Goal: Use online tool/utility: Utilize a website feature to perform a specific function

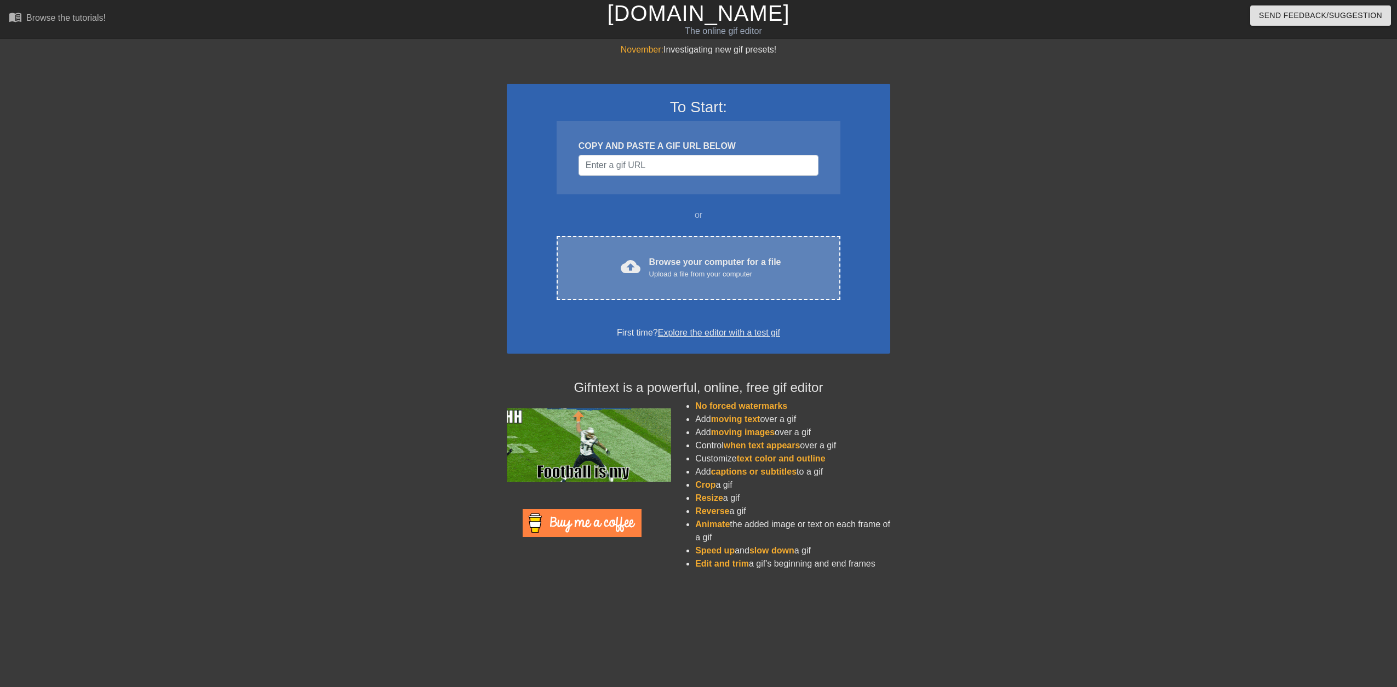
click at [681, 278] on div "Upload a file from your computer" at bounding box center [715, 274] width 132 height 11
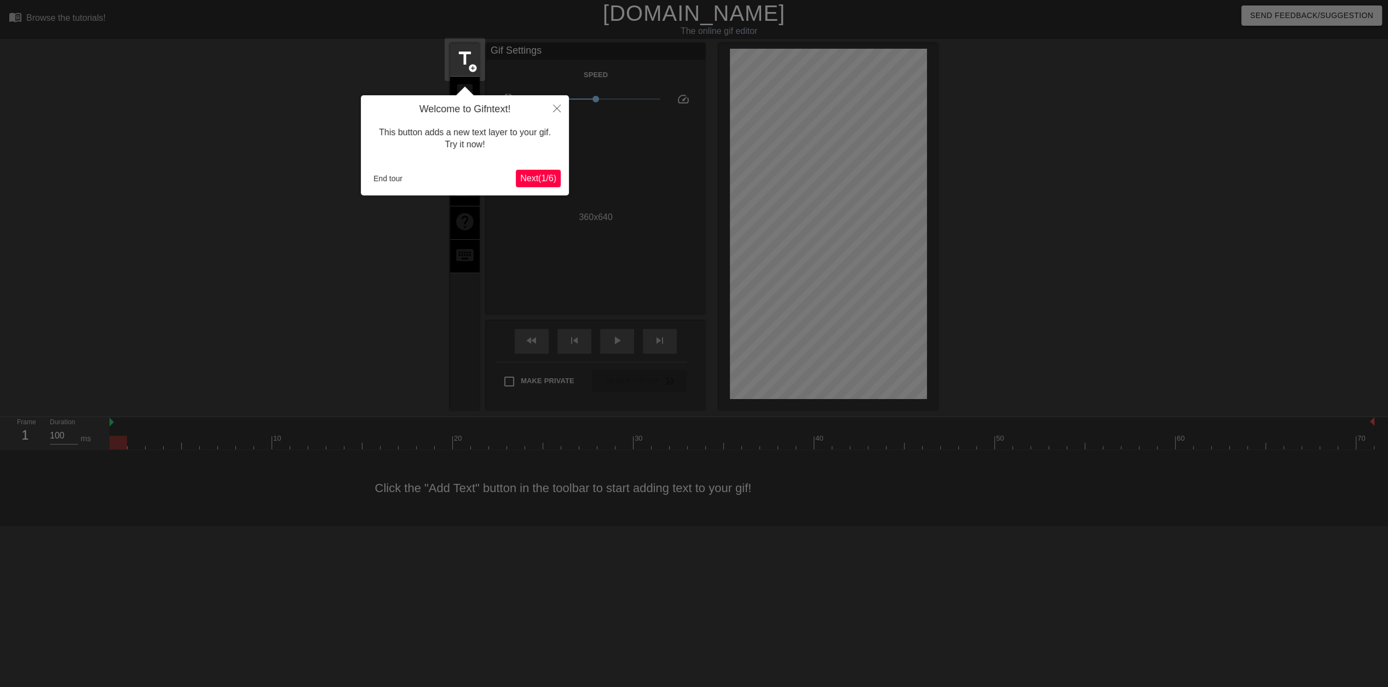
click at [520, 179] on span "Next ( 1 / 6 )" at bounding box center [538, 178] width 36 height 9
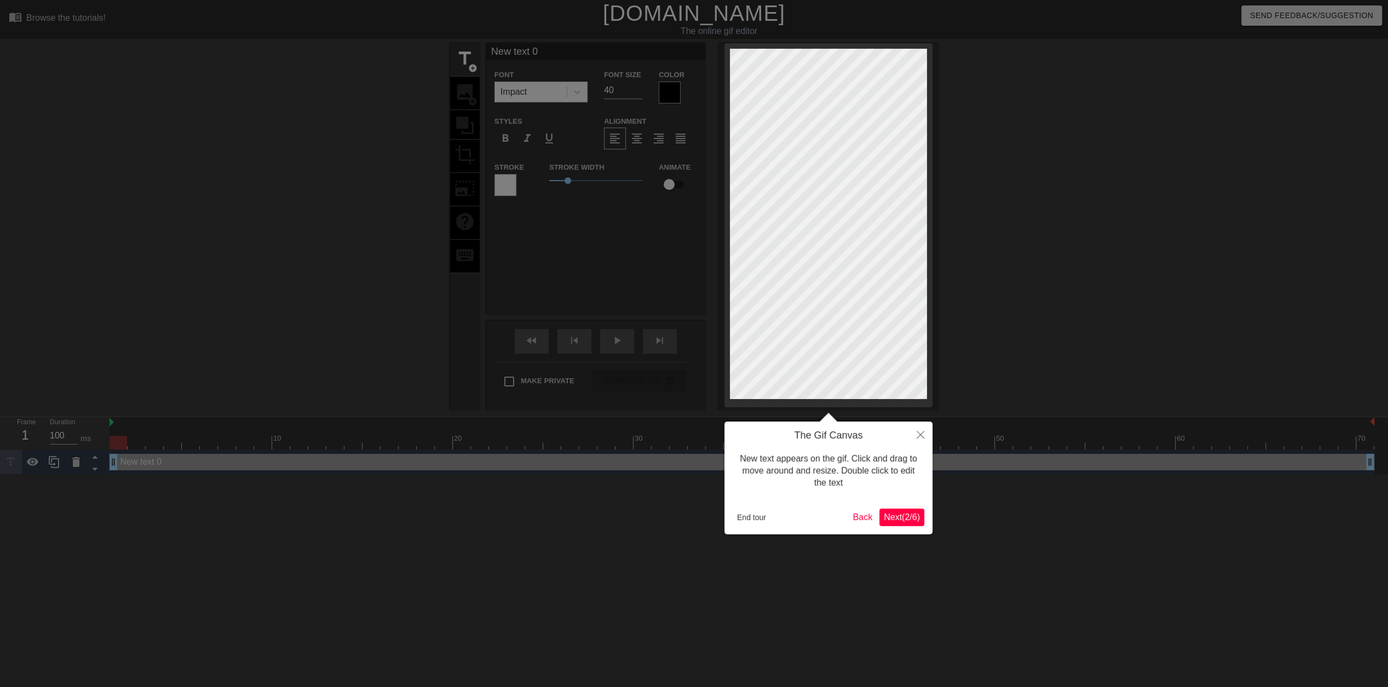
click at [903, 519] on span "Next ( 2 / 6 )" at bounding box center [902, 517] width 36 height 9
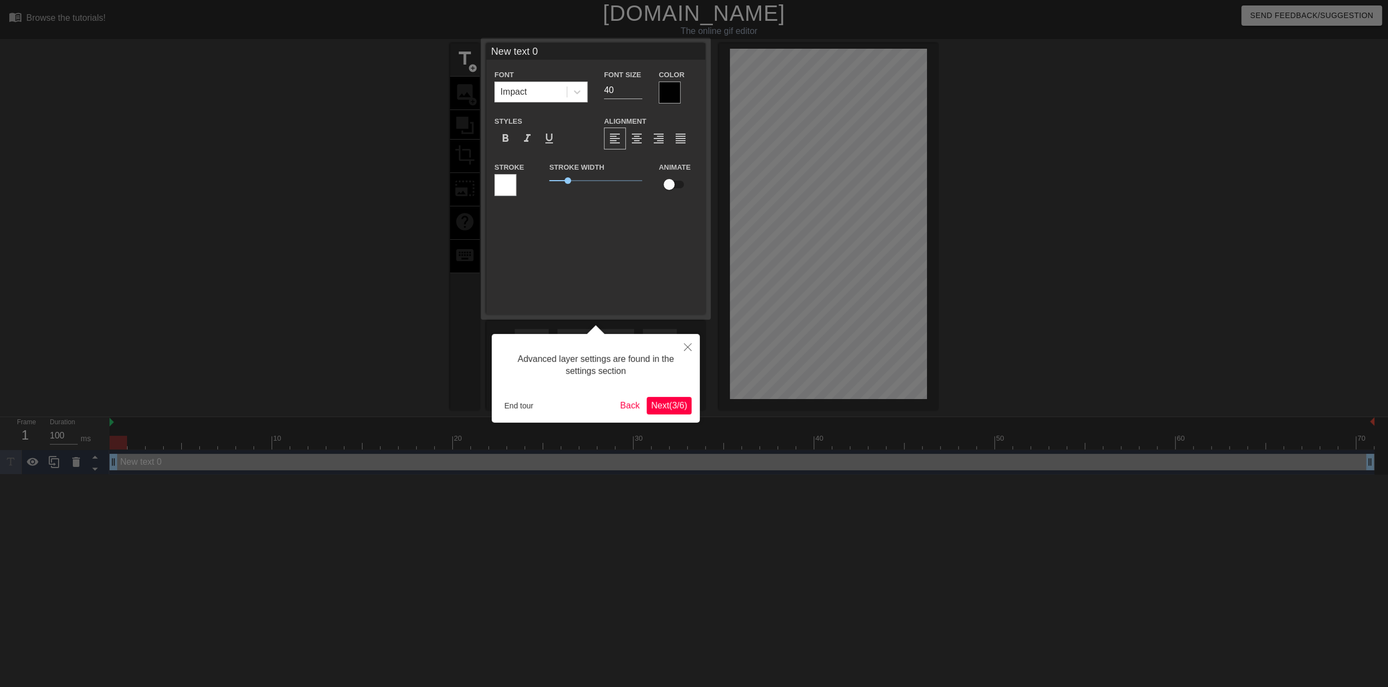
click at [686, 404] on span "Next ( 3 / 6 )" at bounding box center [669, 405] width 36 height 9
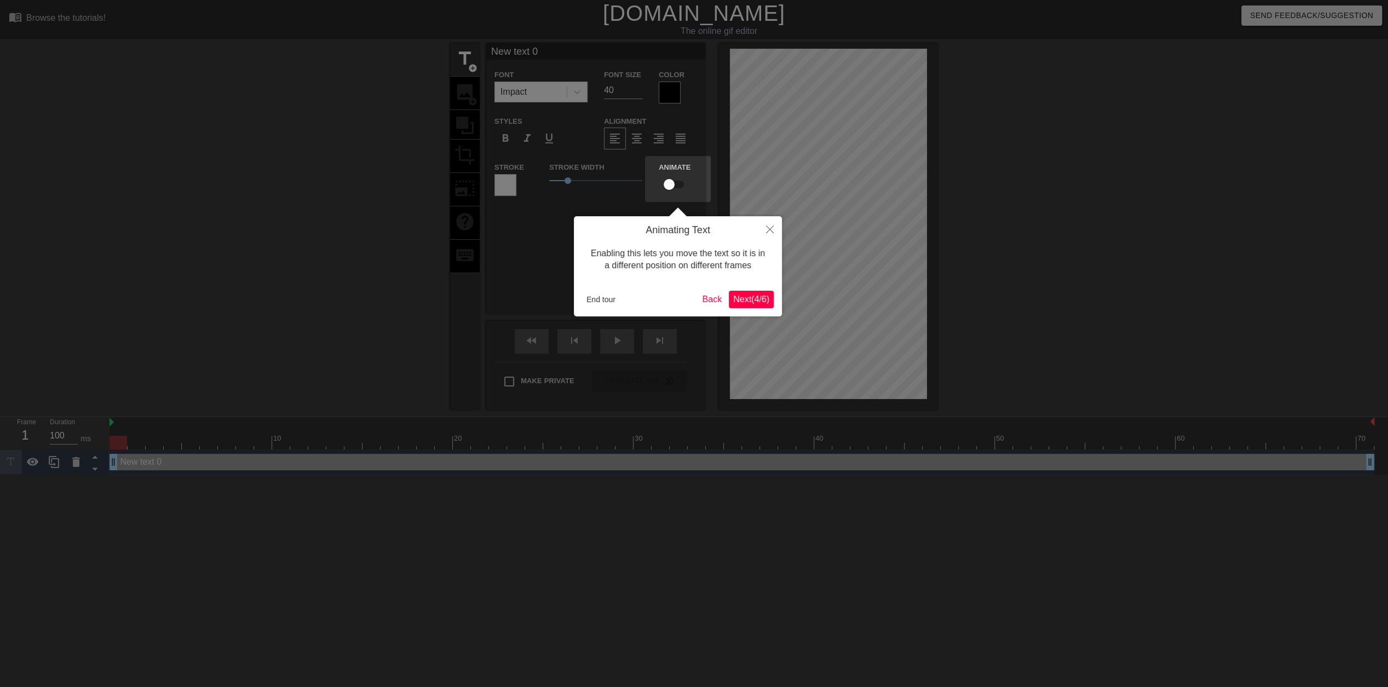
click at [740, 300] on span "Next ( 4 / 6 )" at bounding box center [751, 299] width 36 height 9
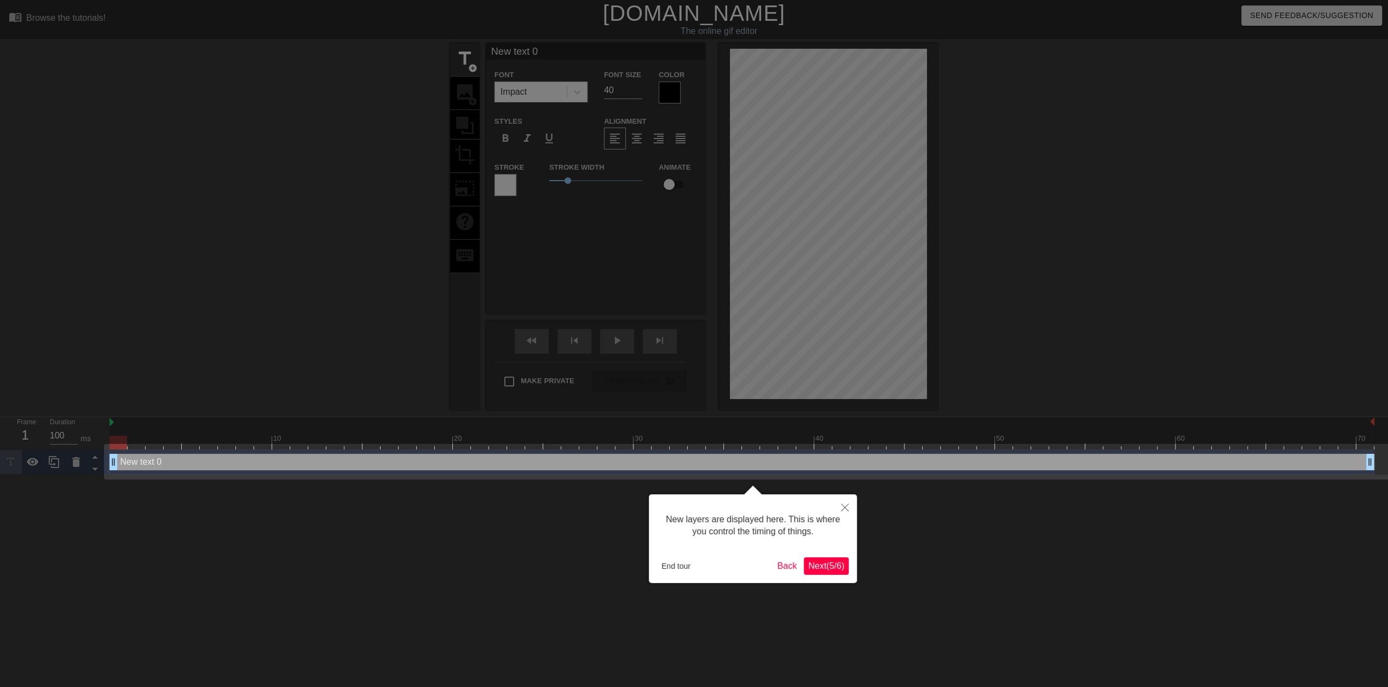
click at [835, 563] on span "Next ( 5 / 6 )" at bounding box center [826, 565] width 36 height 9
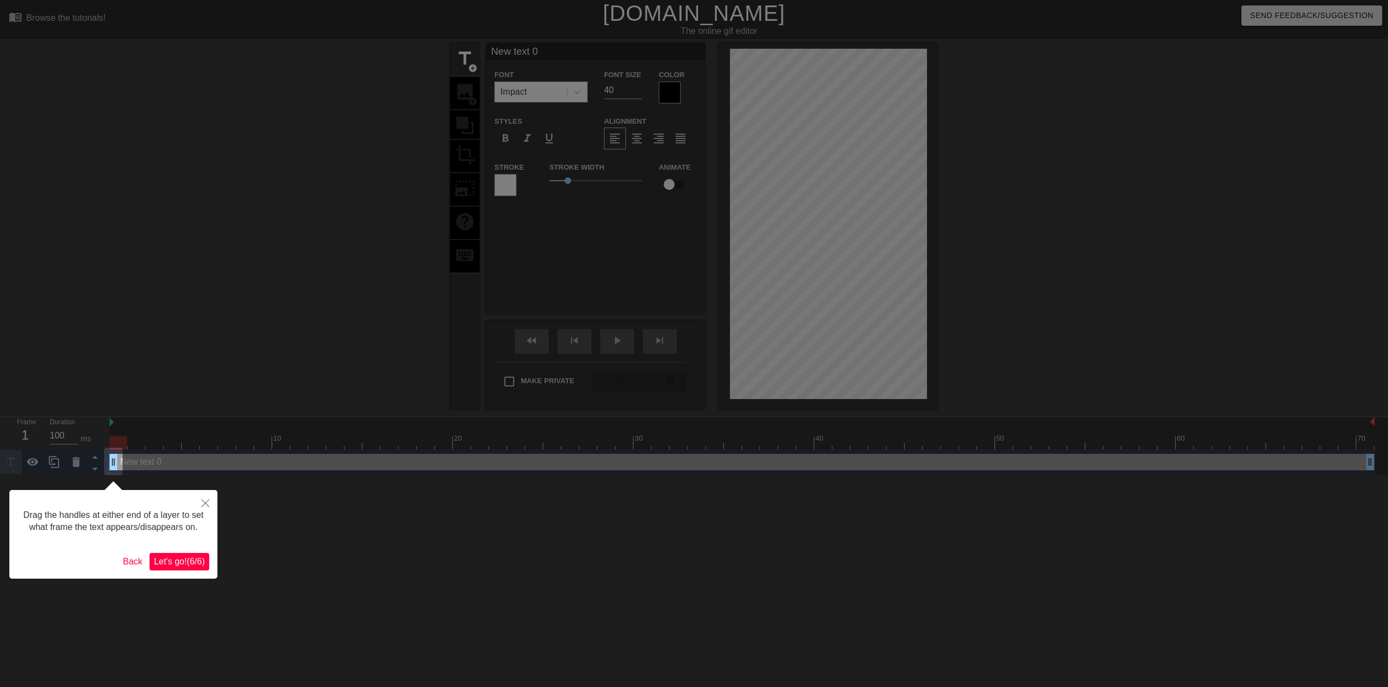
click at [193, 557] on span "Let's go! ( 6 / 6 )" at bounding box center [179, 561] width 51 height 9
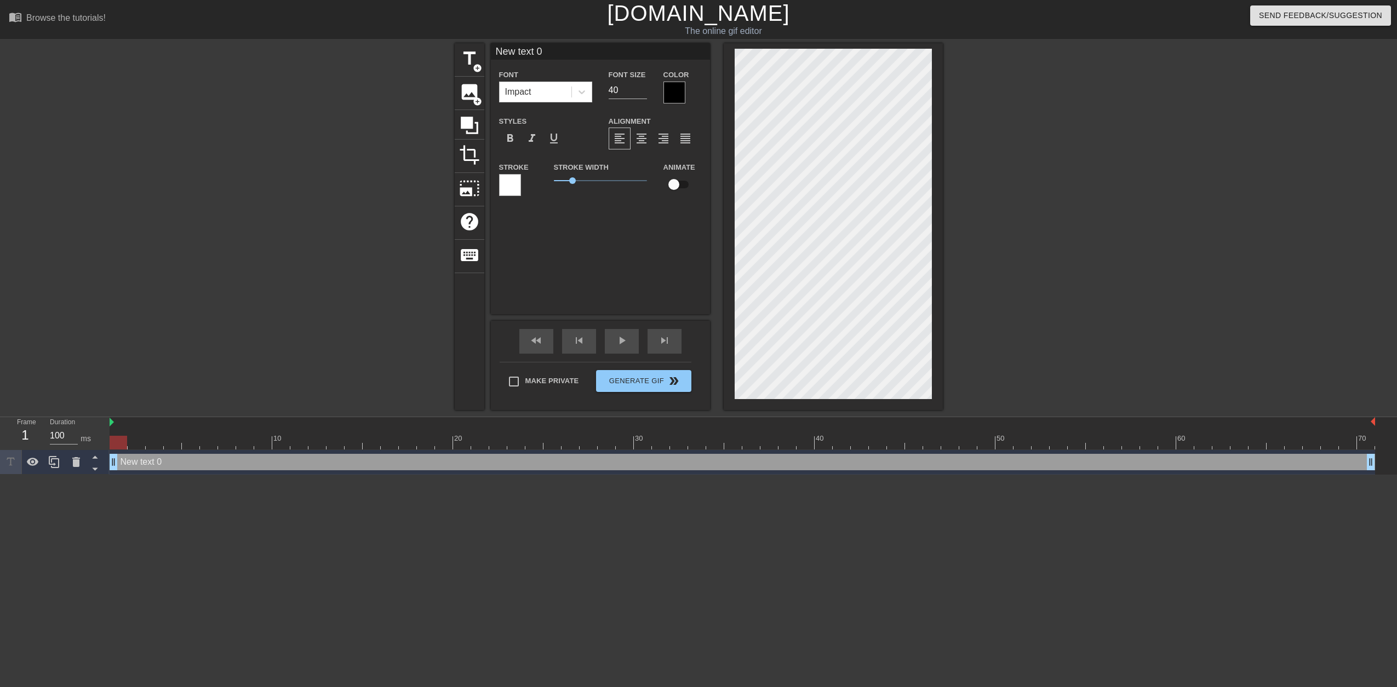
scroll to position [1, 3]
type input "D"
type textarea "D"
type input "DS"
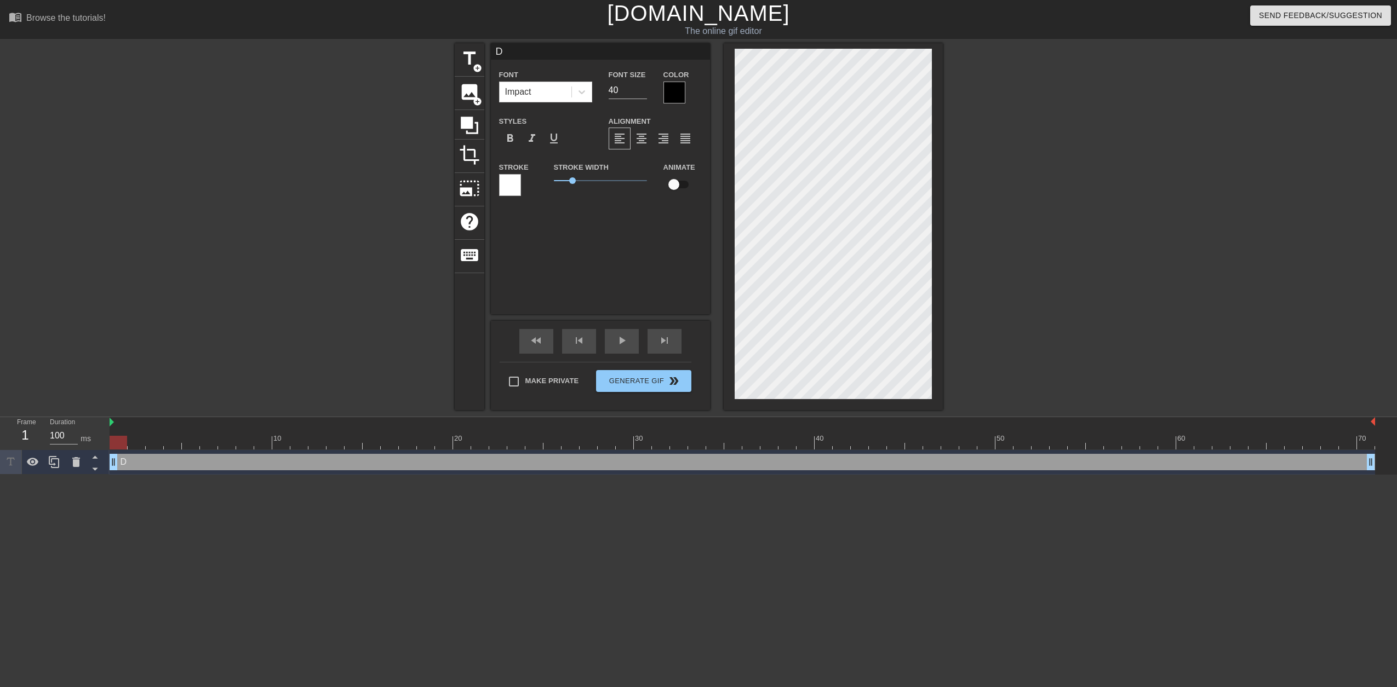
type textarea "DS"
type input "DSA"
type textarea "DSA"
click at [474, 67] on span "add_circle" at bounding box center [477, 68] width 9 height 9
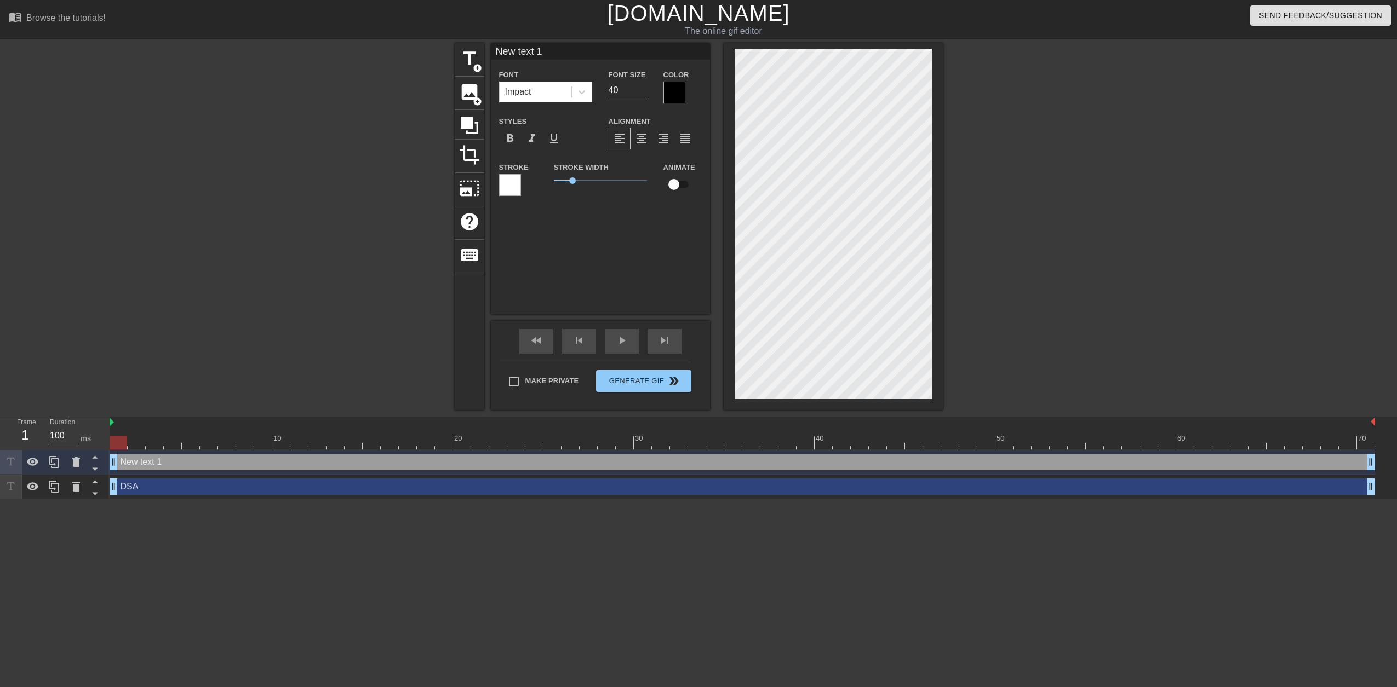
scroll to position [1, 3]
type input "K"
type textarea "K"
type input "KI"
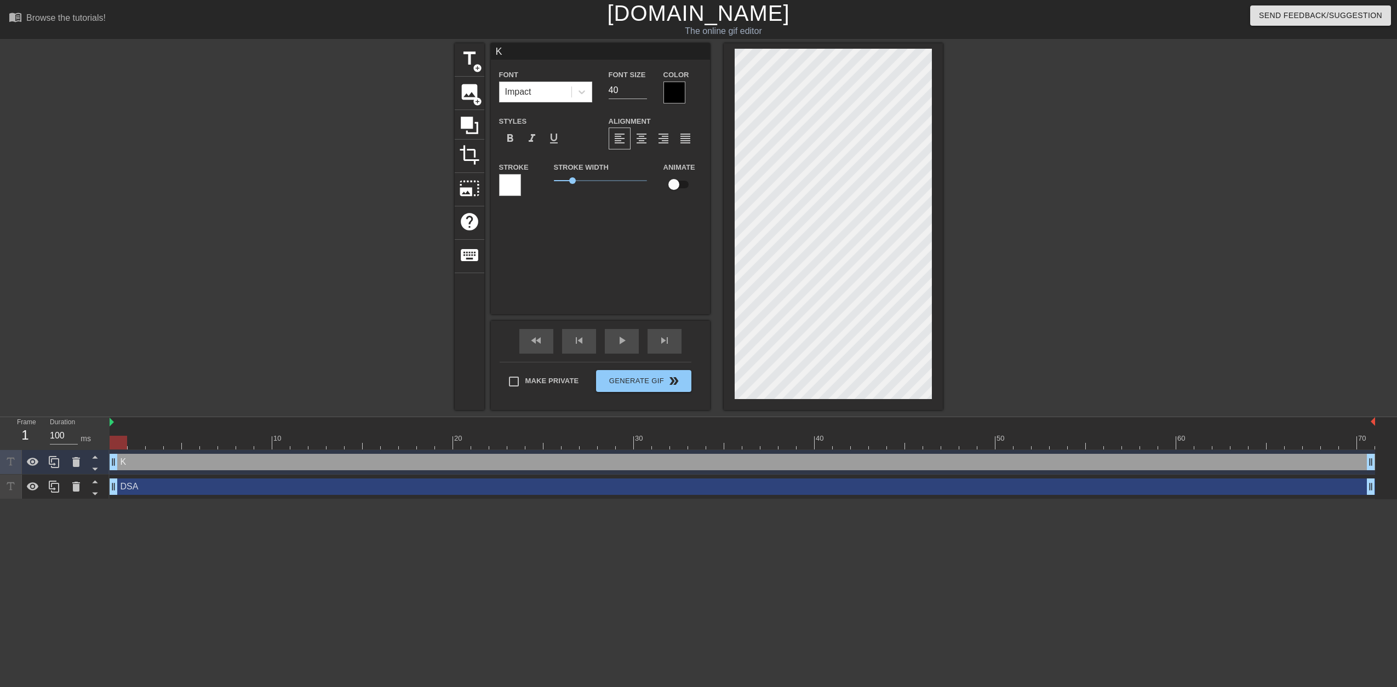
type textarea "KI"
type input "KIN"
type textarea "KING"
type input "KING"
type textarea "KING"
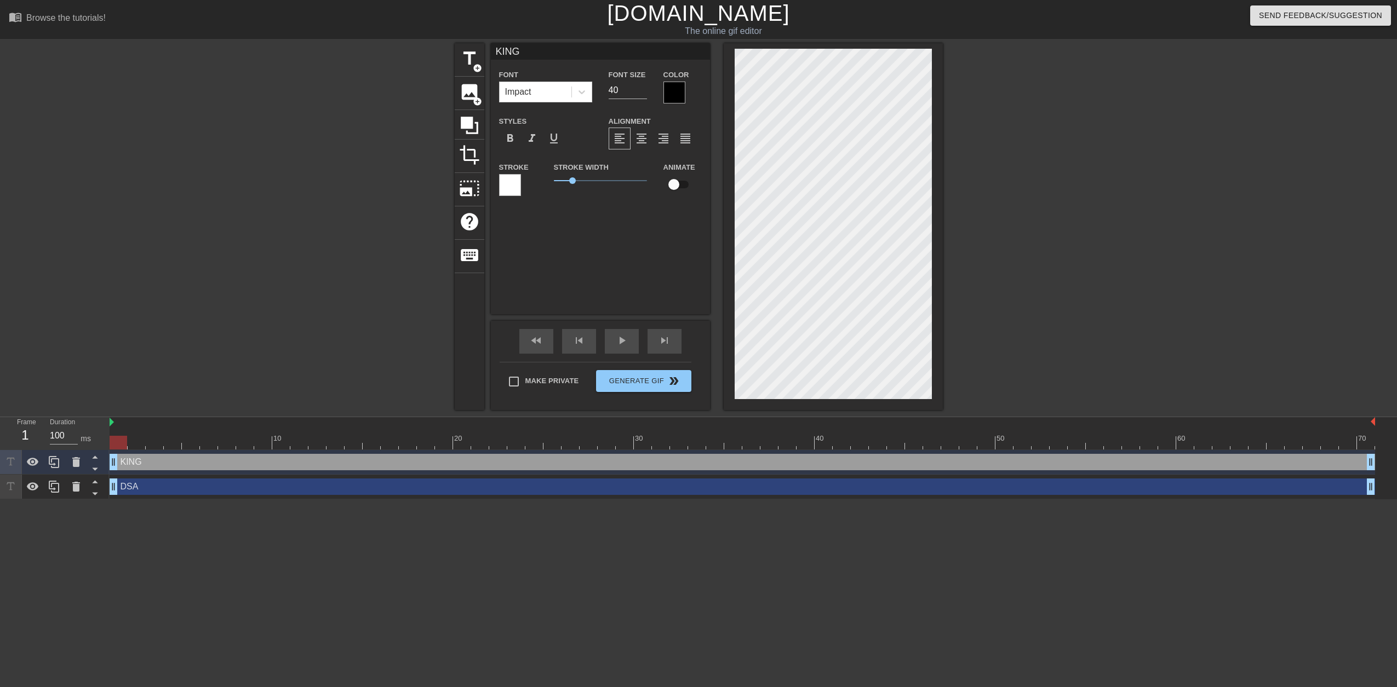
click at [1002, 291] on div at bounding box center [1038, 207] width 164 height 329
click at [625, 460] on div "KING drag_handle drag_handle" at bounding box center [742, 462] width 1265 height 16
drag, startPoint x: 116, startPoint y: 467, endPoint x: 110, endPoint y: 453, distance: 15.2
type input "DSA"
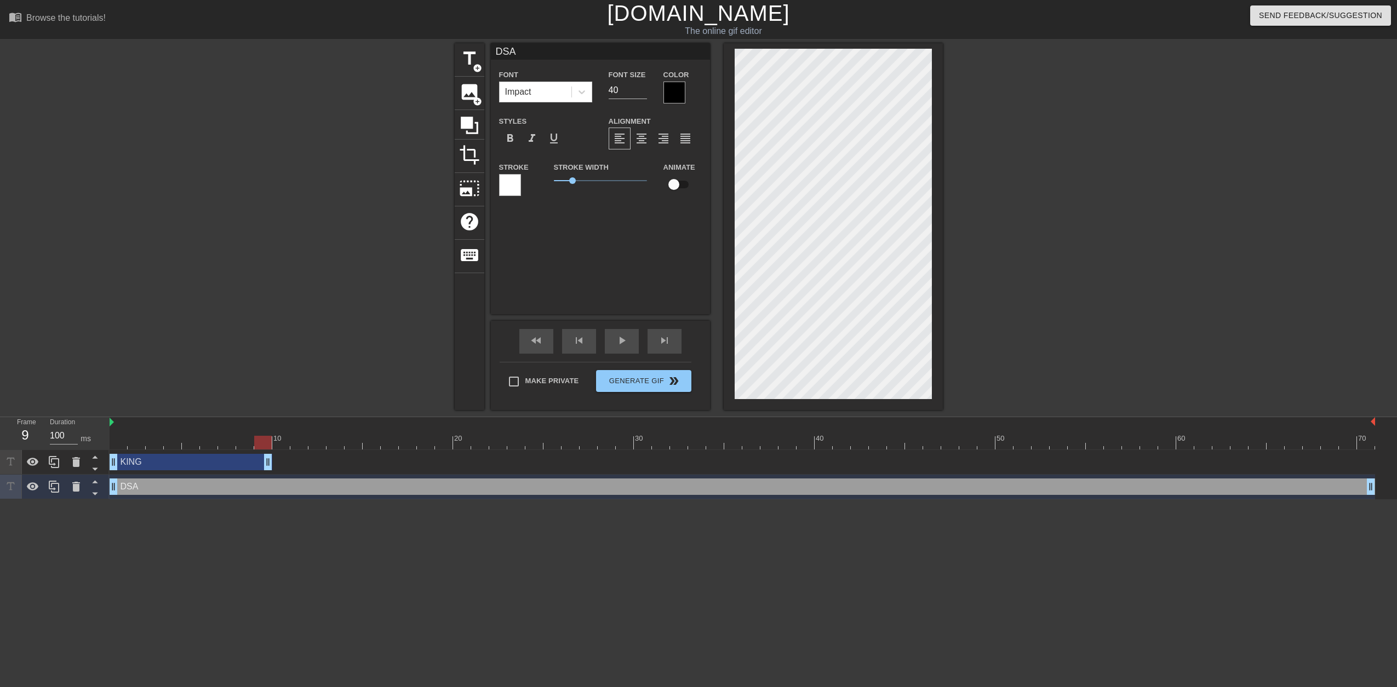
drag, startPoint x: 1370, startPoint y: 464, endPoint x: 272, endPoint y: 461, distance: 1098.2
click at [272, 461] on div "KING drag_handle drag_handle" at bounding box center [742, 462] width 1265 height 16
drag, startPoint x: 266, startPoint y: 469, endPoint x: 400, endPoint y: 471, distance: 134.8
click at [400, 471] on div "KING drag_handle drag_handle" at bounding box center [742, 462] width 1265 height 25
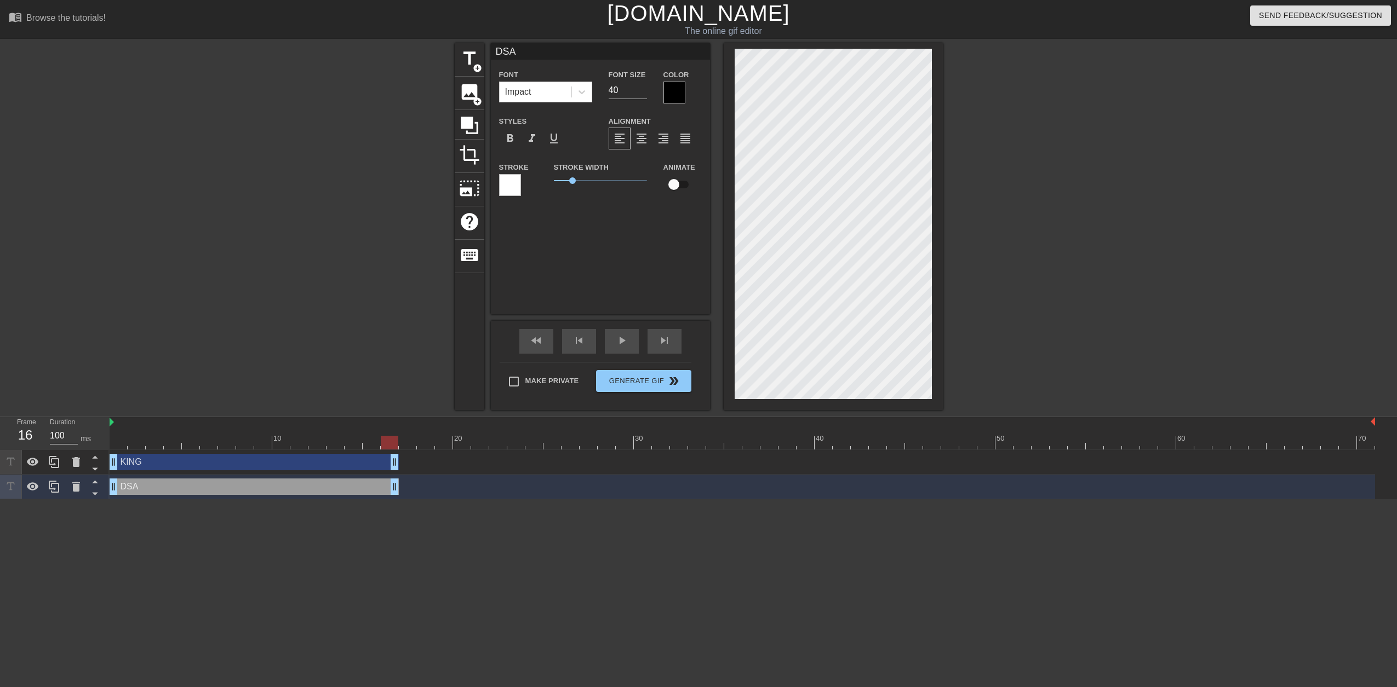
drag, startPoint x: 1370, startPoint y: 484, endPoint x: 398, endPoint y: 489, distance: 972.7
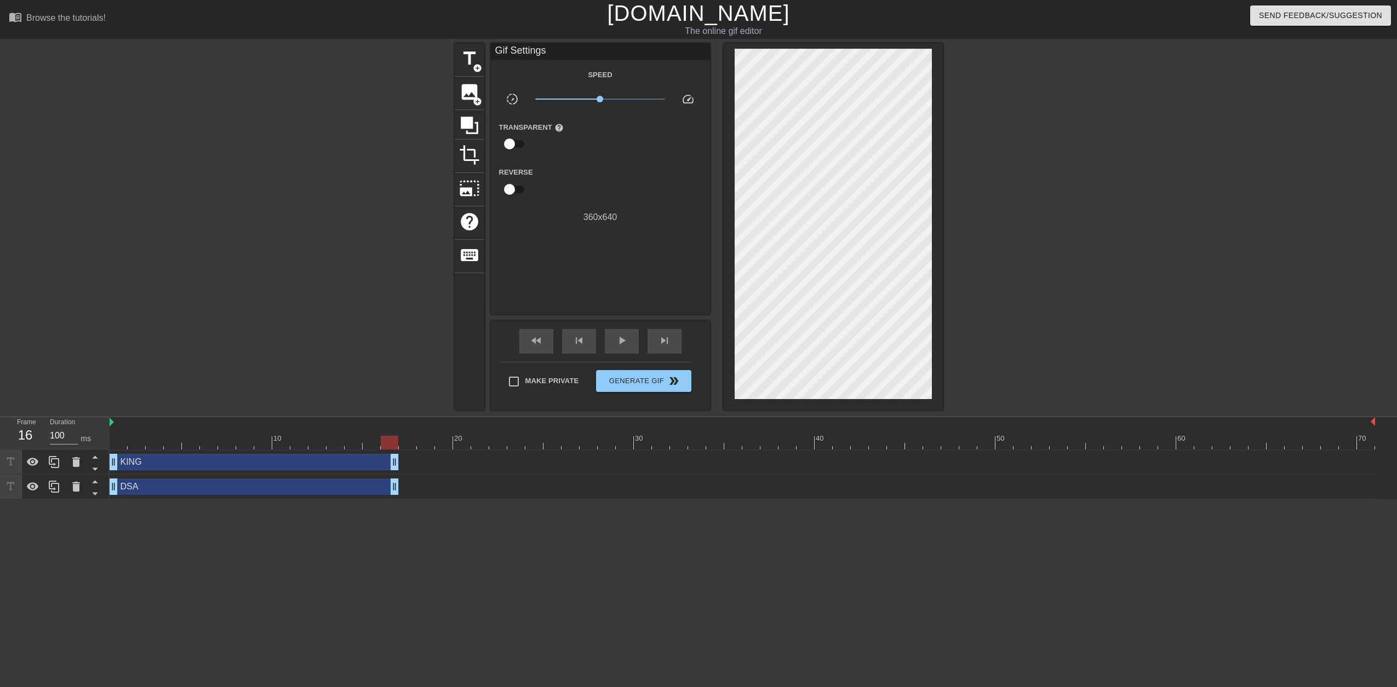
click at [515, 500] on html "menu_book Browse the tutorials! [DOMAIN_NAME] The online gif editor Send Feedba…" at bounding box center [698, 250] width 1397 height 500
click at [461, 87] on span "image" at bounding box center [469, 92] width 21 height 21
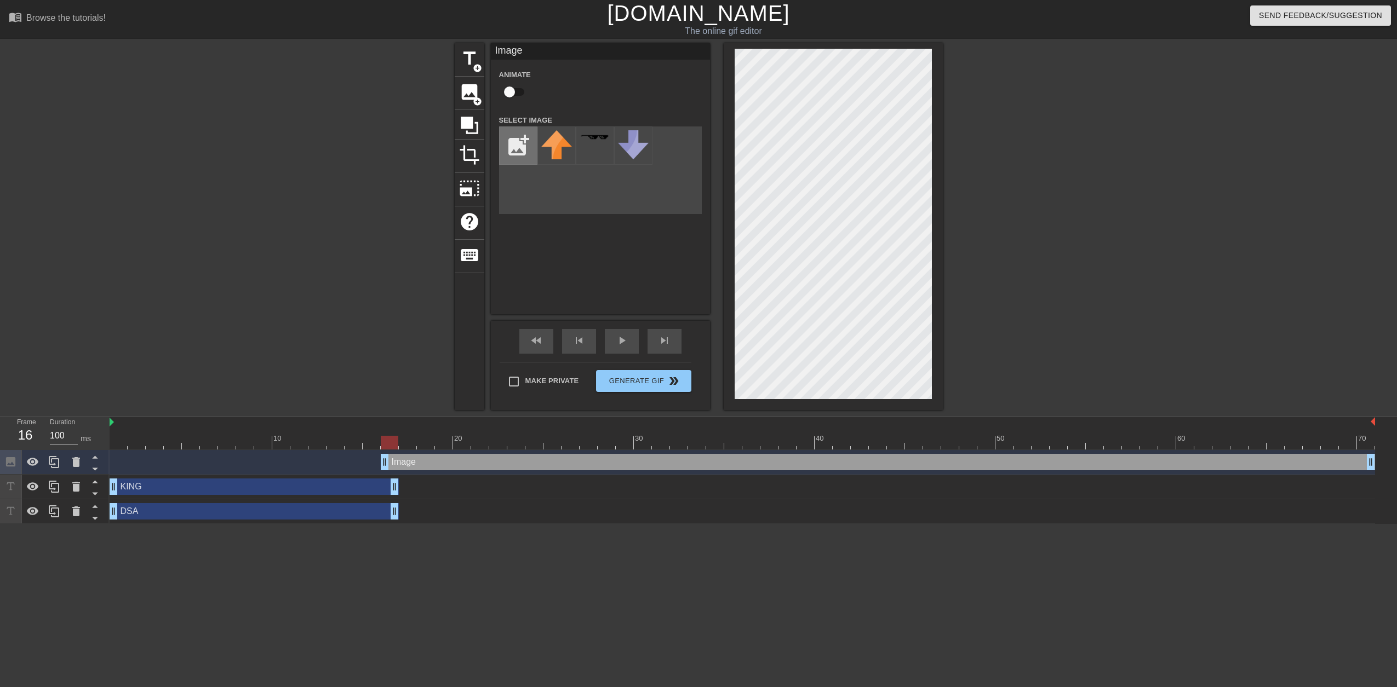
click at [516, 156] on input "file" at bounding box center [518, 145] width 37 height 37
click at [554, 135] on img at bounding box center [556, 139] width 31 height 18
click at [727, 285] on div at bounding box center [833, 226] width 219 height 367
drag, startPoint x: 932, startPoint y: 264, endPoint x: 553, endPoint y: 243, distance: 379.6
click at [553, 243] on div "Image Animate Select Image add_photo_alternate" at bounding box center [600, 178] width 219 height 271
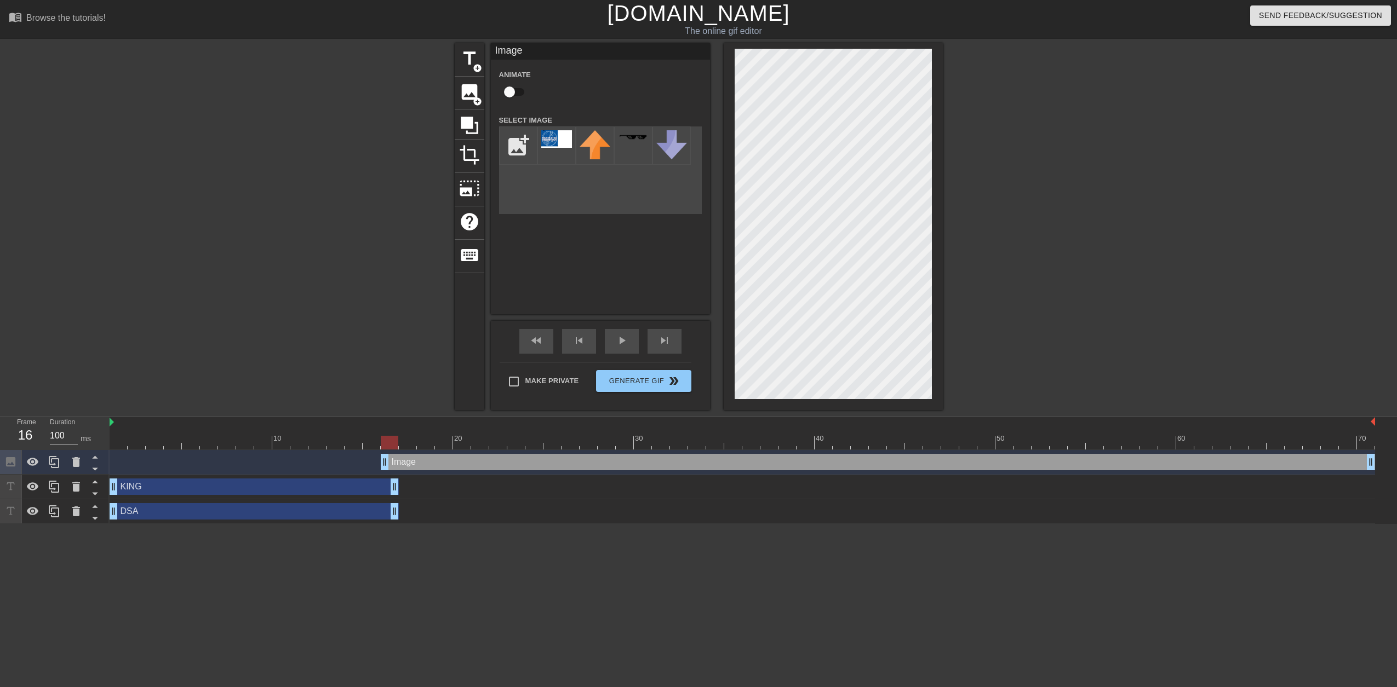
click at [525, 206] on div "title add_circle image add_circle crop photo_size_select_large help keyboard Im…" at bounding box center [699, 226] width 488 height 367
click at [509, 145] on input "file" at bounding box center [518, 145] width 37 height 37
type input "C:\fakepath\DSA_Logo2.gif"
click at [552, 152] on img at bounding box center [556, 145] width 31 height 31
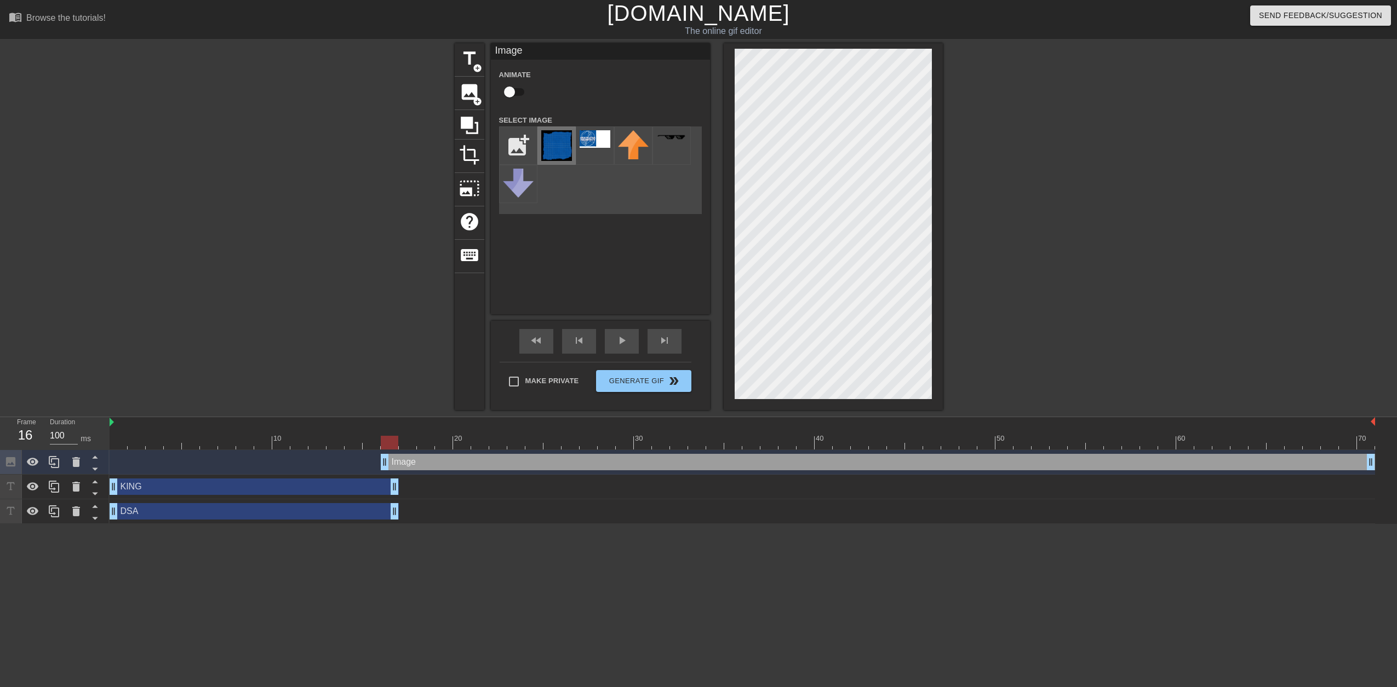
click at [552, 152] on img at bounding box center [556, 145] width 31 height 31
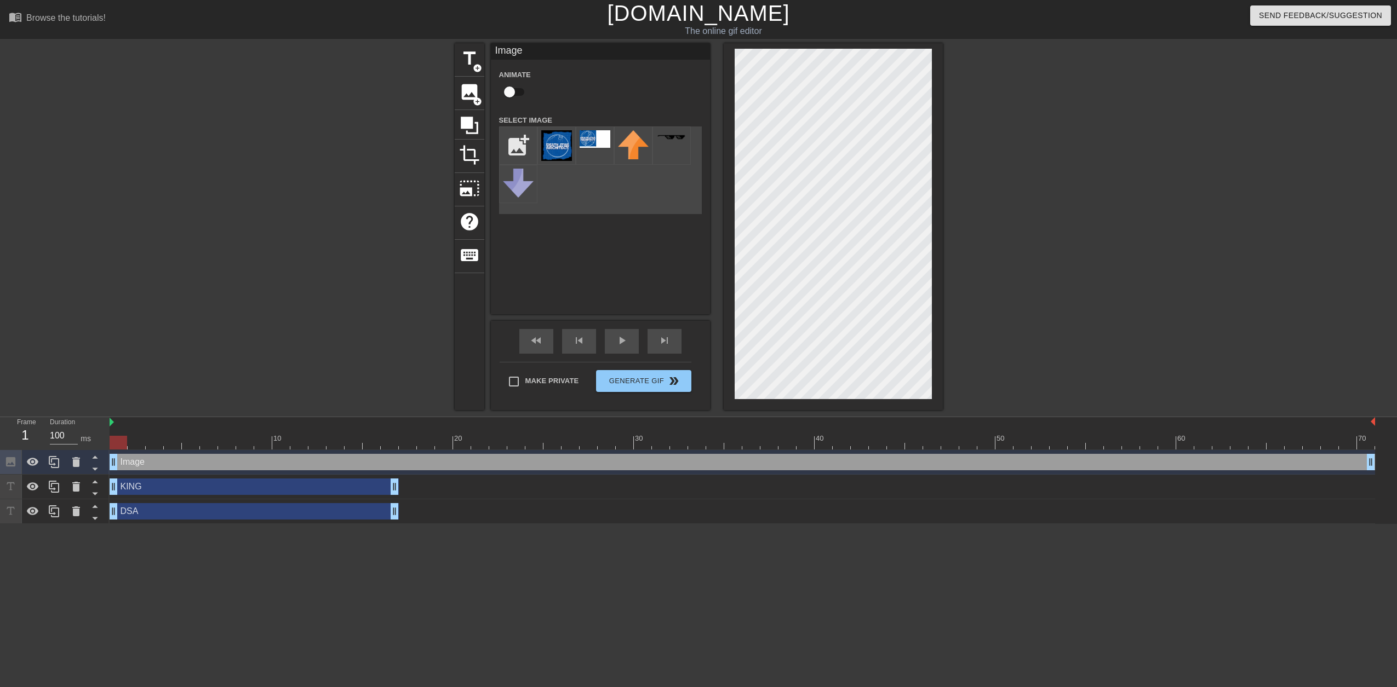
drag, startPoint x: 389, startPoint y: 466, endPoint x: 103, endPoint y: 457, distance: 286.0
click at [103, 457] on div "Frame 1 Duration 100 ms 10 20 30 40 50 60 70 Image drag_handle drag_handle KING…" at bounding box center [698, 470] width 1397 height 107
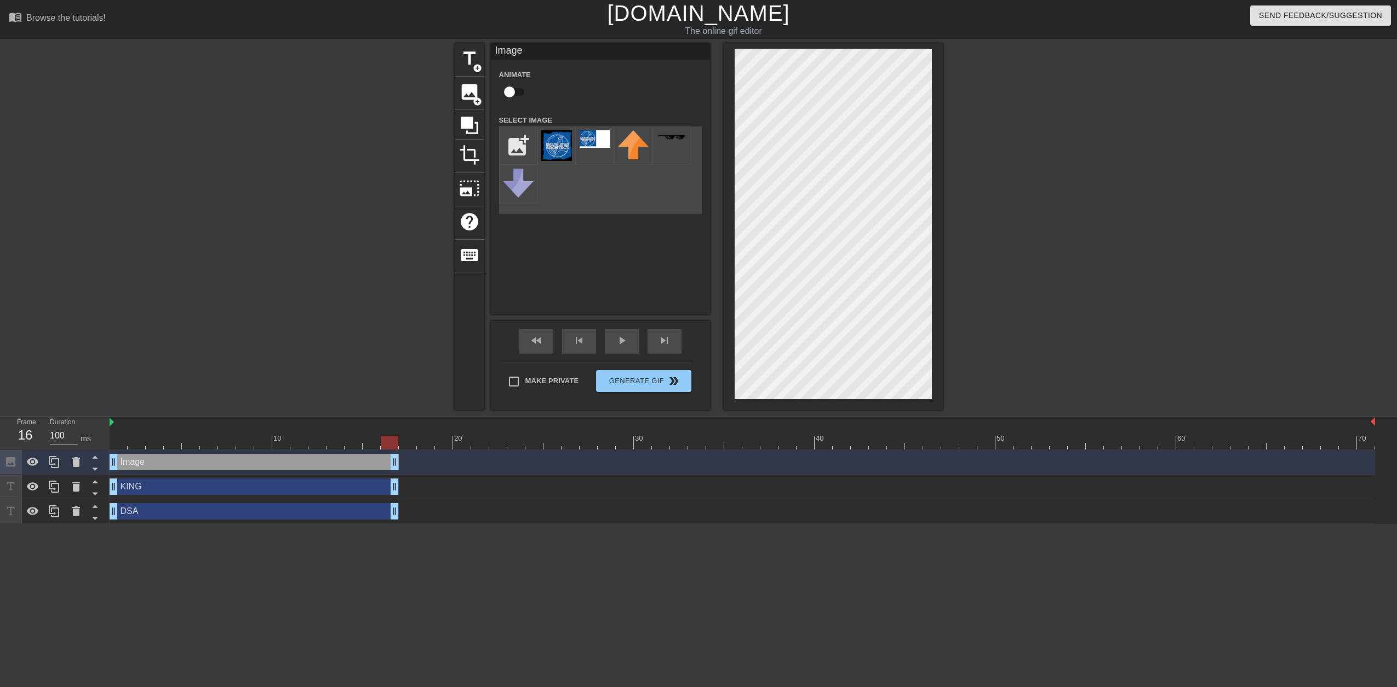
drag, startPoint x: 1349, startPoint y: 463, endPoint x: 389, endPoint y: 495, distance: 960.6
click at [389, 495] on div "Image drag_handle drag_handle KING drag_handle drag_handle DSA drag_handle drag…" at bounding box center [753, 487] width 1287 height 74
click at [551, 151] on img at bounding box center [556, 145] width 31 height 31
click at [567, 220] on div "Image Animate Select Image add_photo_alternate" at bounding box center [600, 178] width 219 height 271
click at [550, 147] on img at bounding box center [556, 145] width 31 height 31
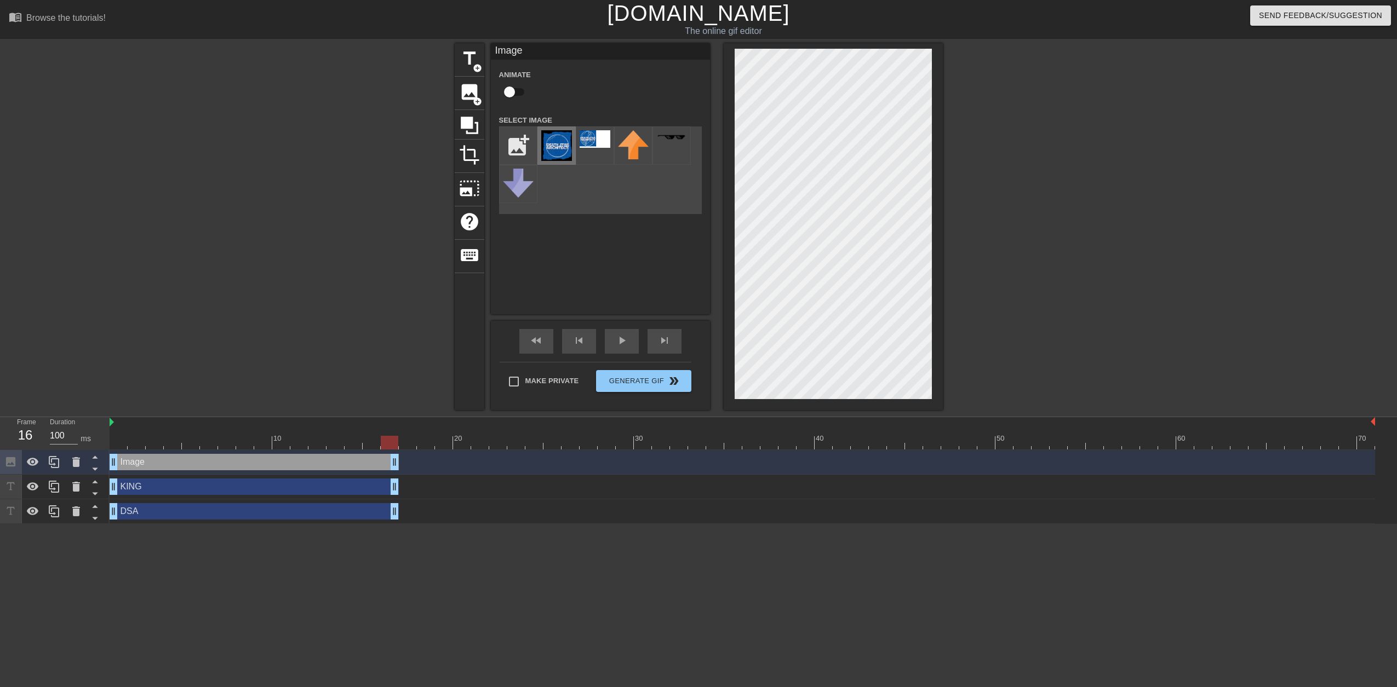
click at [550, 147] on img at bounding box center [556, 145] width 31 height 31
click at [824, 178] on div "title add_circle image add_circle crop photo_size_select_large help keyboard Im…" at bounding box center [699, 226] width 488 height 367
drag, startPoint x: 555, startPoint y: 152, endPoint x: 540, endPoint y: 194, distance: 44.9
click at [539, 194] on div "add_photo_alternate" at bounding box center [600, 171] width 203 height 88
click at [558, 158] on img at bounding box center [556, 145] width 31 height 31
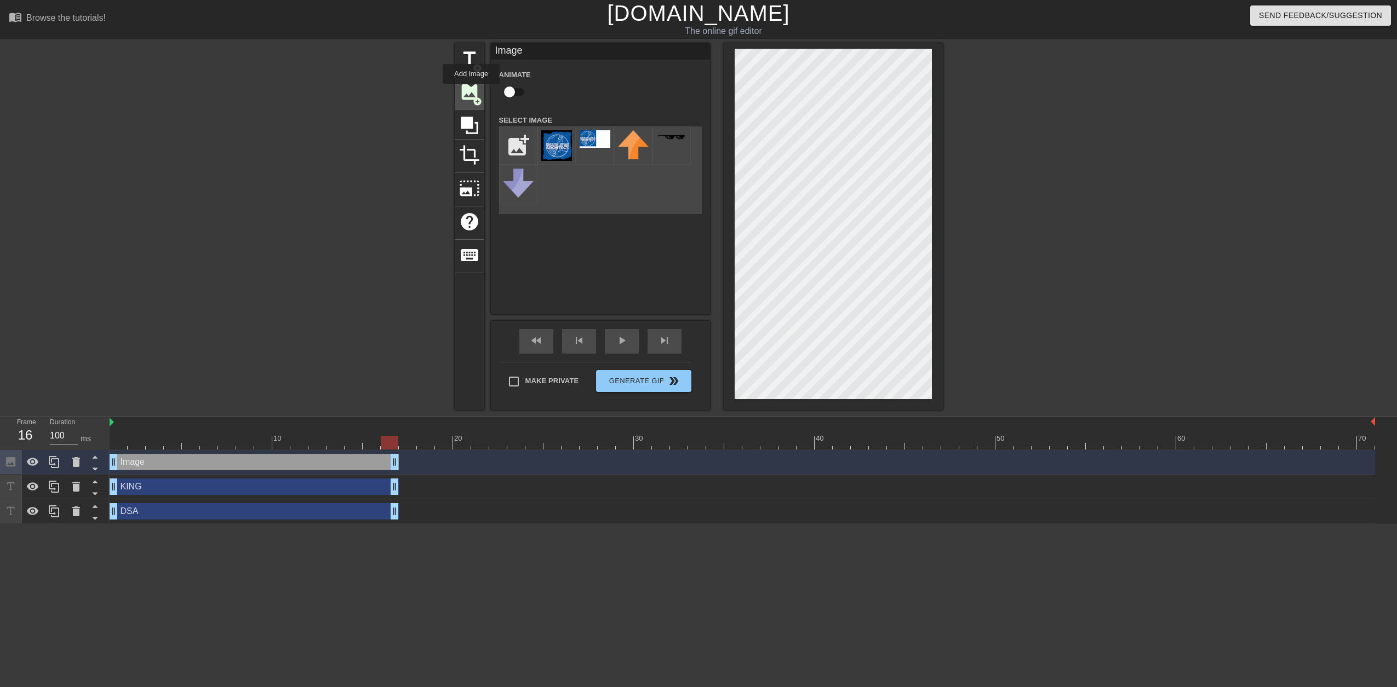
click at [471, 91] on span "image" at bounding box center [469, 92] width 21 height 21
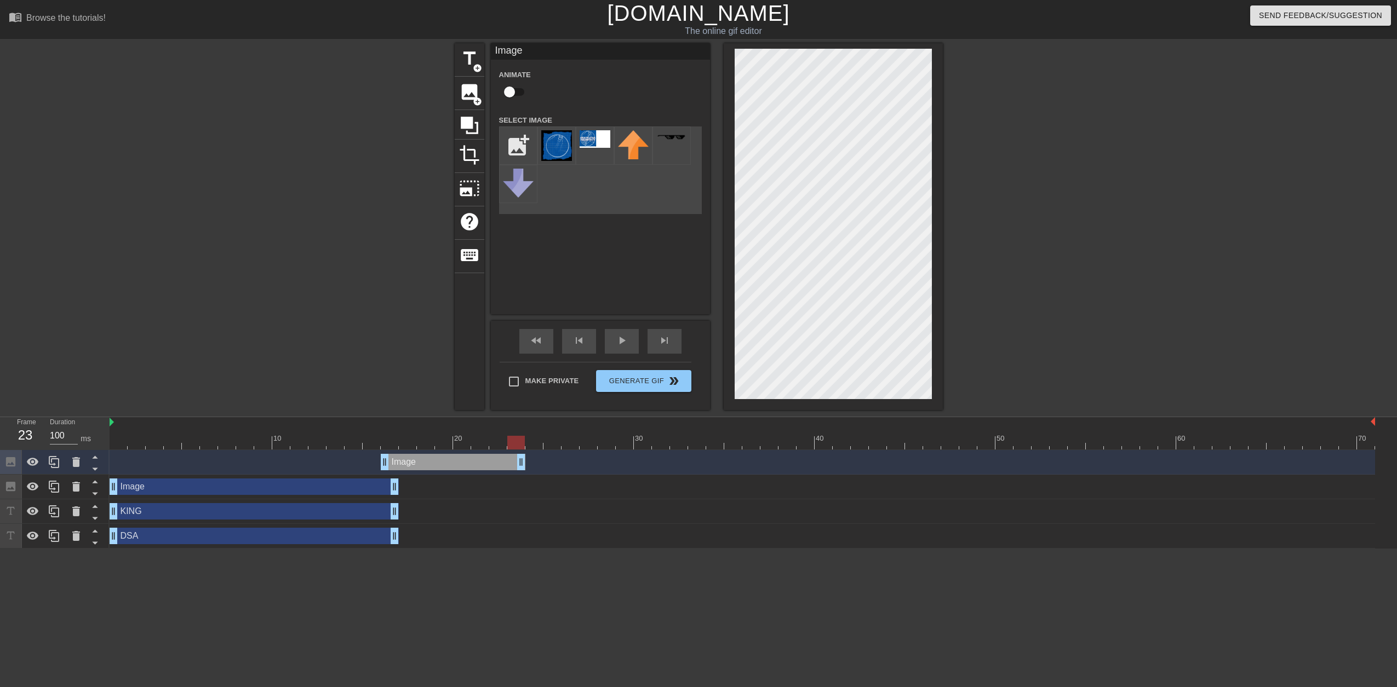
drag, startPoint x: 1371, startPoint y: 462, endPoint x: 516, endPoint y: 460, distance: 855.5
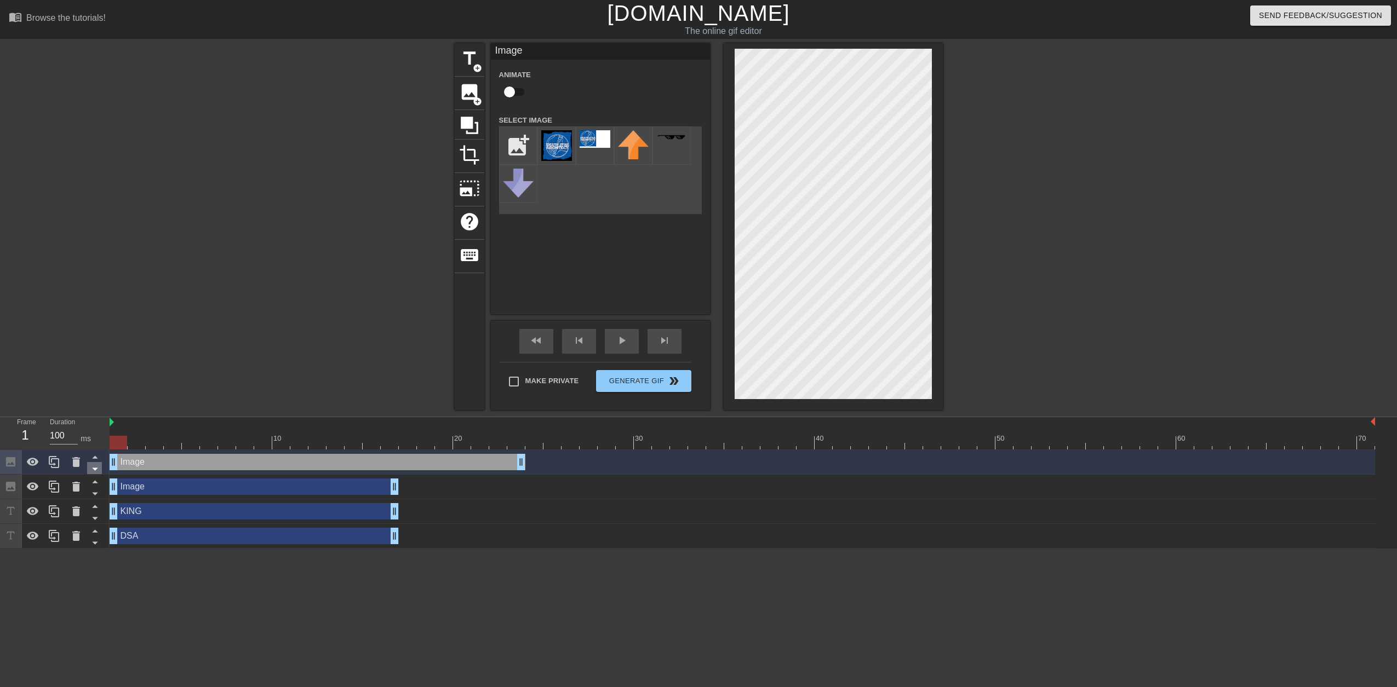
drag, startPoint x: 382, startPoint y: 465, endPoint x: 95, endPoint y: 466, distance: 287.0
click at [95, 466] on div "Frame 1 Duration 100 ms 10 20 30 40 50 60 70 Image drag_handle drag_handle Imag…" at bounding box center [698, 482] width 1397 height 131
drag, startPoint x: 516, startPoint y: 463, endPoint x: 393, endPoint y: 469, distance: 122.9
click at [384, 488] on div "Image drag_handle drag_handle" at bounding box center [254, 487] width 289 height 16
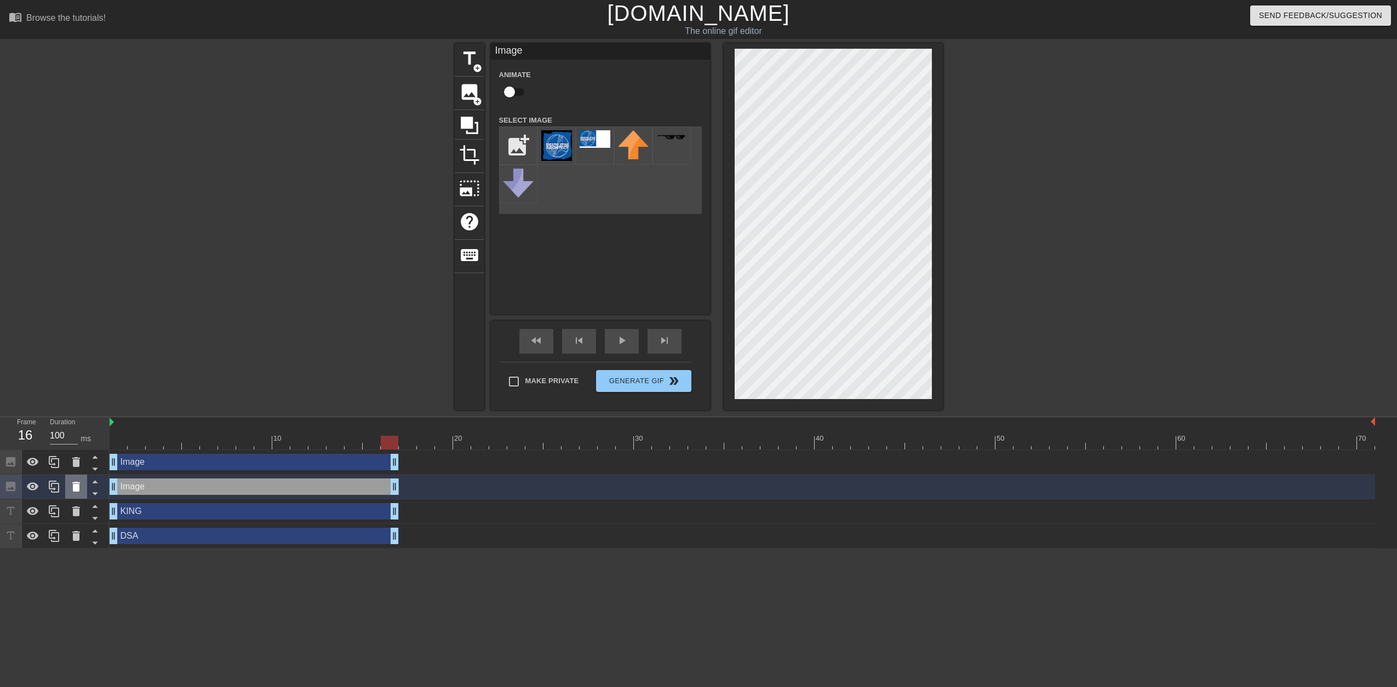
click at [77, 495] on div at bounding box center [76, 487] width 22 height 24
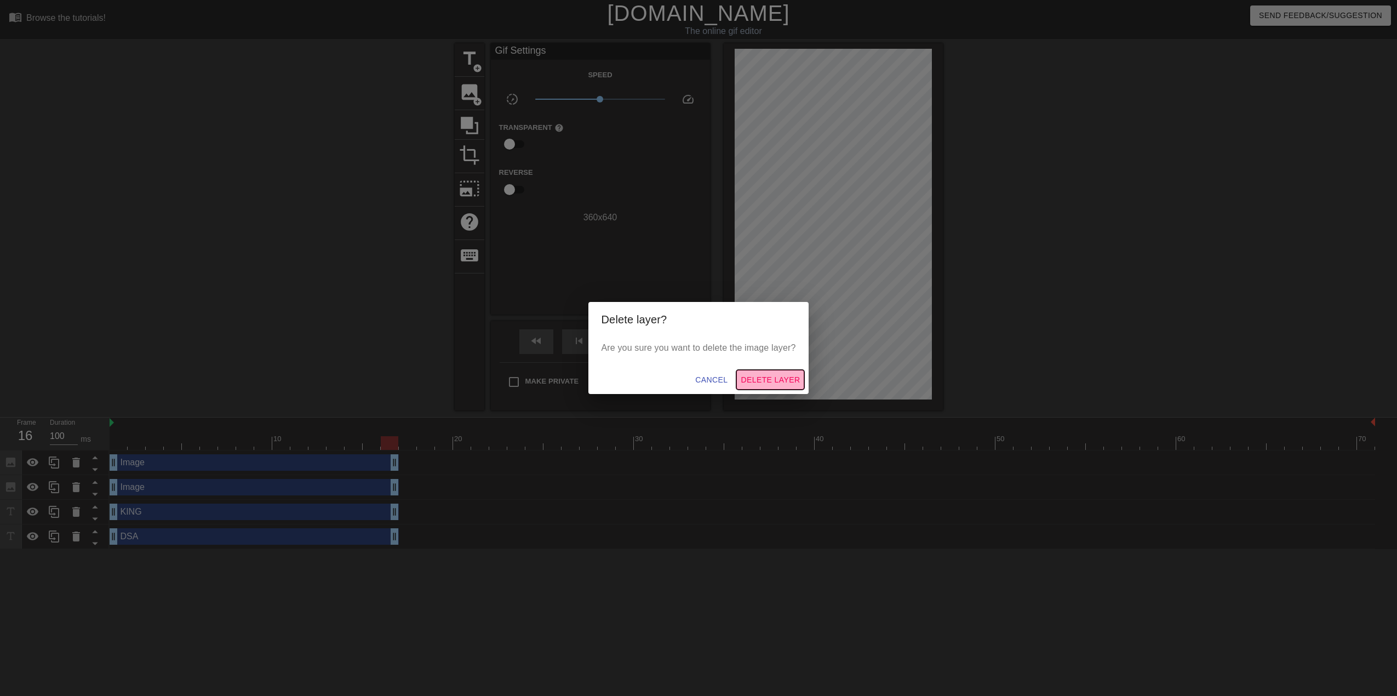
click at [794, 374] on span "Delete Layer" at bounding box center [769, 380] width 59 height 14
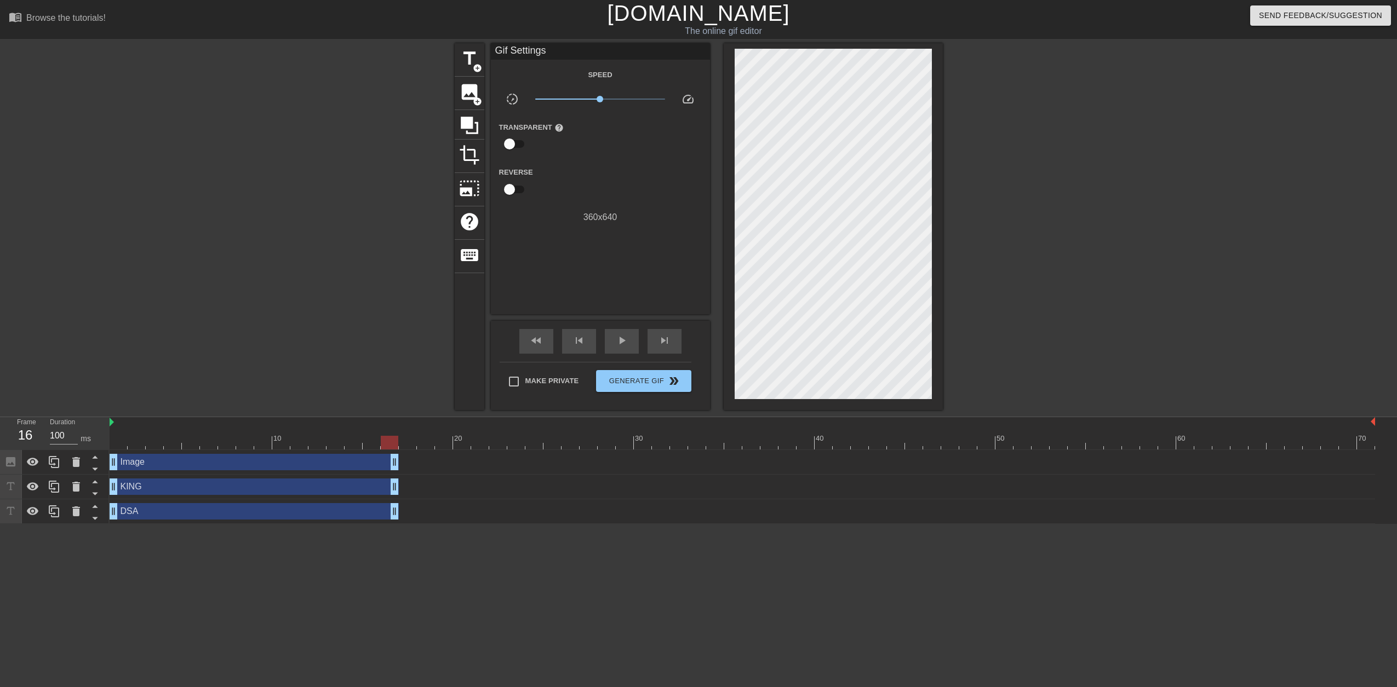
click at [274, 468] on div "Image drag_handle drag_handle" at bounding box center [254, 462] width 289 height 16
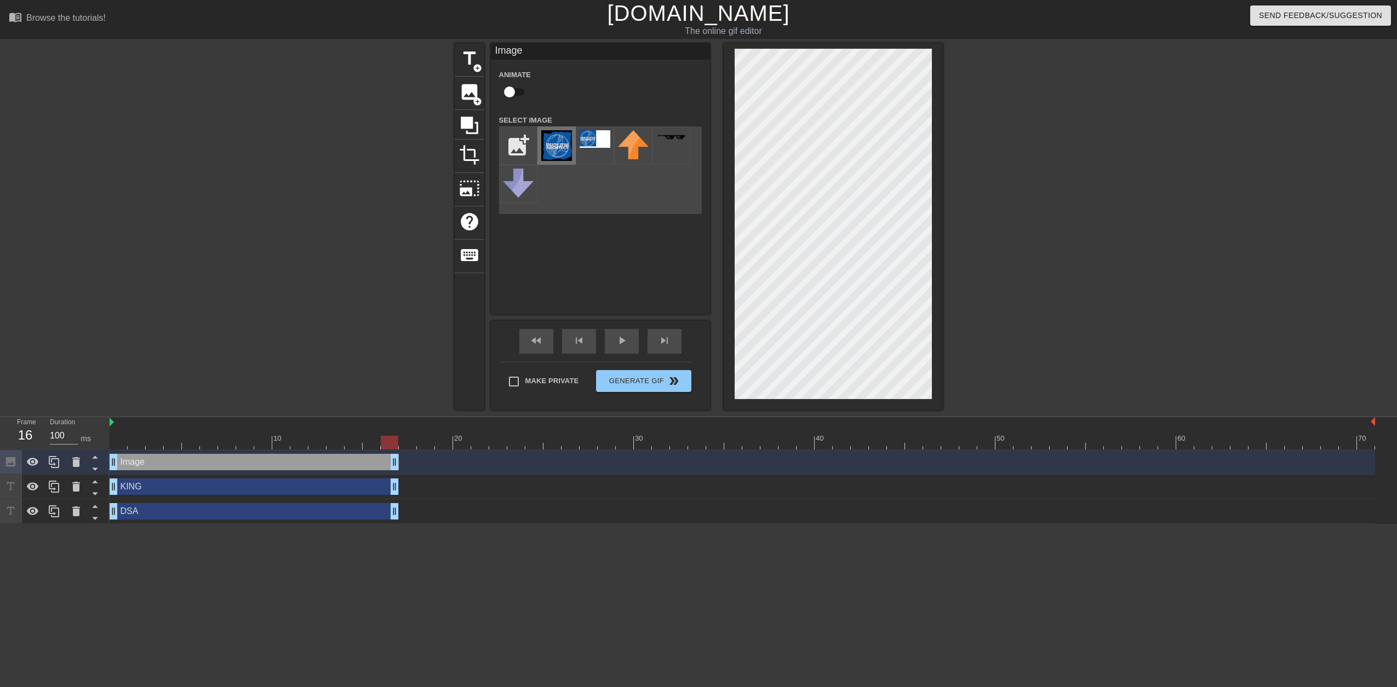
click at [550, 144] on img at bounding box center [556, 145] width 31 height 31
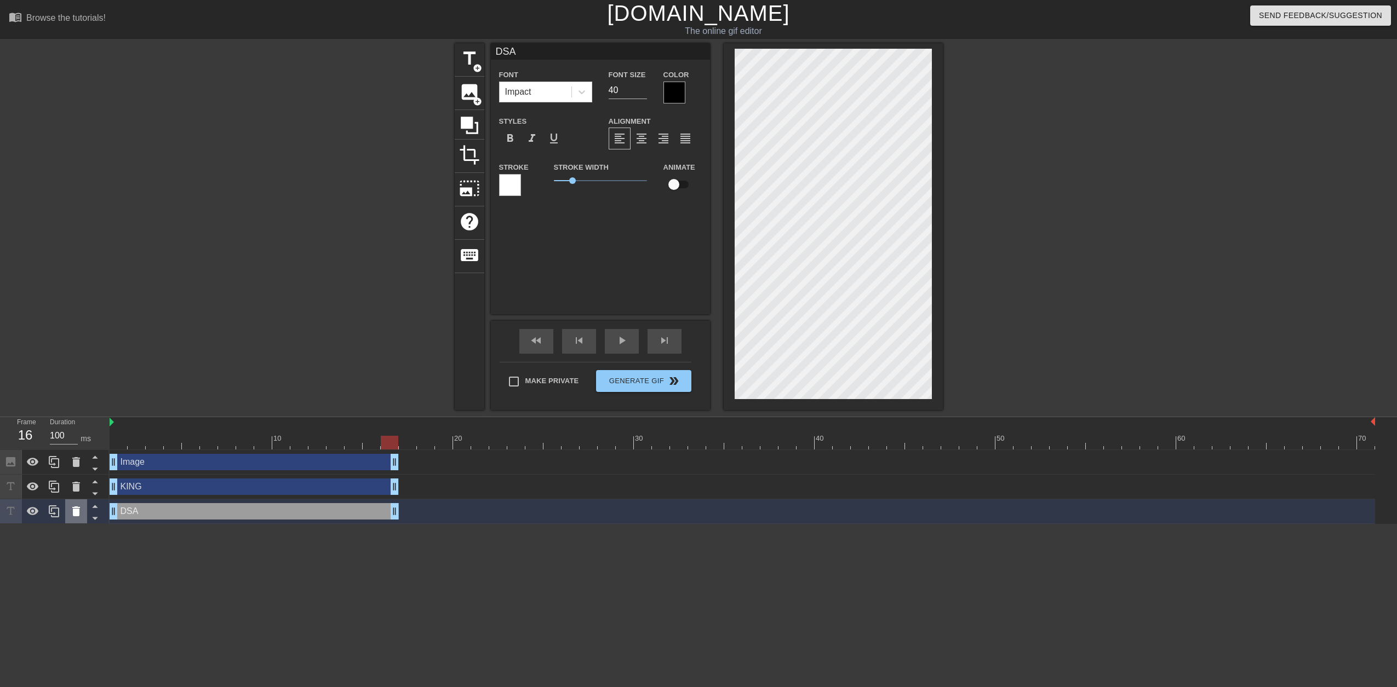
click at [83, 518] on div at bounding box center [76, 512] width 22 height 24
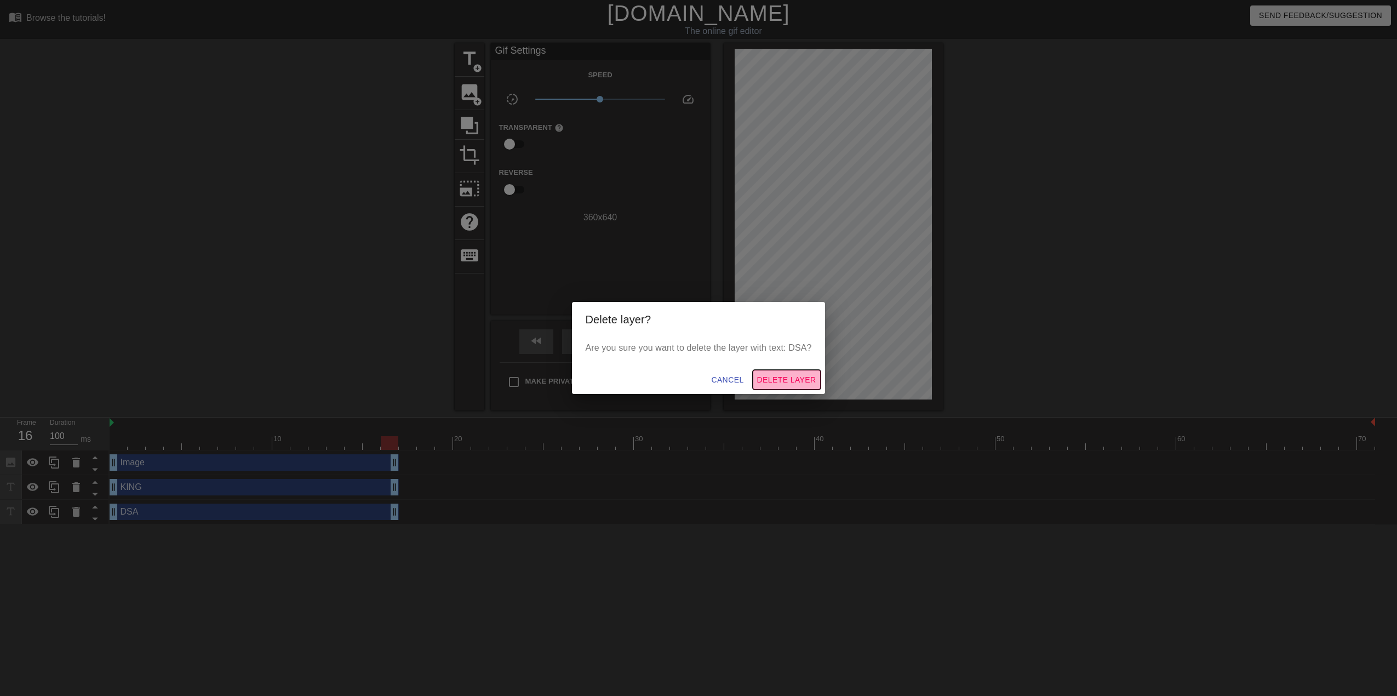
click at [784, 376] on span "Delete Layer" at bounding box center [786, 380] width 59 height 14
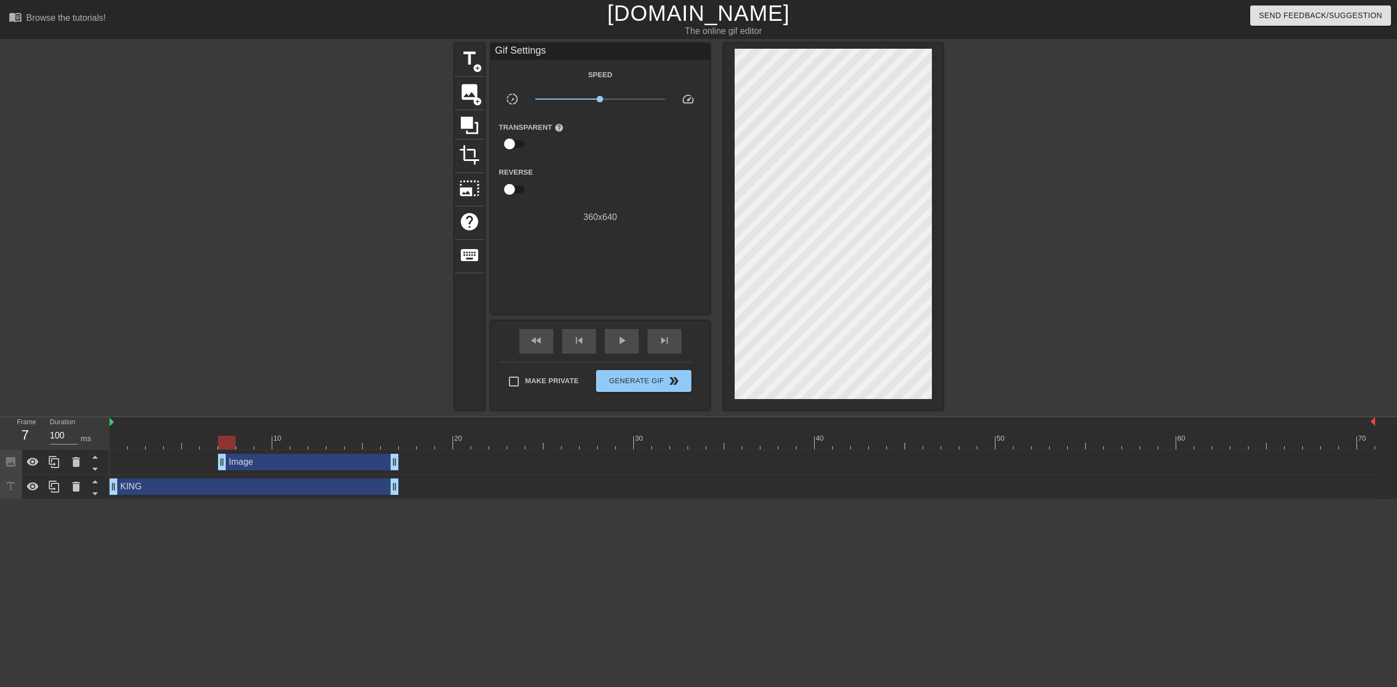
drag, startPoint x: 113, startPoint y: 465, endPoint x: 217, endPoint y: 456, distance: 103.9
click at [217, 456] on div "Image drag_handle drag_handle" at bounding box center [742, 462] width 1265 height 16
click at [466, 90] on span "image" at bounding box center [469, 92] width 21 height 21
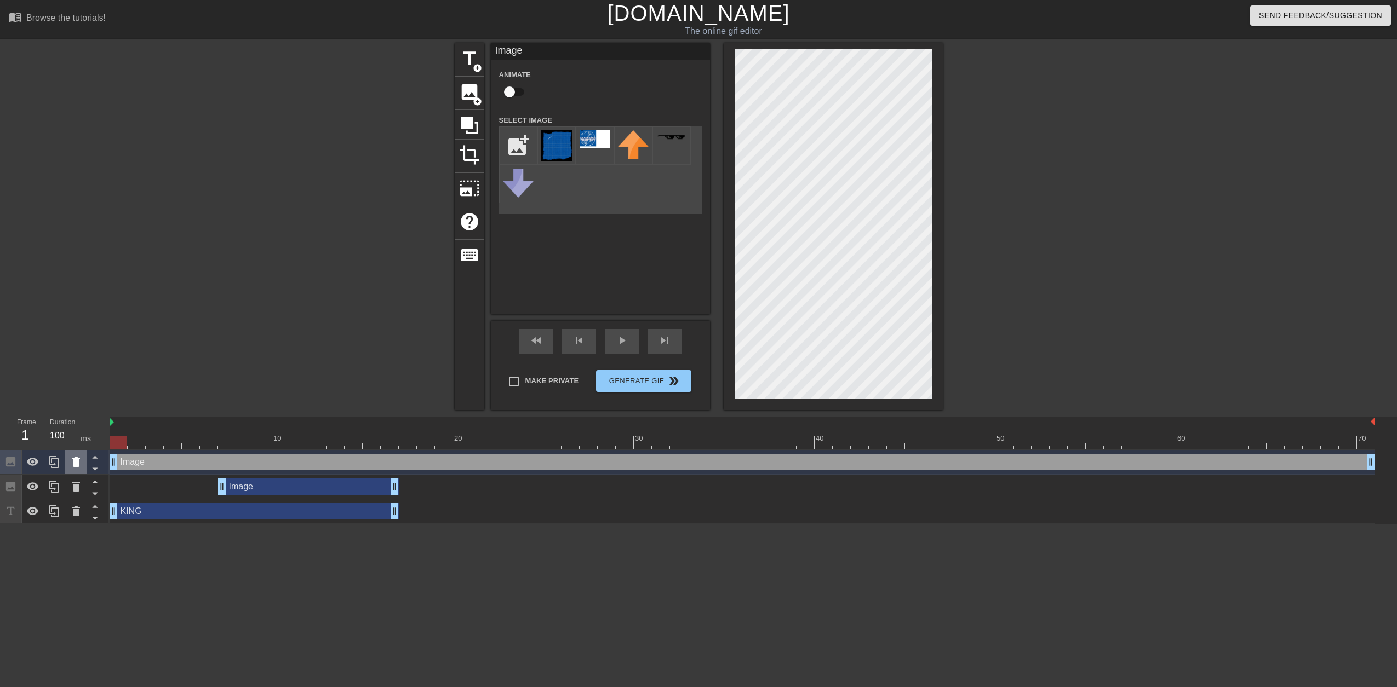
drag, startPoint x: 222, startPoint y: 461, endPoint x: 76, endPoint y: 456, distance: 145.8
click at [76, 456] on div "Frame 1 Duration 100 ms 10 20 30 40 50 60 70 Image drag_handle drag_handle Imag…" at bounding box center [698, 470] width 1397 height 107
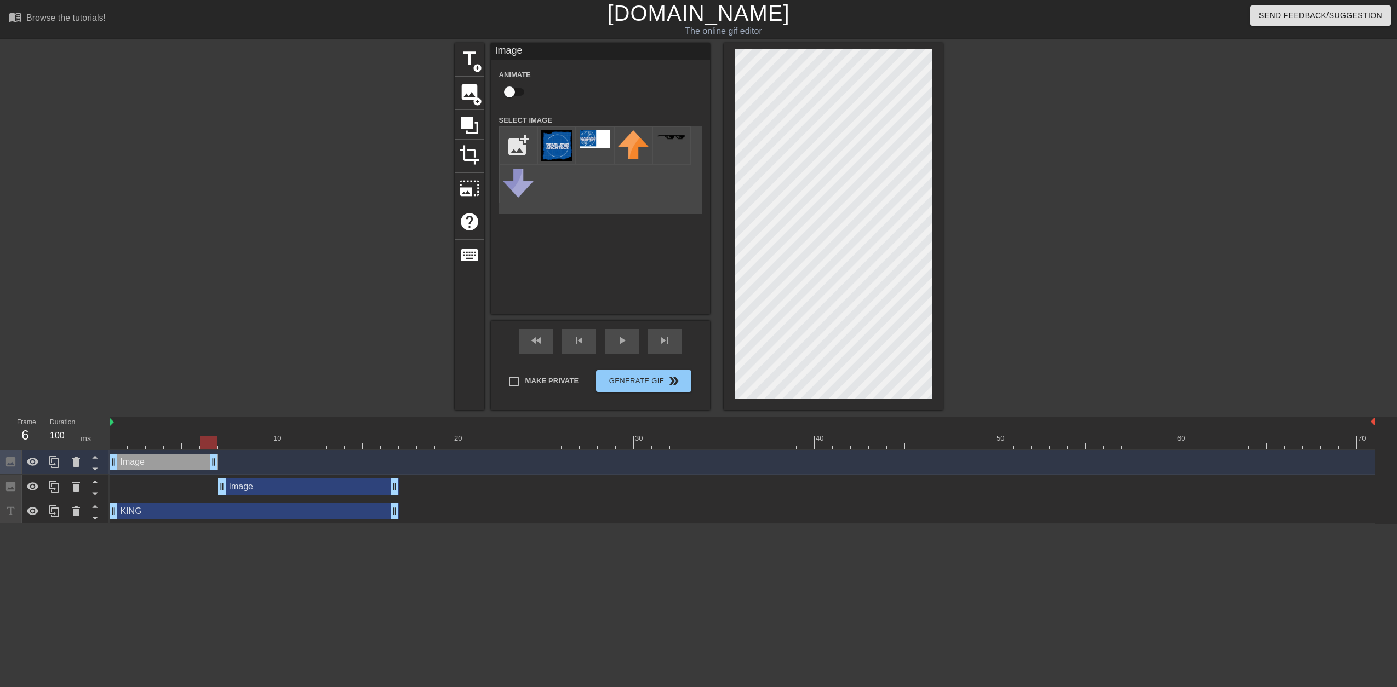
drag, startPoint x: 1369, startPoint y: 465, endPoint x: 205, endPoint y: 458, distance: 1164.4
click at [551, 147] on img at bounding box center [556, 145] width 31 height 31
click at [1022, 229] on div at bounding box center [1038, 207] width 164 height 329
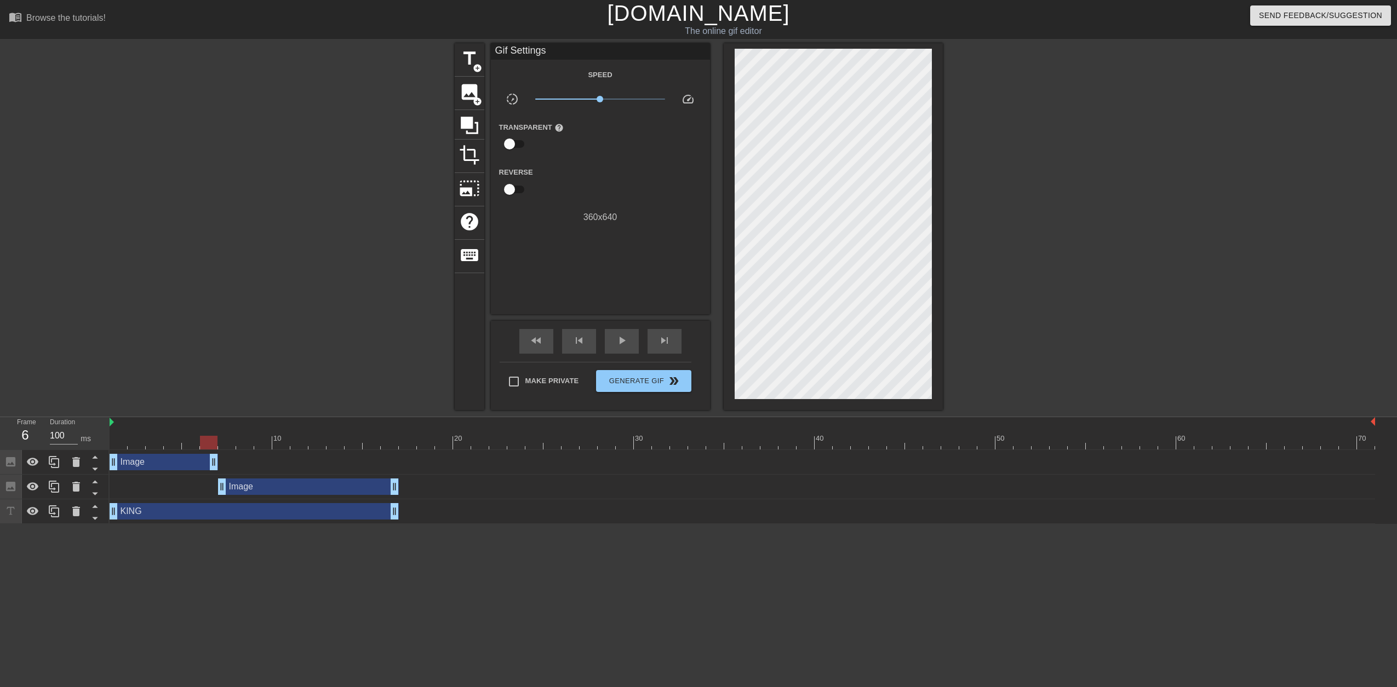
click at [390, 294] on div at bounding box center [359, 207] width 164 height 329
click at [472, 93] on span "image" at bounding box center [469, 92] width 21 height 21
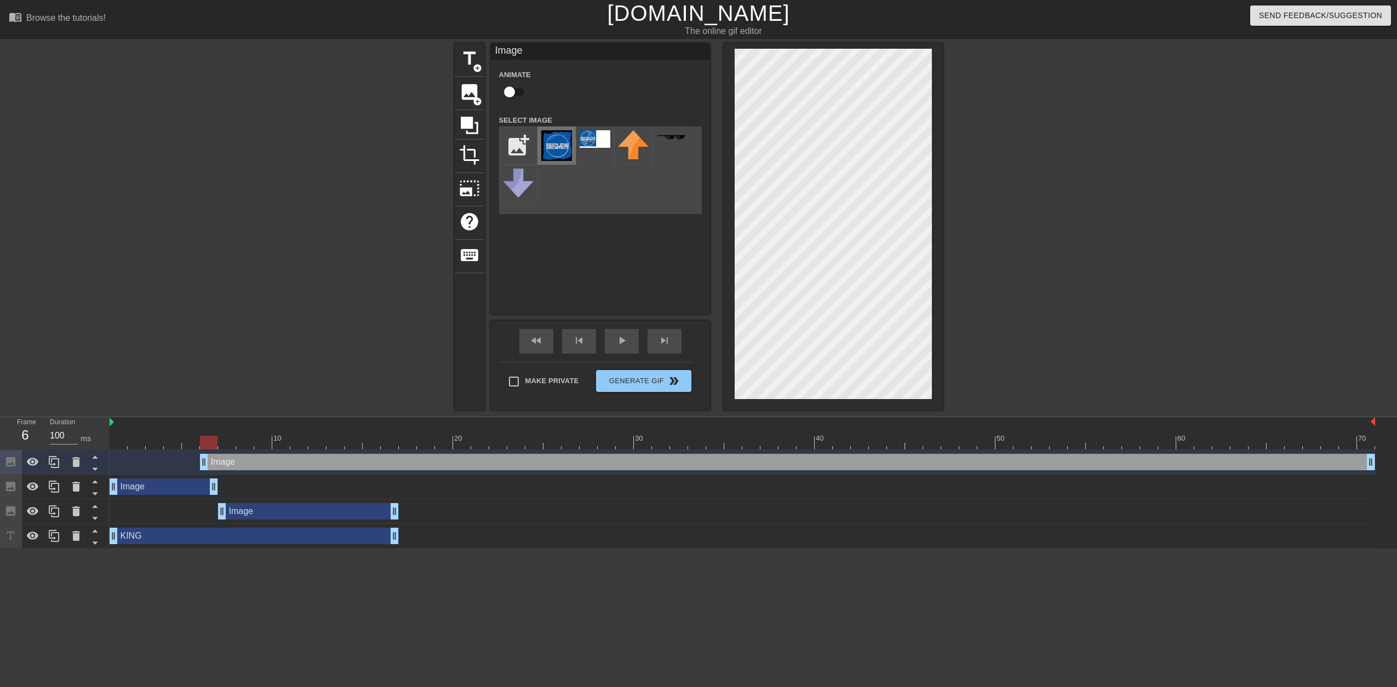
click at [558, 147] on img at bounding box center [556, 145] width 31 height 31
drag, startPoint x: 205, startPoint y: 465, endPoint x: 401, endPoint y: 475, distance: 196.3
click at [401, 475] on div "Image drag_handle drag_handle Image drag_handle drag_handle Image drag_handle d…" at bounding box center [753, 499] width 1287 height 99
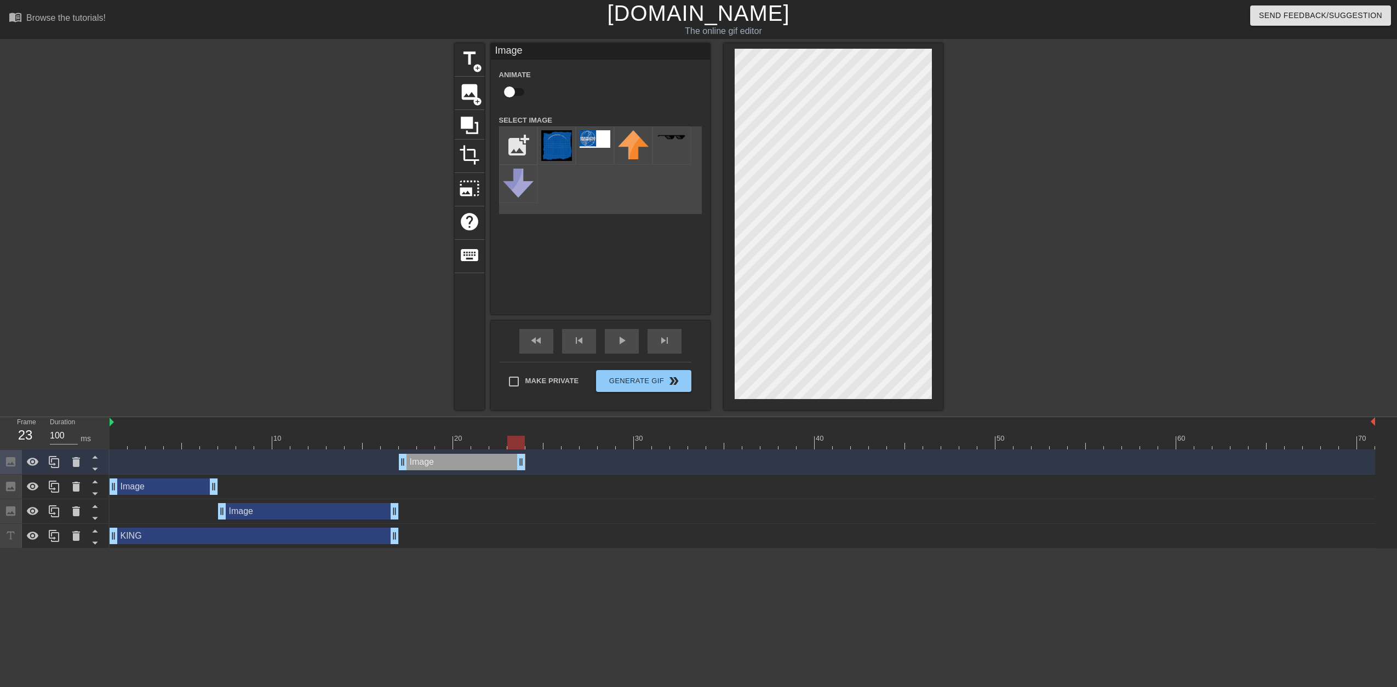
drag, startPoint x: 1370, startPoint y: 461, endPoint x: 515, endPoint y: 439, distance: 855.8
click at [515, 439] on div "10 20 30 40 50 60 70 Image drag_handle drag_handle Image drag_handle drag_handl…" at bounding box center [753, 482] width 1287 height 131
drag, startPoint x: 516, startPoint y: 467, endPoint x: 521, endPoint y: 462, distance: 6.6
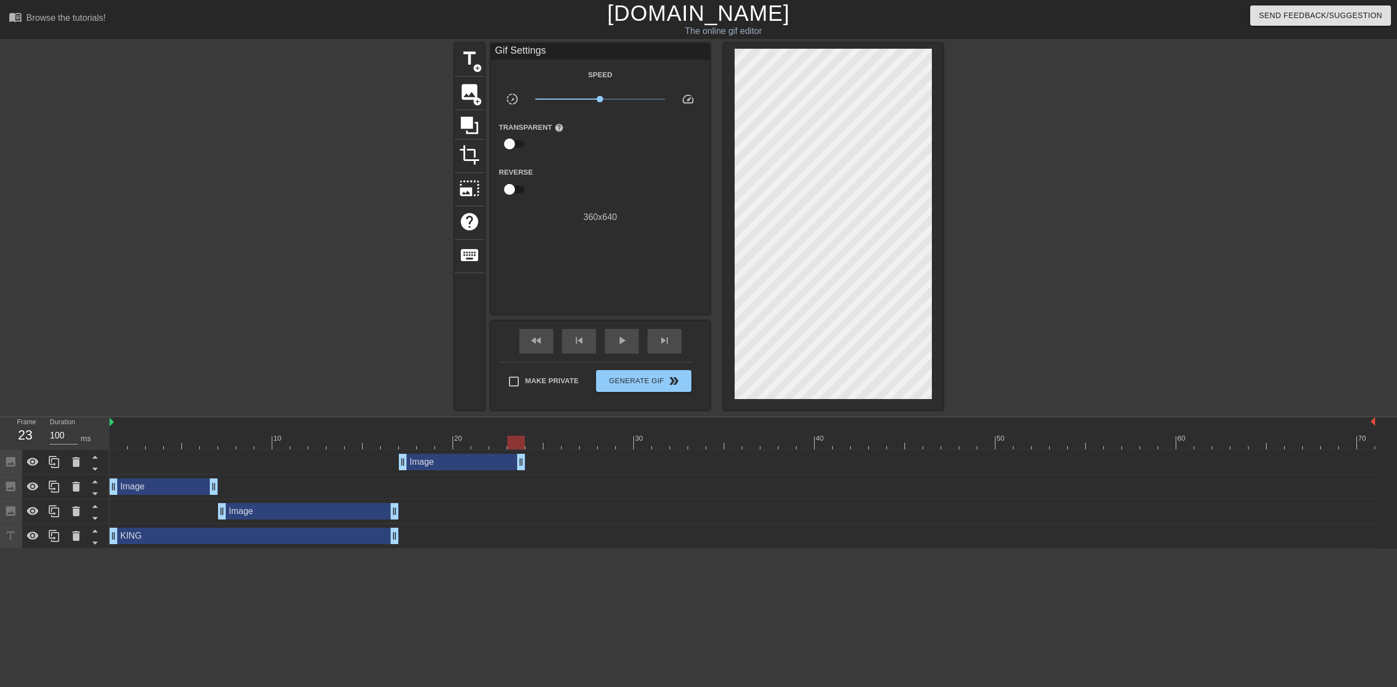
click at [577, 547] on div "KING drag_handle drag_handle" at bounding box center [742, 536] width 1265 height 25
click at [618, 549] on html "menu_book Browse the tutorials! [DOMAIN_NAME] The online gif editor Send Feedba…" at bounding box center [698, 274] width 1397 height 549
click at [463, 99] on span "image" at bounding box center [469, 92] width 21 height 21
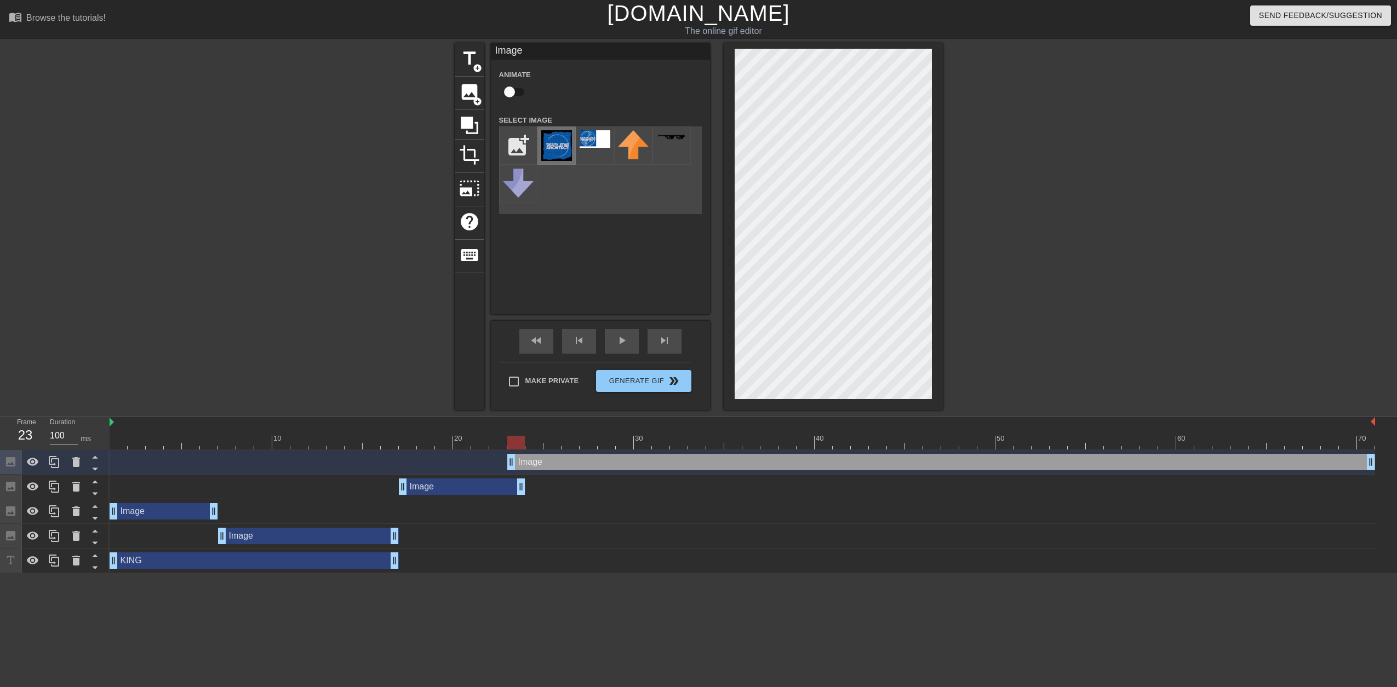
click at [550, 146] on img at bounding box center [556, 145] width 31 height 31
drag, startPoint x: 515, startPoint y: 462, endPoint x: 527, endPoint y: 462, distance: 12.1
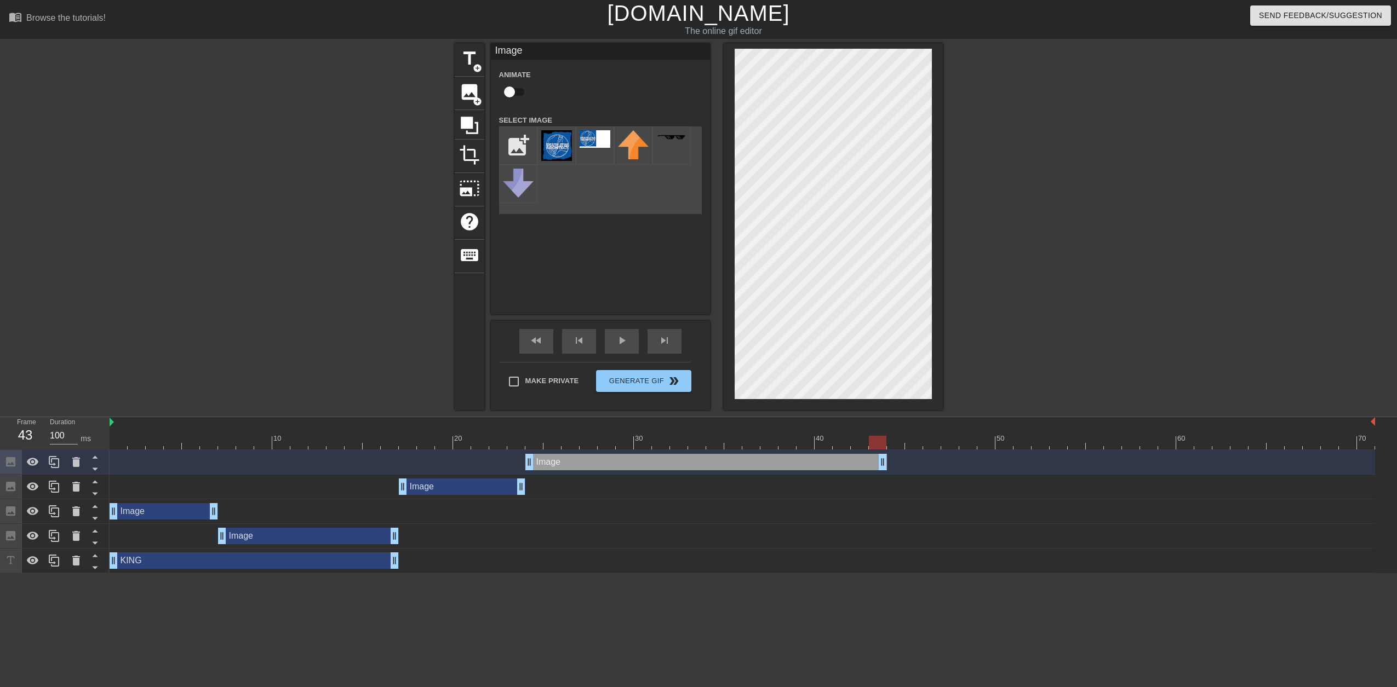
drag, startPoint x: 1368, startPoint y: 463, endPoint x: 877, endPoint y: 444, distance: 491.1
click at [877, 444] on div "10 20 30 40 50 60 70 Image drag_handle drag_handle Image drag_handle drag_handl…" at bounding box center [753, 495] width 1287 height 156
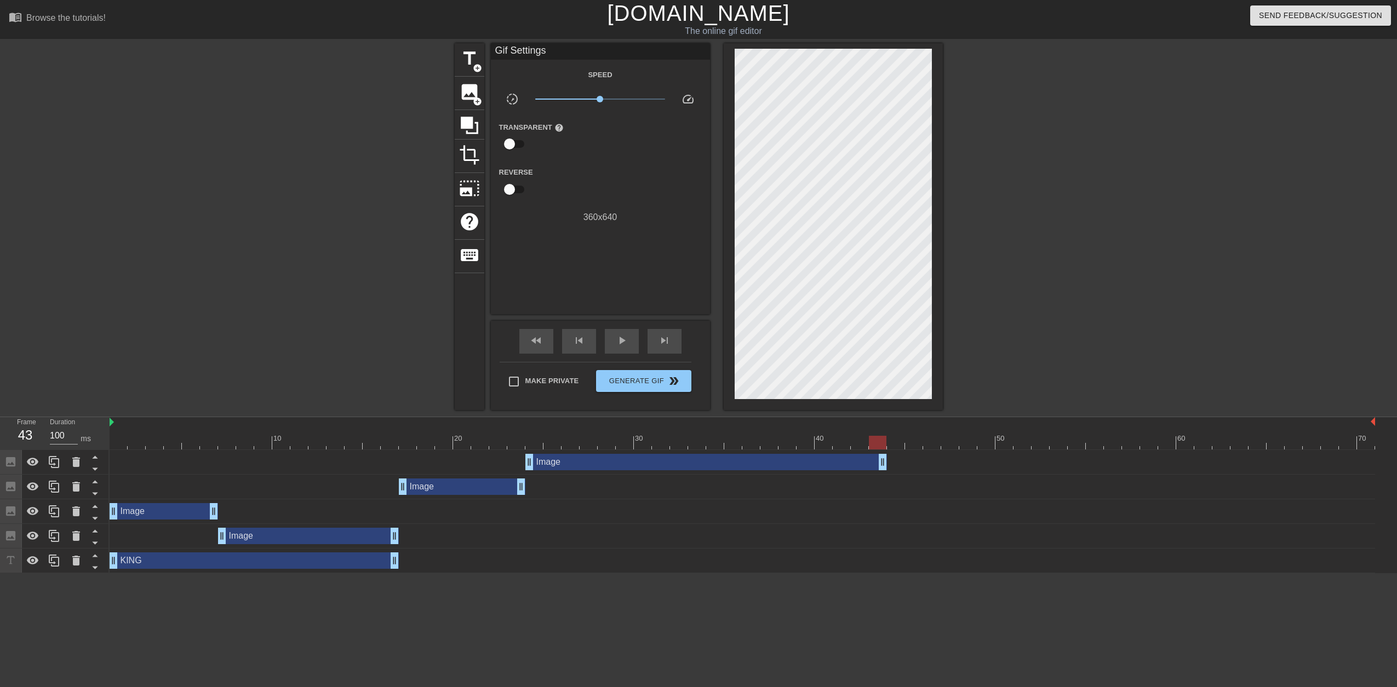
click at [1157, 323] on div "title add_circle image add_circle crop photo_size_select_large help keyboard Gi…" at bounding box center [698, 226] width 1397 height 367
click at [1042, 287] on div at bounding box center [1038, 207] width 164 height 329
click at [467, 91] on span "image" at bounding box center [469, 92] width 21 height 21
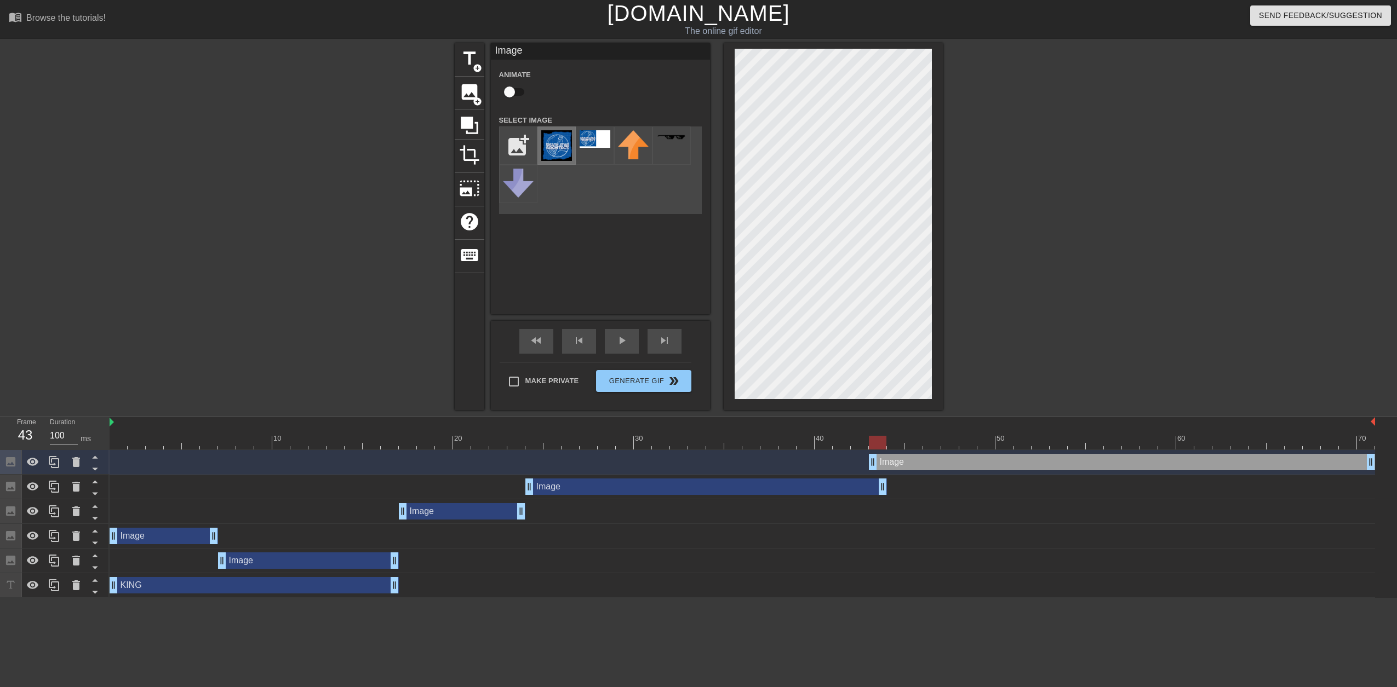
click at [553, 151] on img at bounding box center [556, 145] width 31 height 31
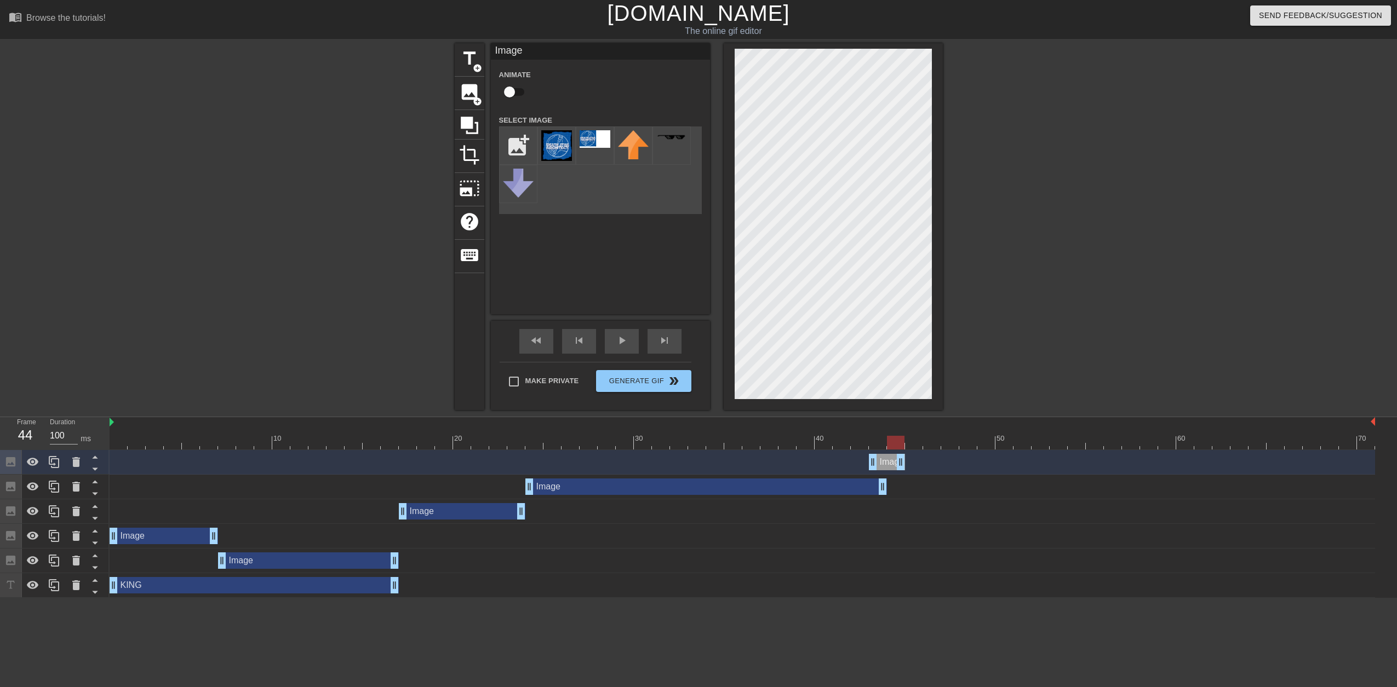
drag, startPoint x: 1366, startPoint y: 462, endPoint x: 894, endPoint y: 438, distance: 472.2
click at [894, 438] on div "10 20 30 40 50 60 70 Image drag_handle drag_handle Image drag_handle drag_handl…" at bounding box center [753, 507] width 1287 height 181
drag, startPoint x: 873, startPoint y: 465, endPoint x: 888, endPoint y: 463, distance: 14.9
drag, startPoint x: 900, startPoint y: 463, endPoint x: 978, endPoint y: 456, distance: 78.1
click at [978, 456] on div "Image drag_handle drag_handle" at bounding box center [742, 462] width 1265 height 16
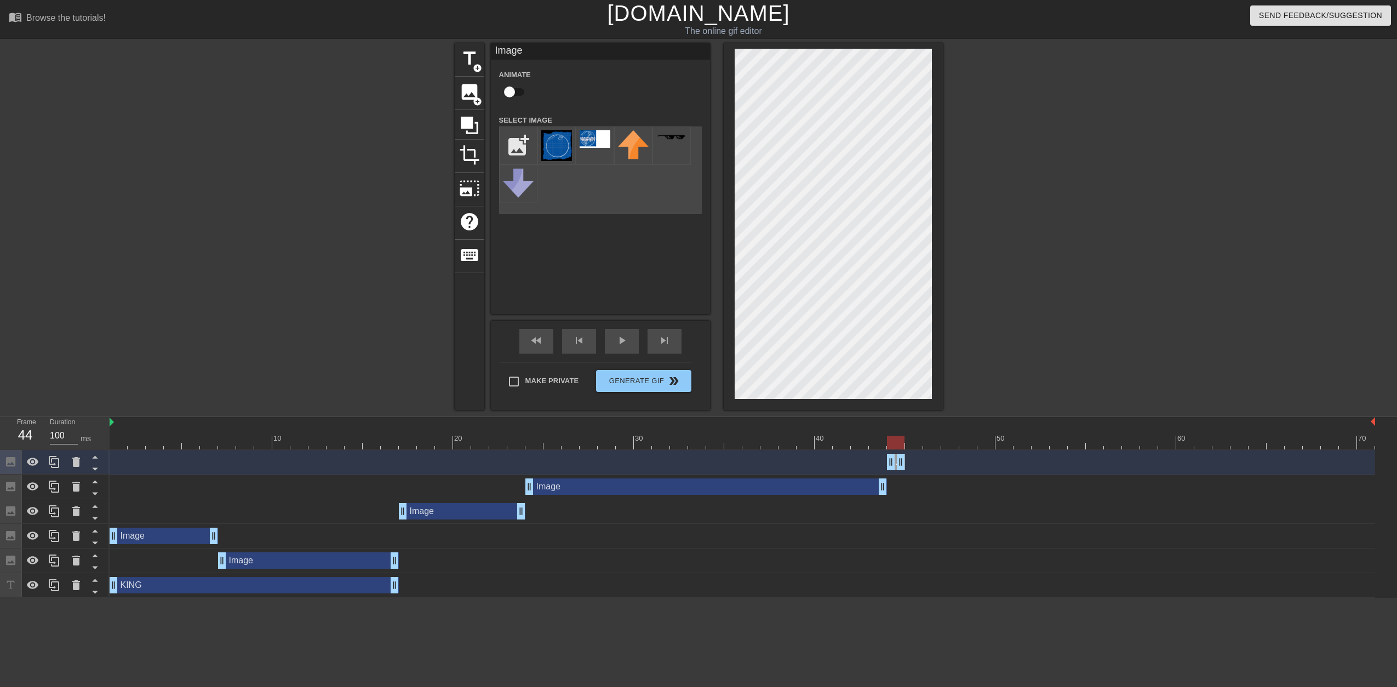
drag, startPoint x: 974, startPoint y: 461, endPoint x: 871, endPoint y: 461, distance: 102.4
click at [871, 461] on div "Image drag_handle drag_handle" at bounding box center [742, 462] width 1265 height 16
click at [885, 460] on div "Image drag_handle drag_handle" at bounding box center [742, 462] width 1265 height 16
drag, startPoint x: 902, startPoint y: 462, endPoint x: 1069, endPoint y: 466, distance: 167.1
click at [1069, 466] on div "Image drag_handle drag_handle" at bounding box center [742, 462] width 1265 height 16
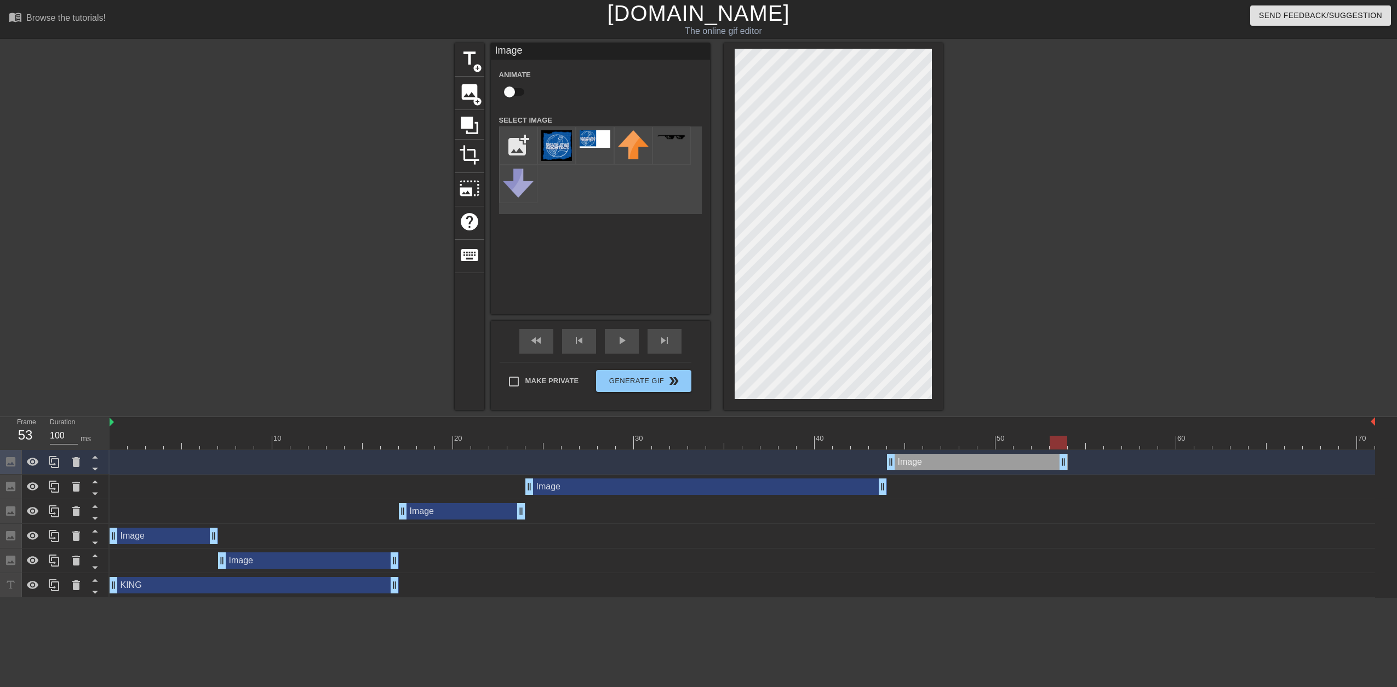
click at [1008, 266] on div at bounding box center [1038, 207] width 164 height 329
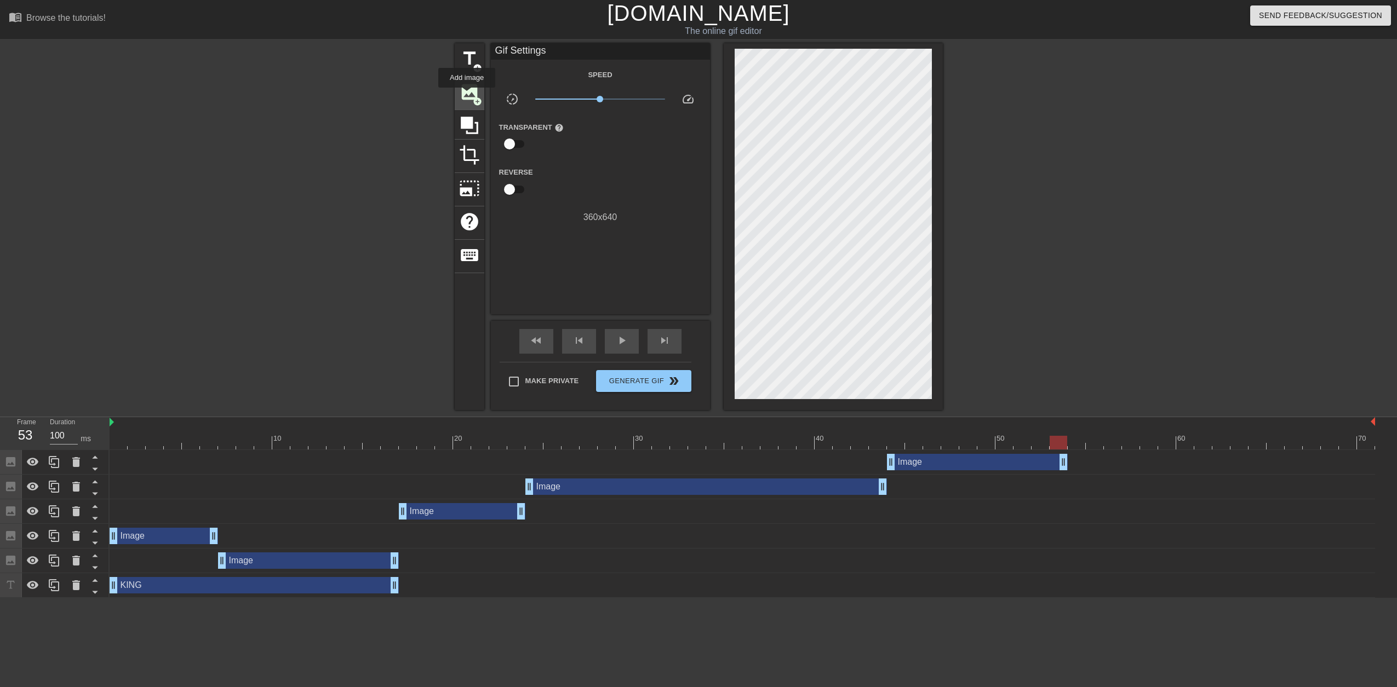
click at [467, 95] on span "image" at bounding box center [469, 92] width 21 height 21
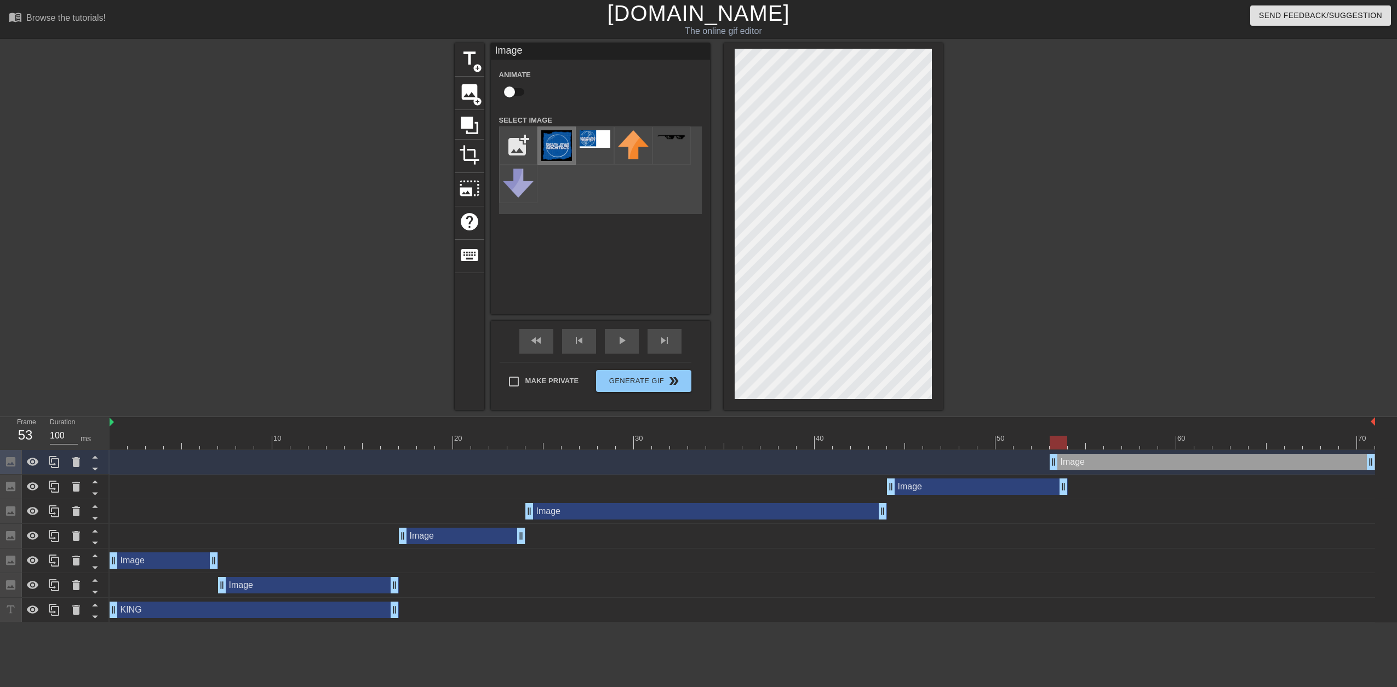
click at [556, 144] on img at bounding box center [556, 145] width 31 height 31
drag, startPoint x: 1053, startPoint y: 464, endPoint x: 1063, endPoint y: 462, distance: 10.1
click at [1063, 462] on div "Image drag_handle drag_handle" at bounding box center [742, 462] width 1265 height 16
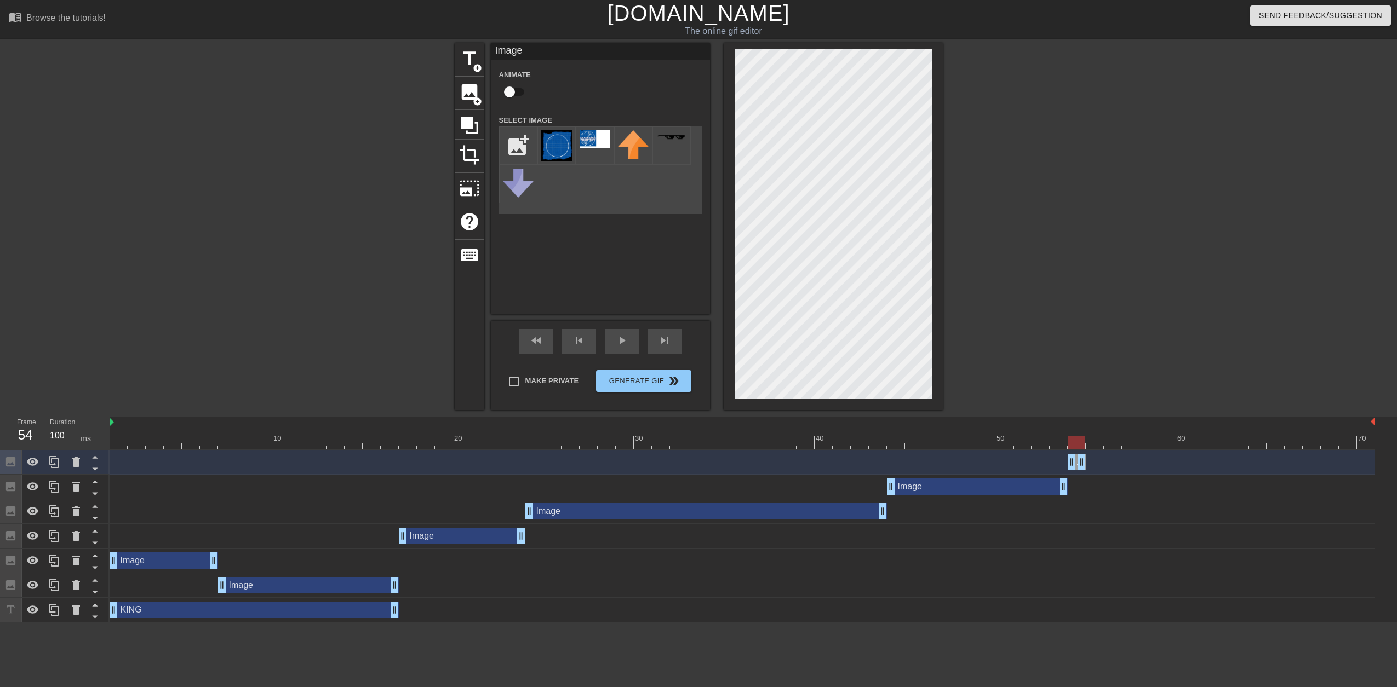
drag, startPoint x: 1371, startPoint y: 464, endPoint x: 1087, endPoint y: 464, distance: 284.3
click at [1087, 464] on div "Image drag_handle drag_handle" at bounding box center [742, 462] width 1265 height 16
drag, startPoint x: 1082, startPoint y: 461, endPoint x: 1100, endPoint y: 468, distance: 19.2
click at [479, 101] on span "add_circle" at bounding box center [477, 101] width 9 height 9
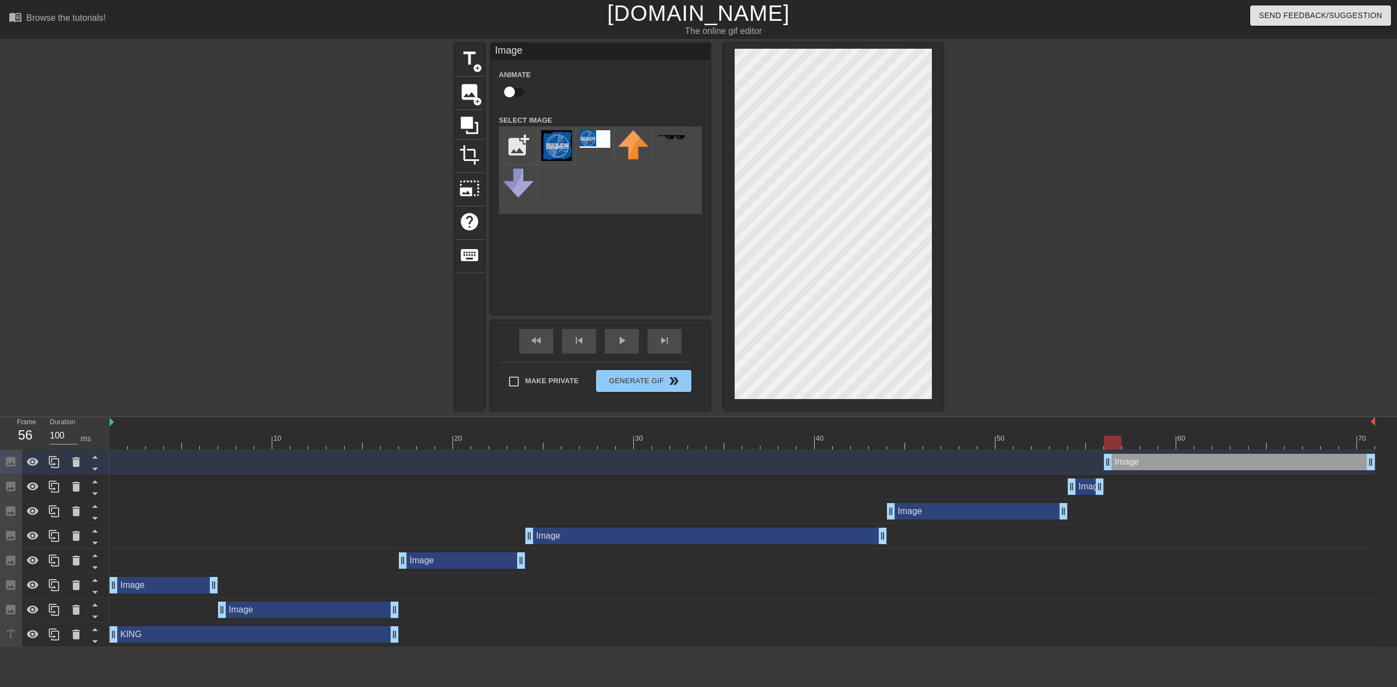
drag, startPoint x: 1091, startPoint y: 463, endPoint x: 1111, endPoint y: 465, distance: 20.4
click at [560, 150] on img at bounding box center [556, 145] width 31 height 31
click at [1004, 194] on div at bounding box center [1038, 207] width 164 height 329
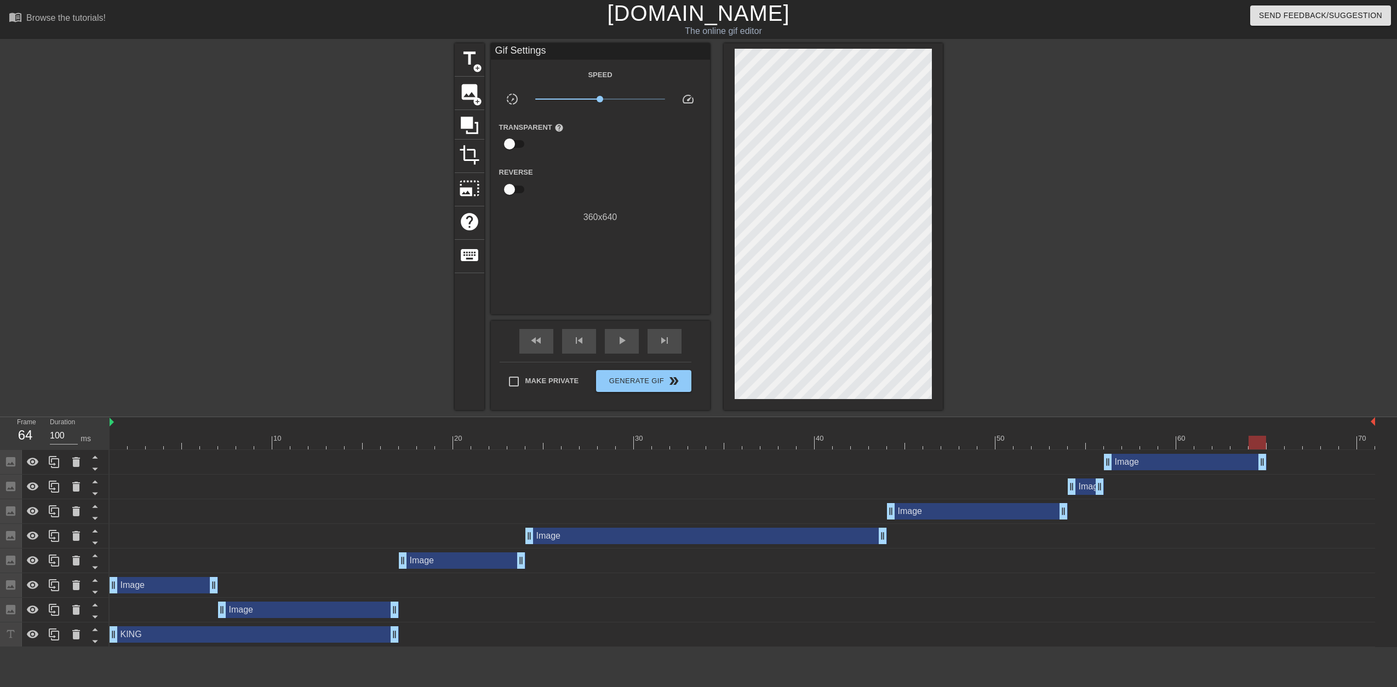
drag, startPoint x: 1373, startPoint y: 463, endPoint x: 1267, endPoint y: 458, distance: 105.3
click at [1267, 458] on div "Image drag_handle drag_handle" at bounding box center [742, 462] width 1265 height 16
click at [473, 55] on span "title" at bounding box center [469, 58] width 21 height 21
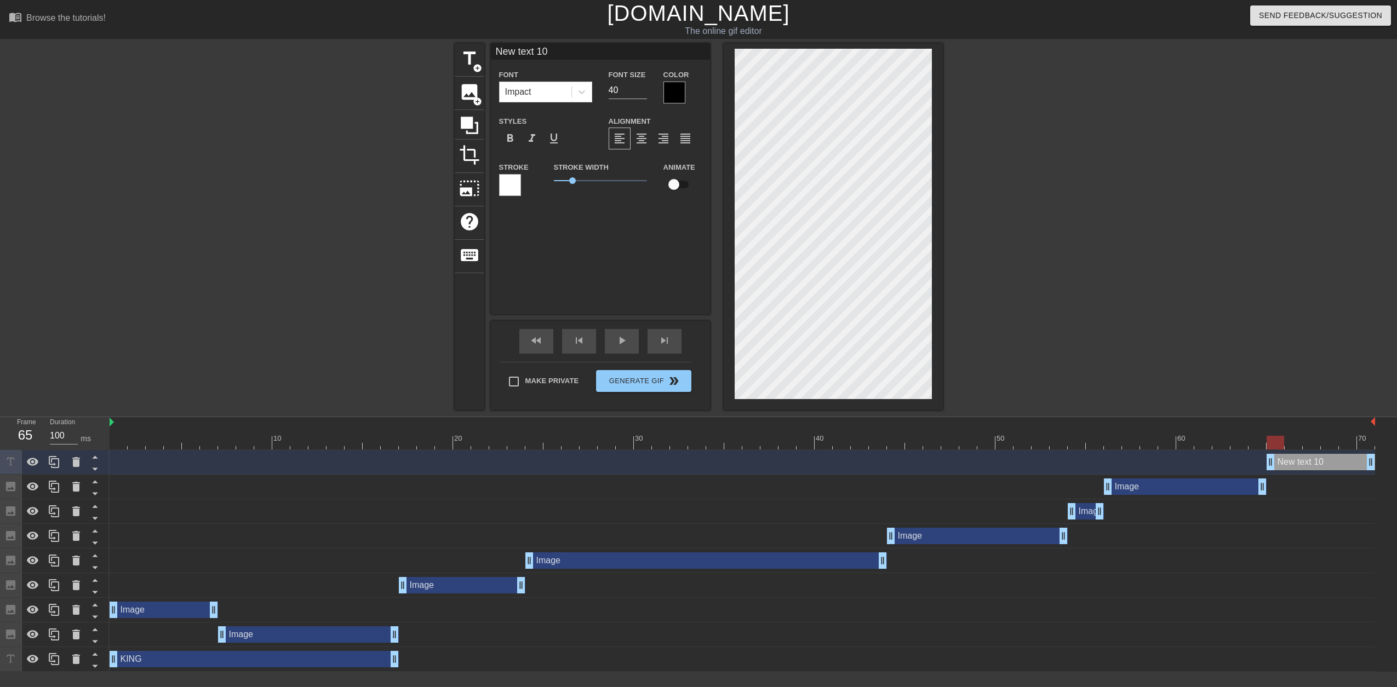
drag, startPoint x: 1254, startPoint y: 467, endPoint x: 1267, endPoint y: 467, distance: 13.7
type input "G"
type textarea "G"
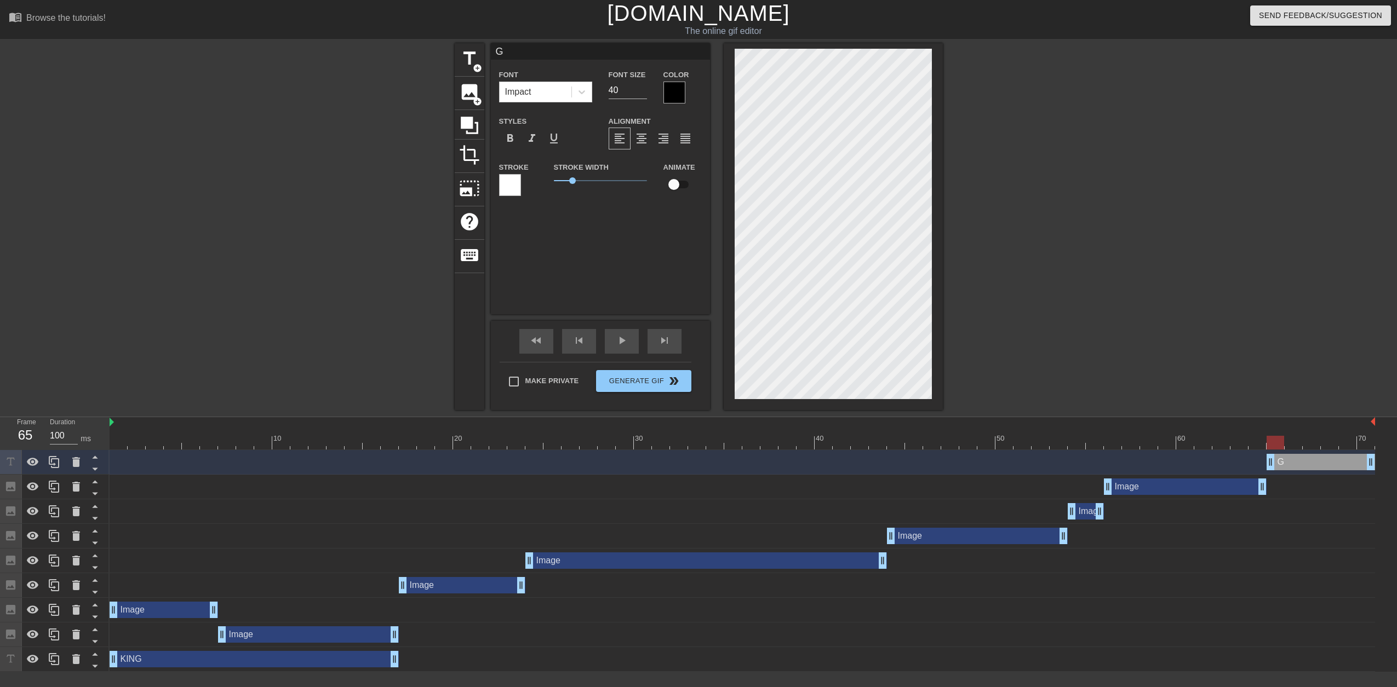
type input "GL"
type textarea "GL"
type input "GLI"
type textarea "GLI"
type input "GLIT"
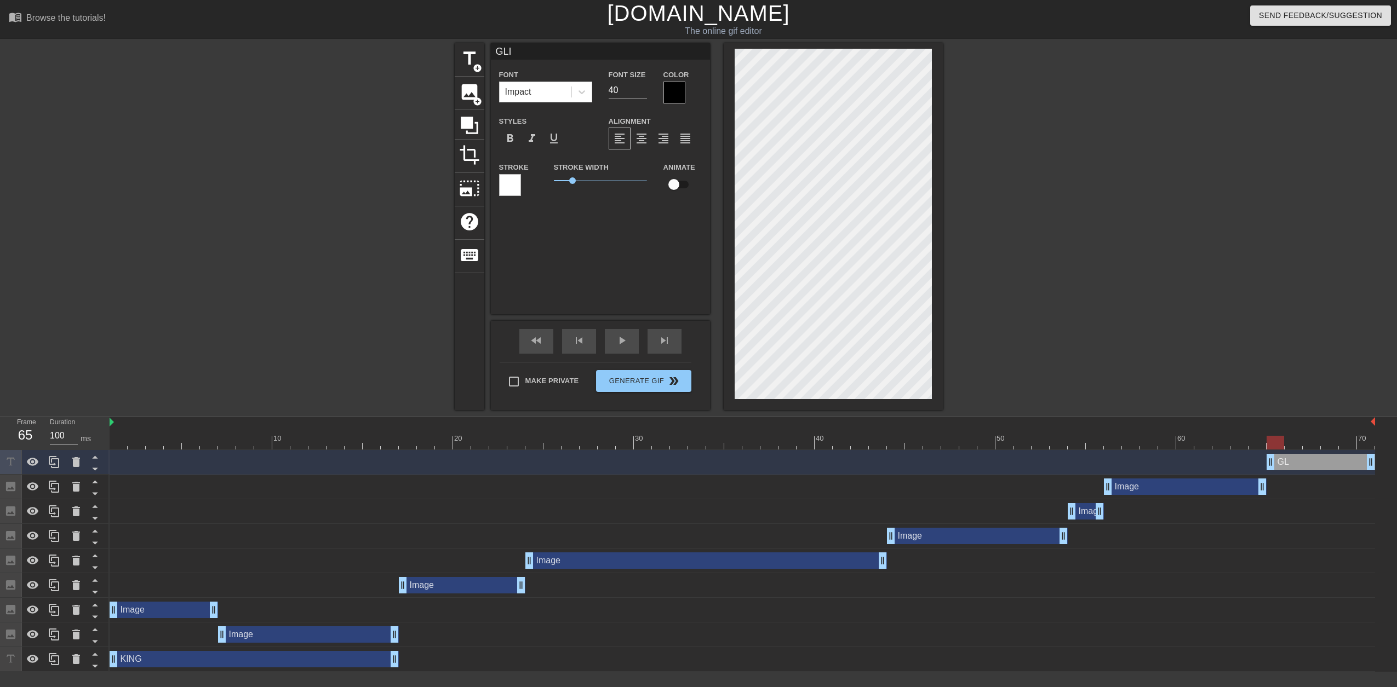
type textarea "GLIT"
type input "GLITC"
type textarea "GLITC"
type input "GLITCH"
type textarea "GLITCH"
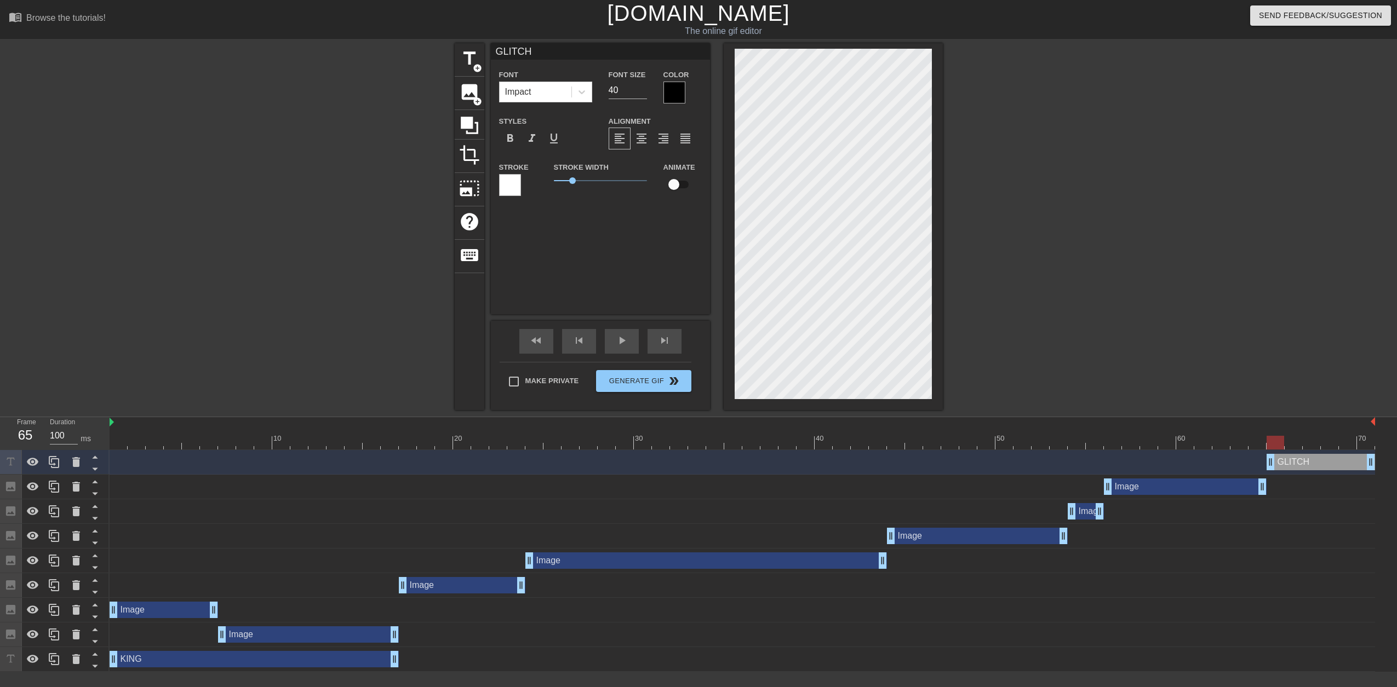
type input "GLITCH"
type textarea "GLITCH"
type input "GLITCH V"
type textarea "GLITCH V"
type input "GLITCH VA"
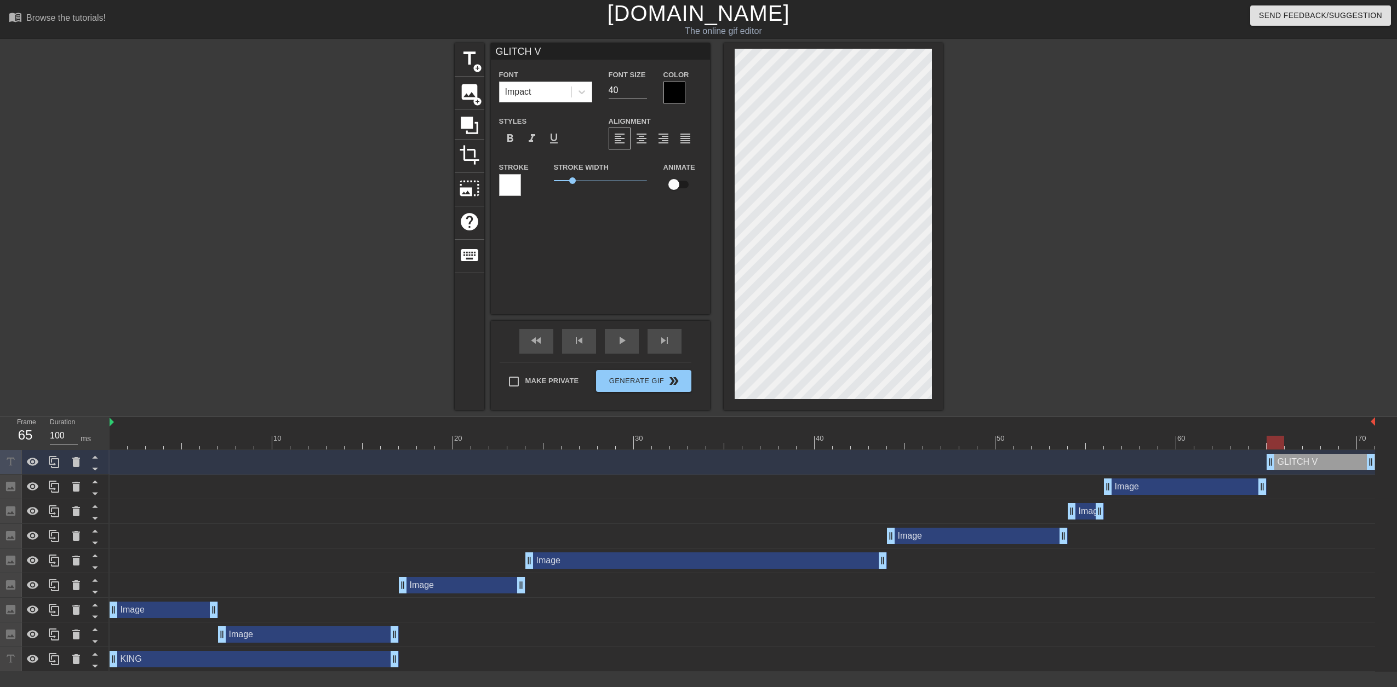
type textarea "GLITCH VA"
type input "GLITCH VAR"
type textarea "GLITCH VAR"
type input "GLITCH VARZ"
type textarea "GLITCH VARZ"
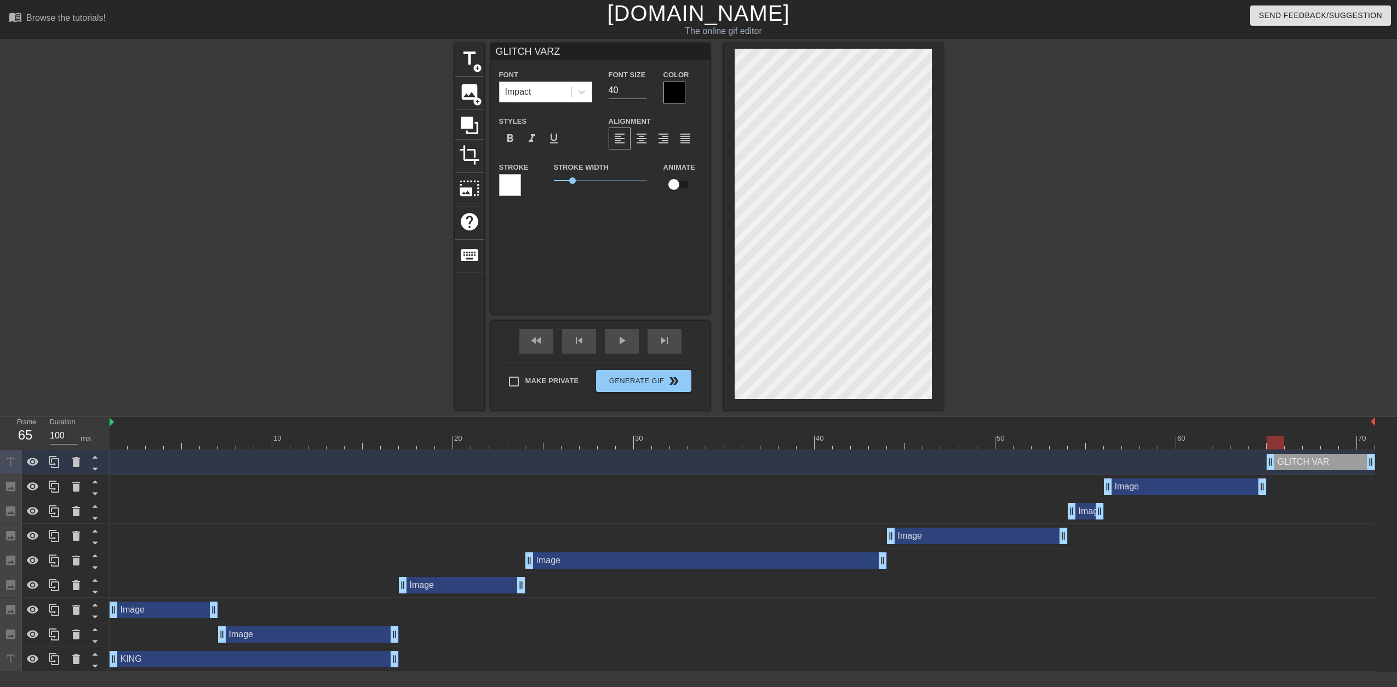
type input "GLITCH VARZO"
type textarea "GLITCH VARZO"
type input "GLITCH VARZOA"
type textarea "GLITCH VARZOA"
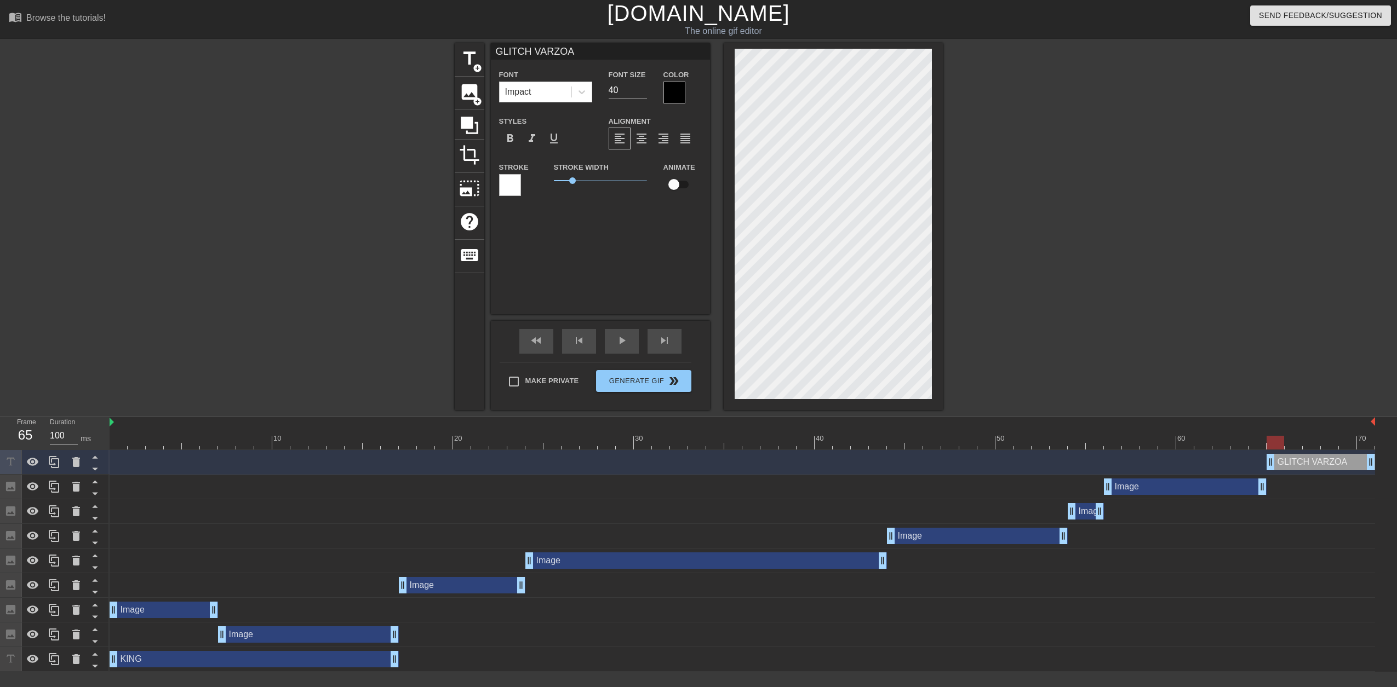
scroll to position [1, 2]
click at [1052, 174] on div at bounding box center [1038, 207] width 164 height 329
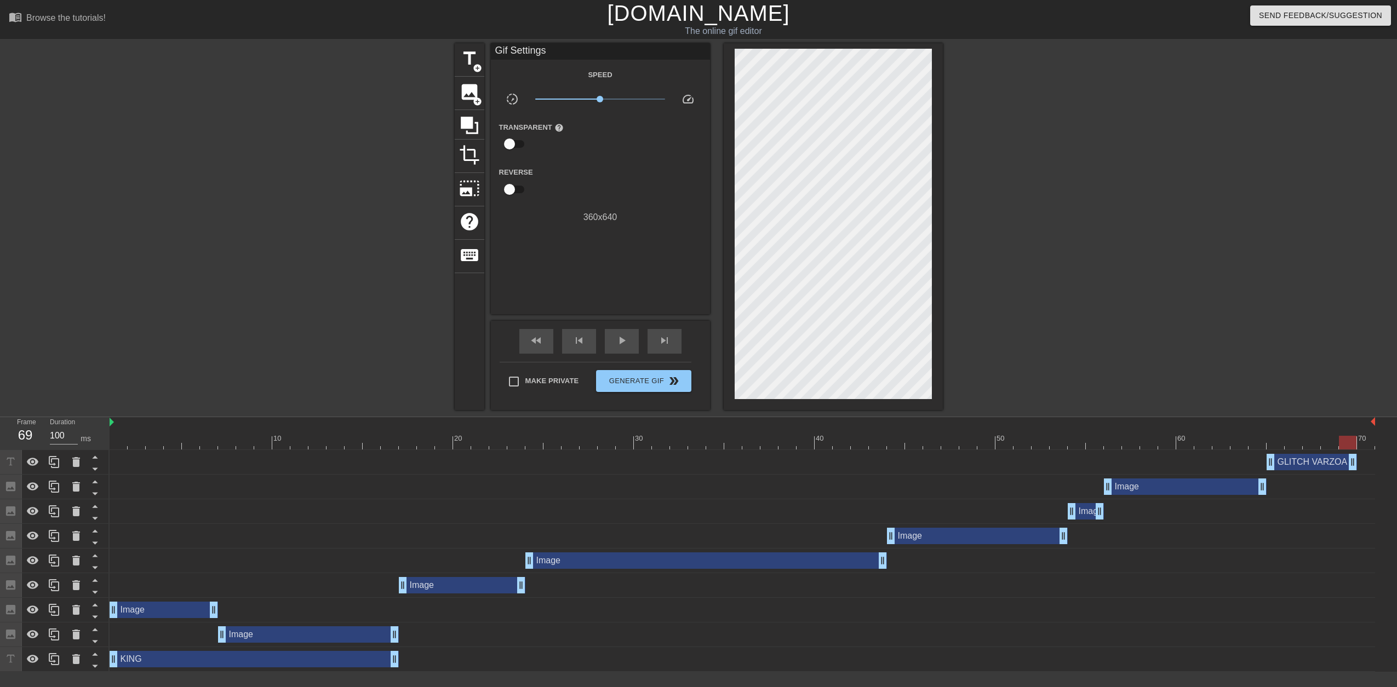
drag, startPoint x: 1371, startPoint y: 464, endPoint x: 1361, endPoint y: 466, distance: 10.5
click at [1361, 466] on div "GLITCH VARZOA drag_handle drag_handle" at bounding box center [742, 462] width 1265 height 16
drag, startPoint x: 1353, startPoint y: 465, endPoint x: 1371, endPoint y: 465, distance: 18.1
click at [1091, 162] on div at bounding box center [1038, 207] width 164 height 329
click at [478, 99] on span "add_circle" at bounding box center [477, 101] width 9 height 9
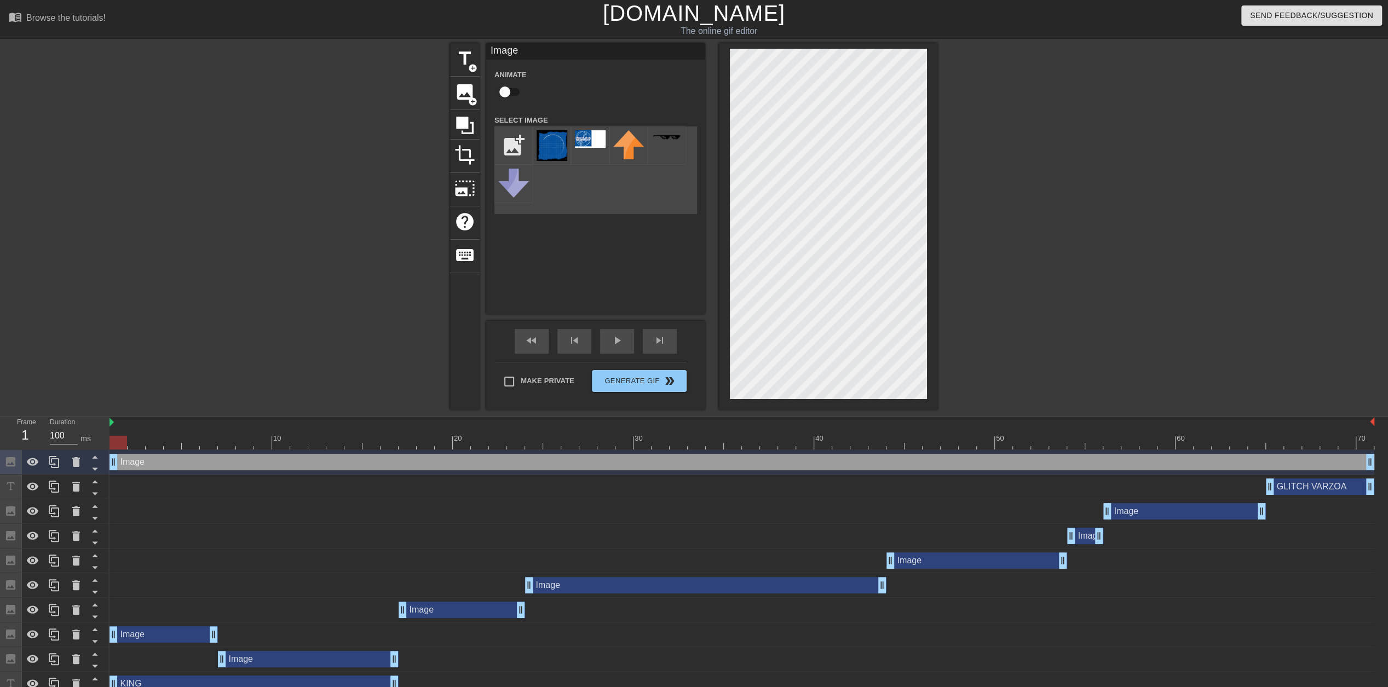
drag, startPoint x: 1362, startPoint y: 465, endPoint x: 46, endPoint y: 437, distance: 1315.9
click at [46, 437] on div "Frame 1 Duration 100 ms 10 20 30 40 50 60 70 Image drag_handle drag_handle GLIT…" at bounding box center [694, 556] width 1388 height 279
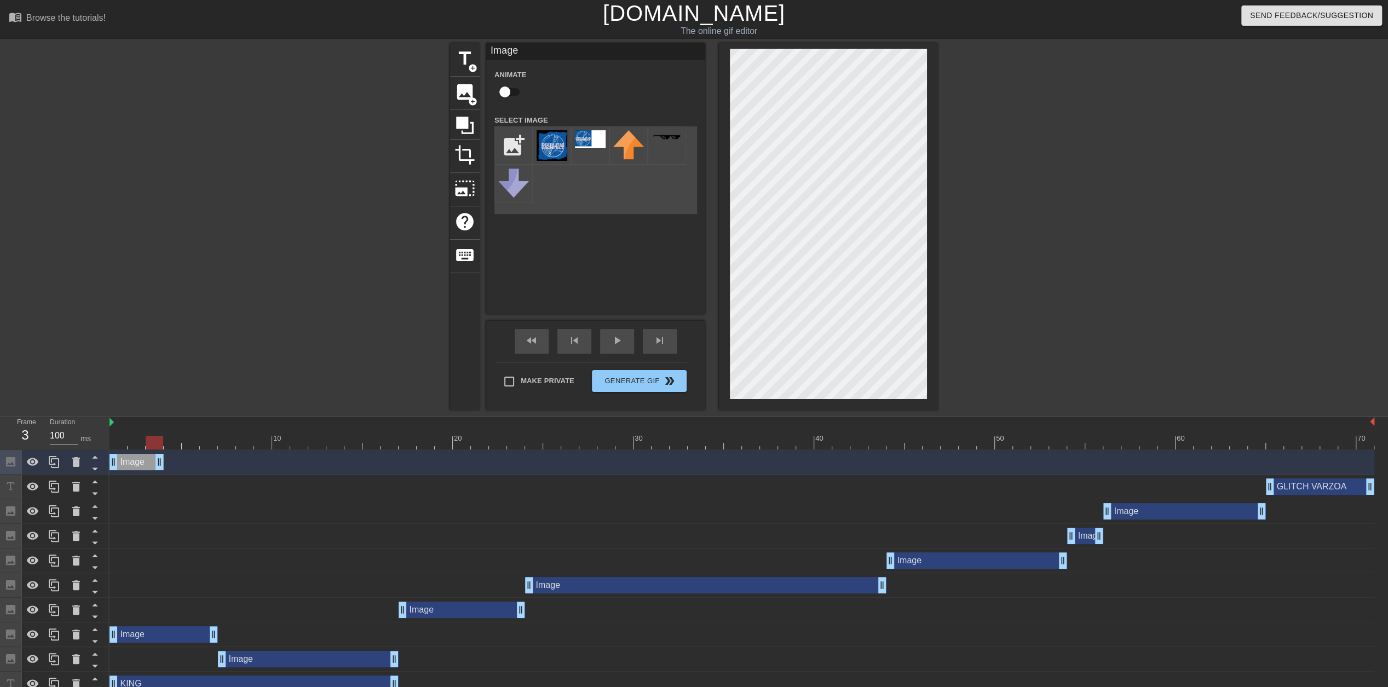
drag, startPoint x: 1369, startPoint y: 464, endPoint x: 162, endPoint y: 462, distance: 1206.6
click at [513, 148] on input "file" at bounding box center [513, 145] width 37 height 37
type input "C:\fakepath\nexus-king-salhadaar-630x400.png"
click at [544, 141] on img at bounding box center [552, 140] width 31 height 20
click at [1086, 236] on div at bounding box center [1033, 207] width 164 height 329
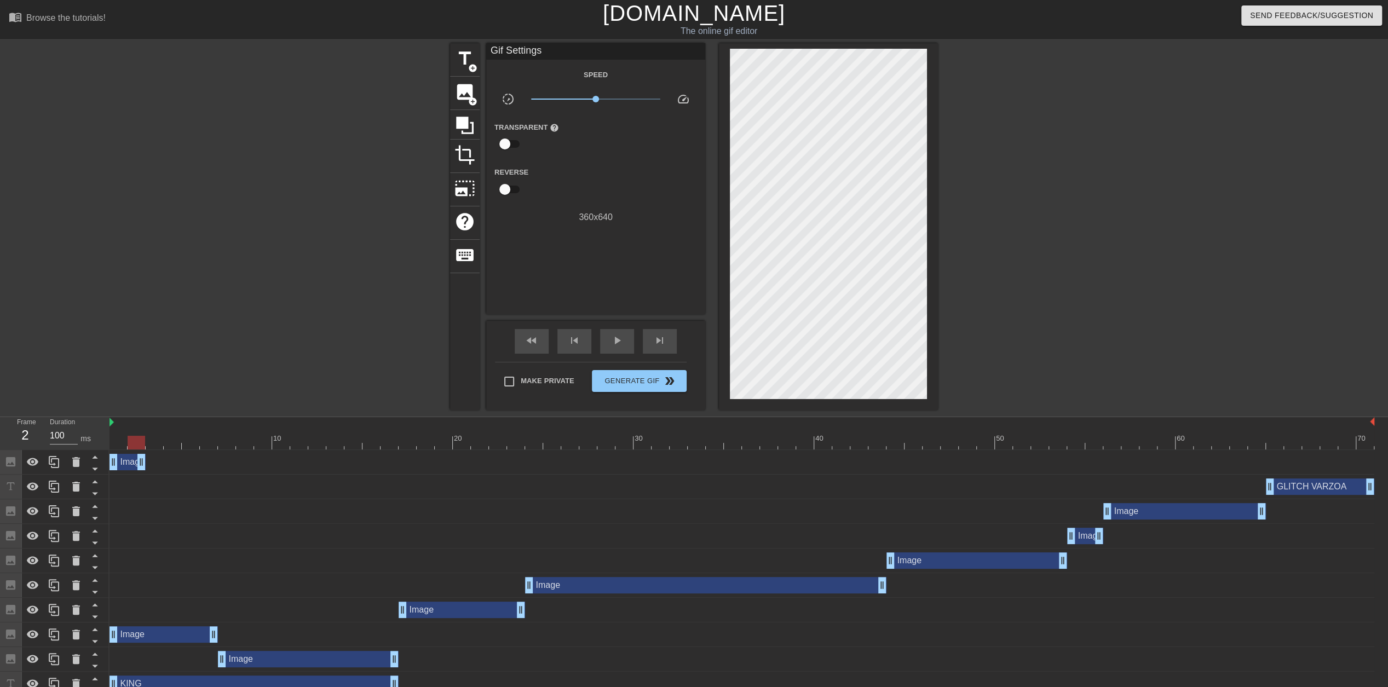
drag, startPoint x: 159, startPoint y: 462, endPoint x: 137, endPoint y: 462, distance: 21.9
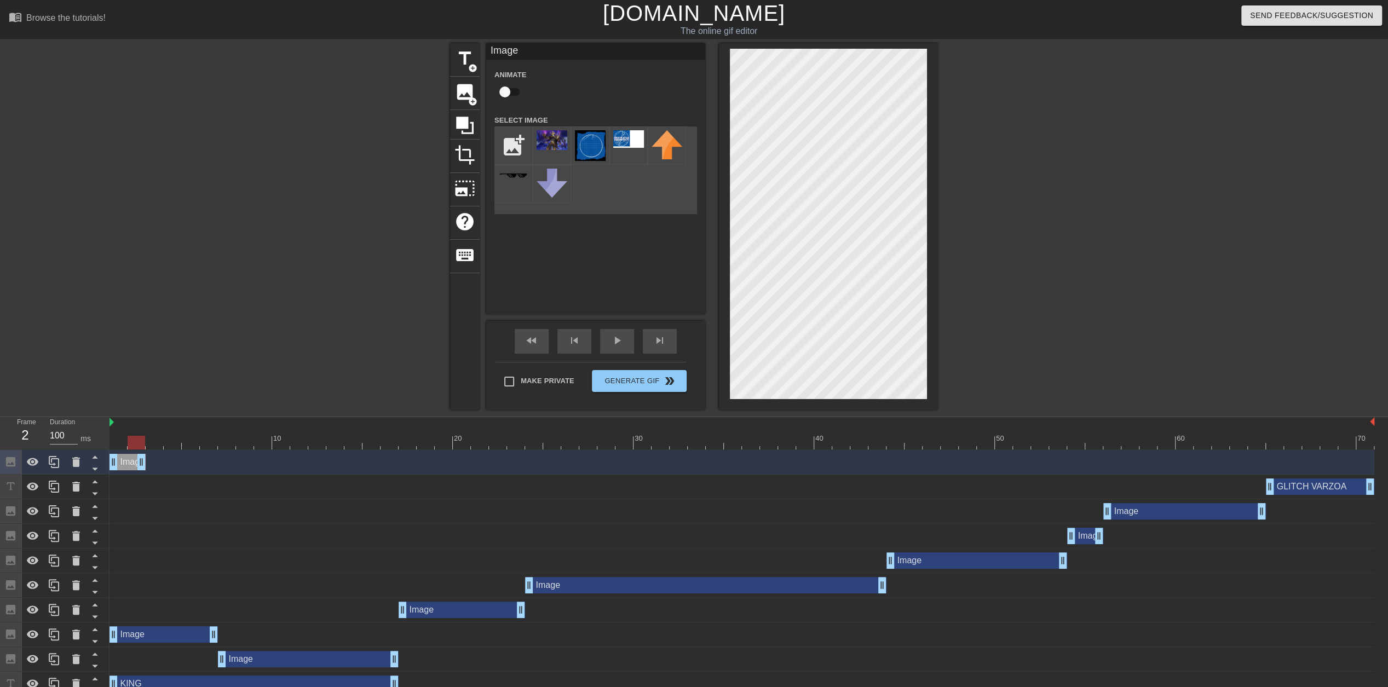
click at [998, 263] on div at bounding box center [1033, 207] width 164 height 329
drag, startPoint x: 142, startPoint y: 464, endPoint x: 165, endPoint y: 468, distance: 23.4
click at [165, 468] on div "Image drag_handle drag_handle" at bounding box center [742, 462] width 1265 height 16
click at [966, 252] on div "title add_circle image add_circle crop photo_size_select_large help keyboard Im…" at bounding box center [694, 226] width 1388 height 367
click at [978, 249] on div at bounding box center [1033, 207] width 164 height 329
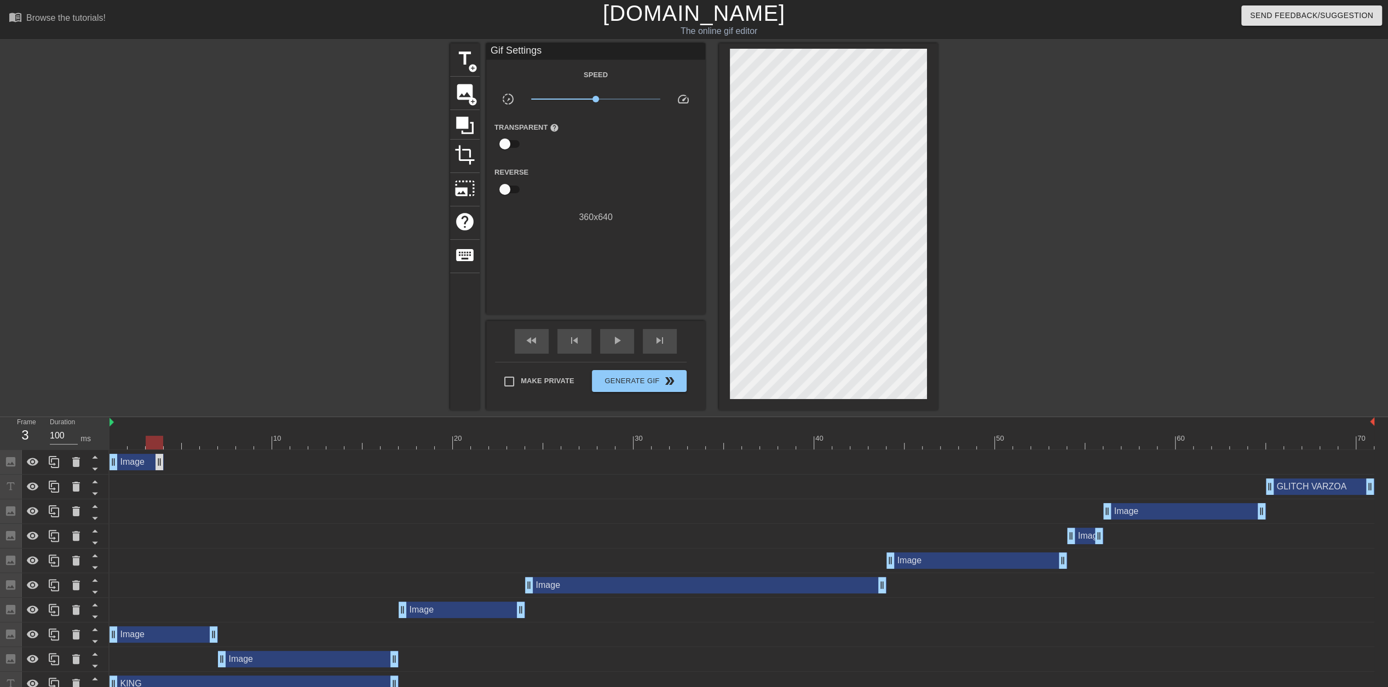
click at [161, 463] on div "Image drag_handle drag_handle" at bounding box center [742, 462] width 1265 height 16
drag, startPoint x: 159, startPoint y: 463, endPoint x: 196, endPoint y: 471, distance: 37.0
click at [196, 471] on div "Image drag_handle drag_handle" at bounding box center [742, 462] width 1265 height 25
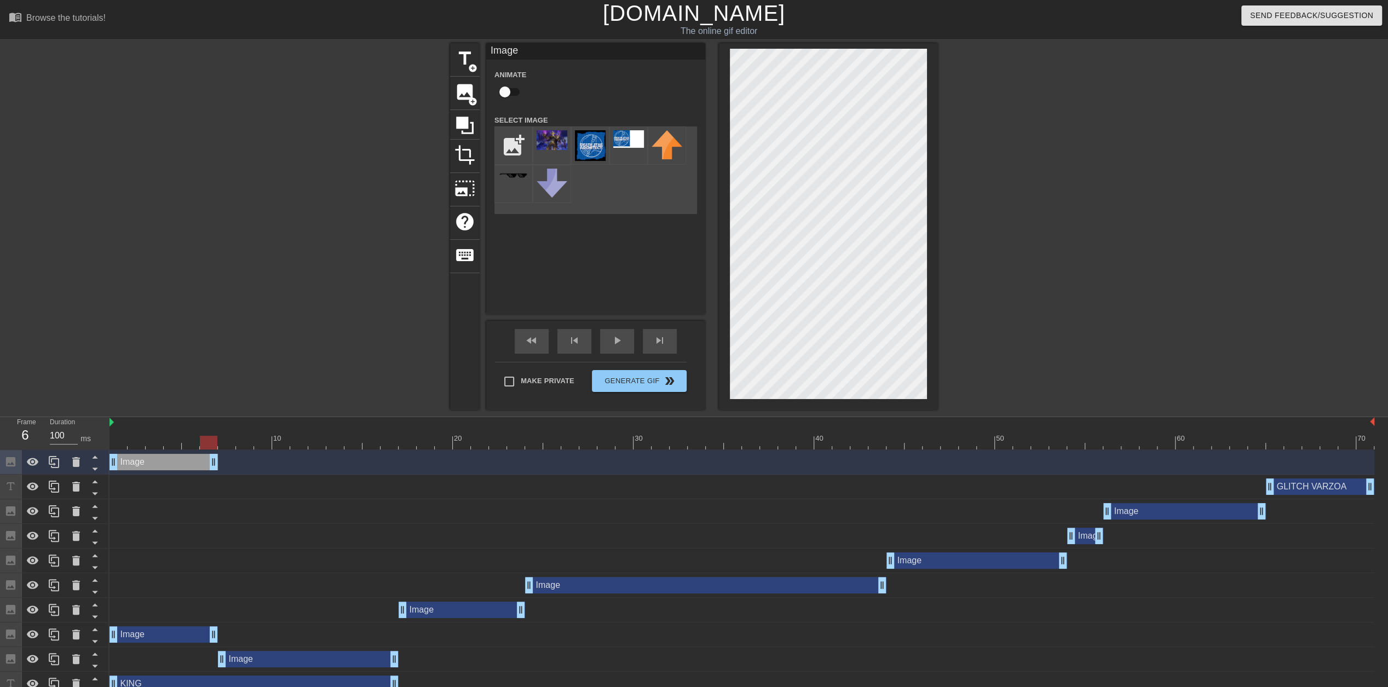
drag, startPoint x: 194, startPoint y: 465, endPoint x: 207, endPoint y: 468, distance: 13.5
click at [1069, 216] on div at bounding box center [1033, 207] width 164 height 329
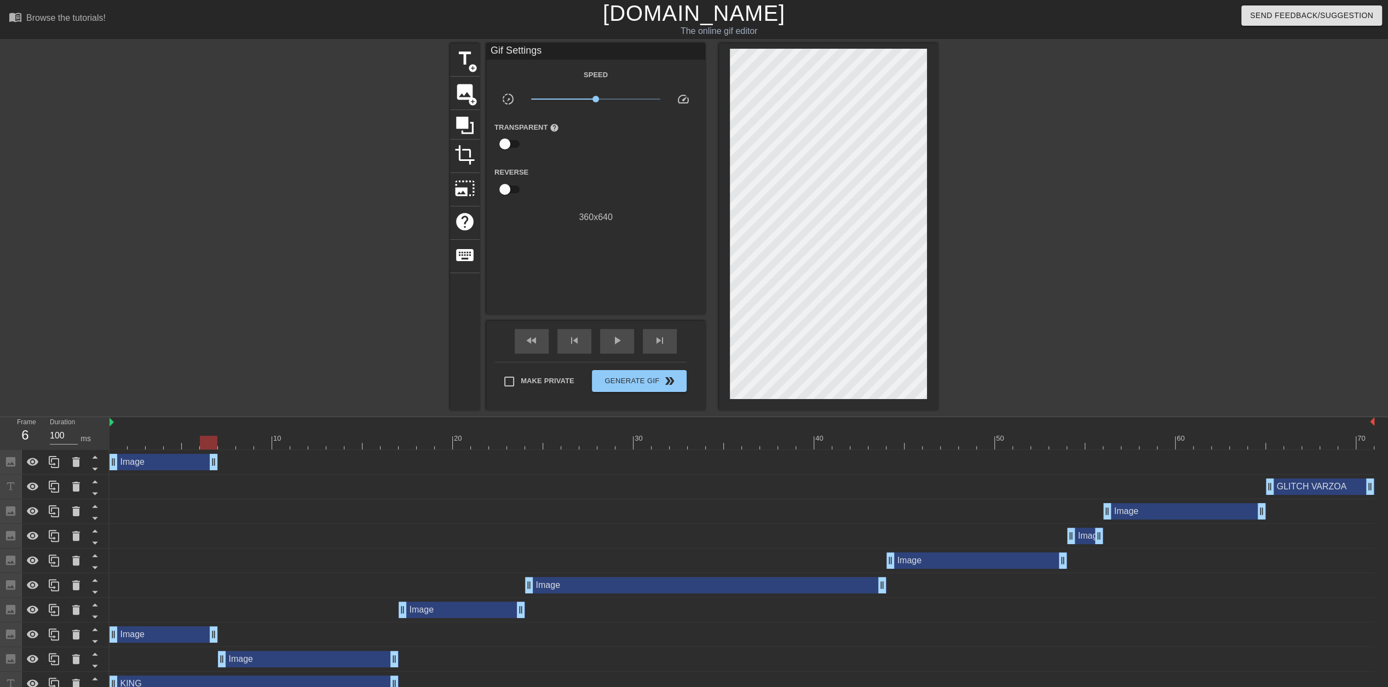
drag, startPoint x: 213, startPoint y: 461, endPoint x: 206, endPoint y: 476, distance: 16.4
click at [206, 476] on div "Image drag_handle drag_handle GLITCH VARZOA drag_handle drag_handle Image drag_…" at bounding box center [749, 573] width 1279 height 246
click at [1006, 138] on div at bounding box center [1033, 207] width 164 height 329
click at [461, 88] on span "image" at bounding box center [465, 92] width 21 height 21
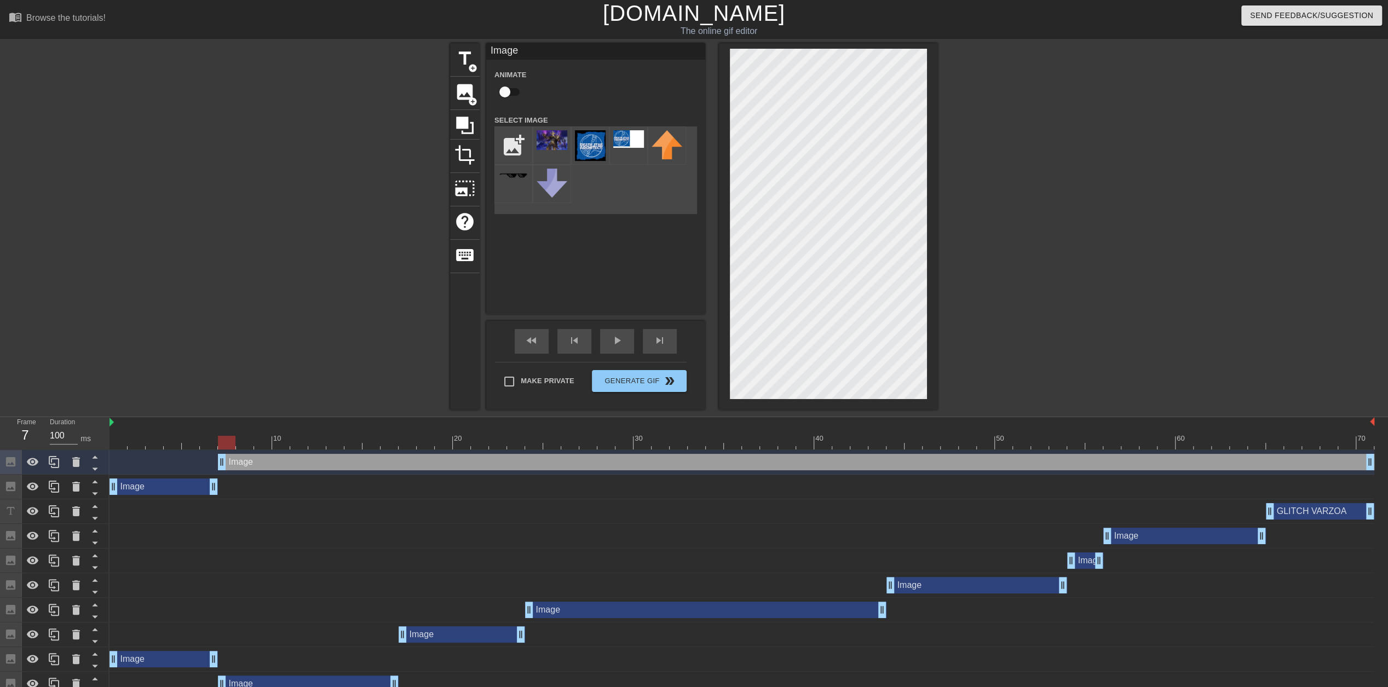
drag, startPoint x: 206, startPoint y: 464, endPoint x: 228, endPoint y: 465, distance: 22.5
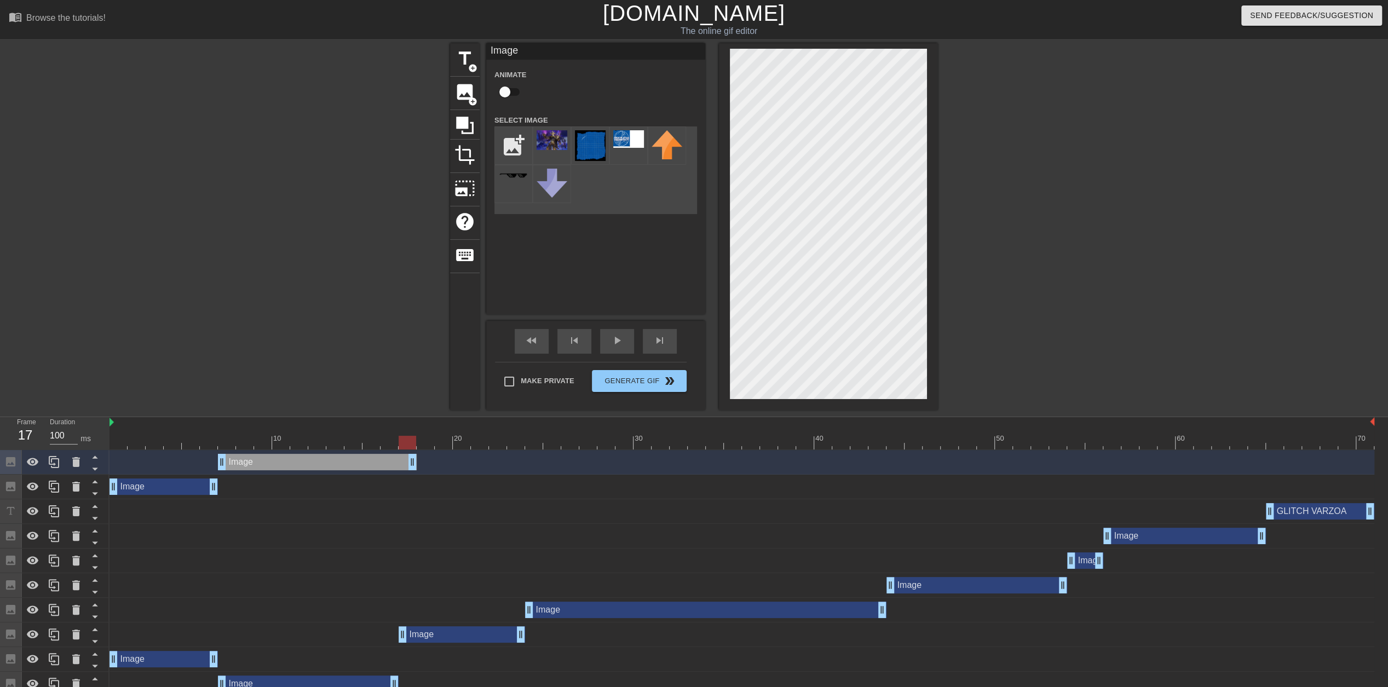
drag, startPoint x: 1370, startPoint y: 466, endPoint x: 411, endPoint y: 462, distance: 958.5
drag, startPoint x: 223, startPoint y: 463, endPoint x: 409, endPoint y: 466, distance: 185.7
drag, startPoint x: 414, startPoint y: 465, endPoint x: 455, endPoint y: 466, distance: 41.1
click at [455, 466] on div "Image drag_handle drag_handle" at bounding box center [742, 462] width 1265 height 16
click at [560, 141] on img at bounding box center [552, 140] width 31 height 20
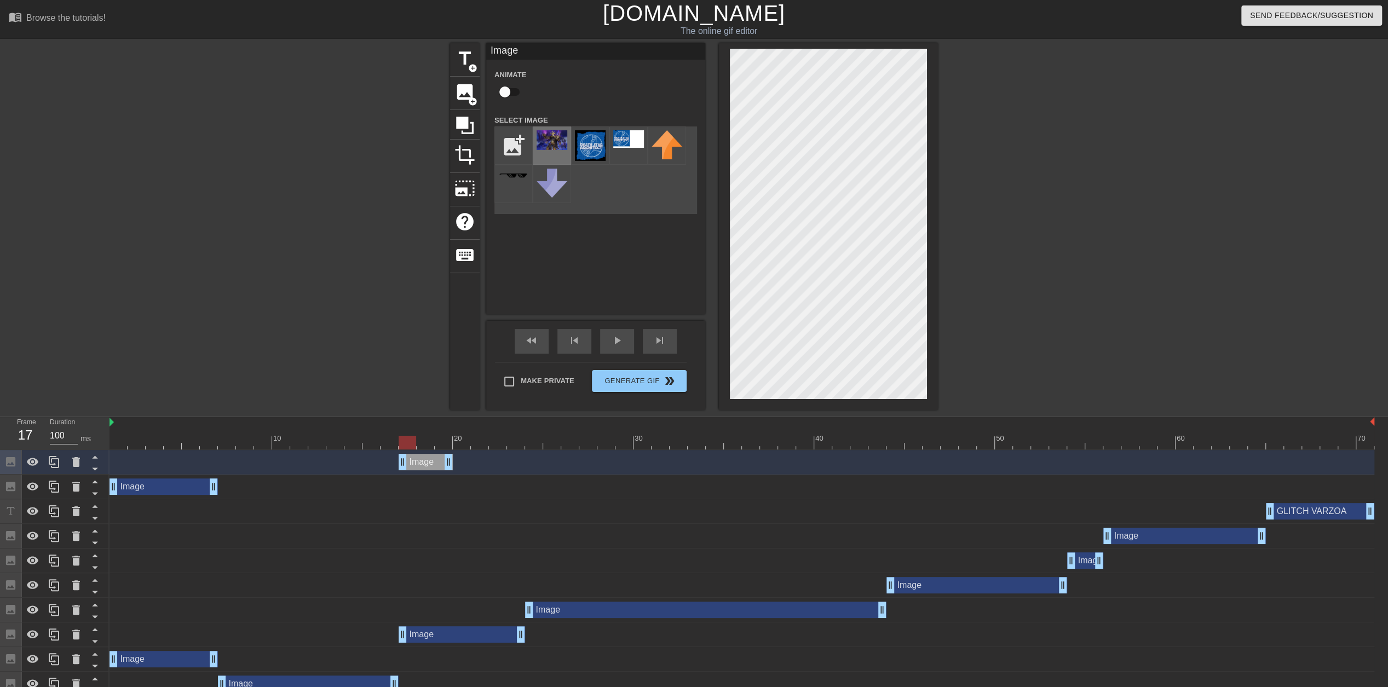
click at [560, 141] on img at bounding box center [552, 140] width 31 height 20
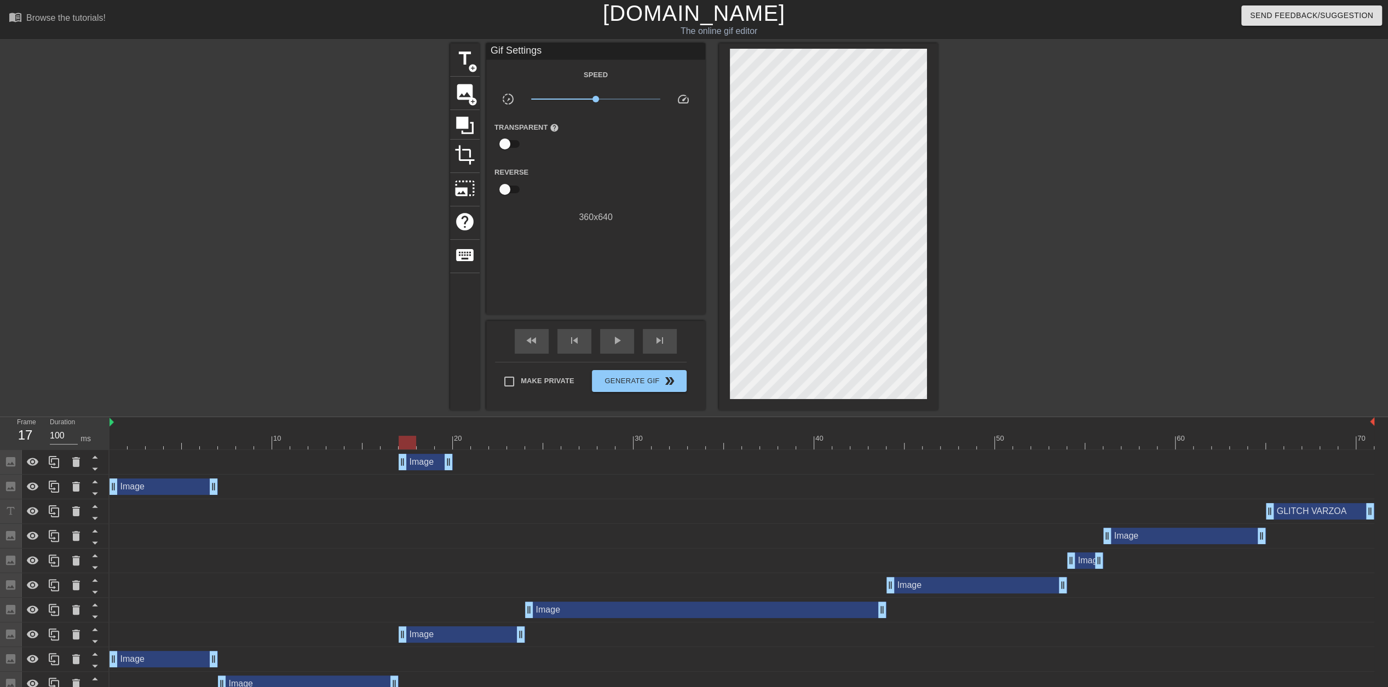
click at [1038, 271] on div at bounding box center [1033, 207] width 164 height 329
drag, startPoint x: 448, startPoint y: 465, endPoint x: 503, endPoint y: 469, distance: 54.9
click at [990, 231] on div at bounding box center [1033, 207] width 164 height 329
click at [463, 92] on span "image" at bounding box center [465, 92] width 21 height 21
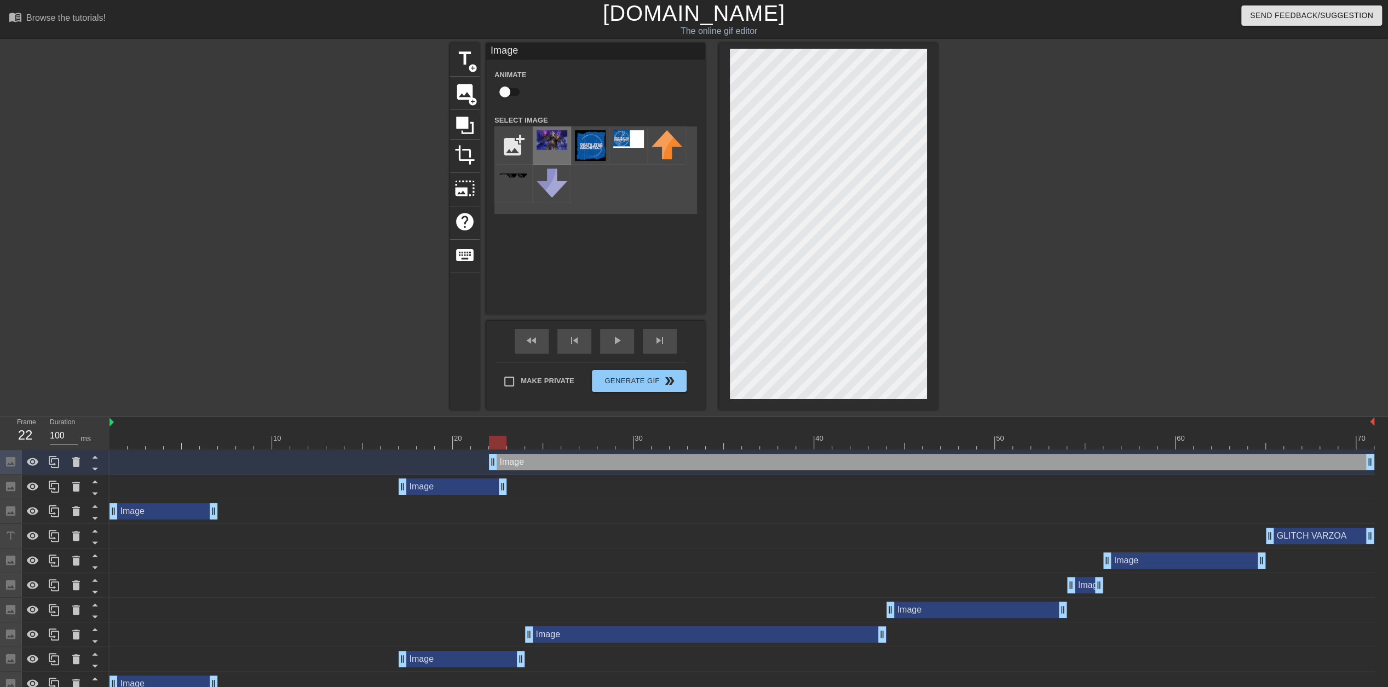
click at [559, 147] on img at bounding box center [552, 140] width 31 height 20
drag, startPoint x: 493, startPoint y: 466, endPoint x: 508, endPoint y: 467, distance: 15.4
click at [1048, 250] on div at bounding box center [1033, 207] width 164 height 329
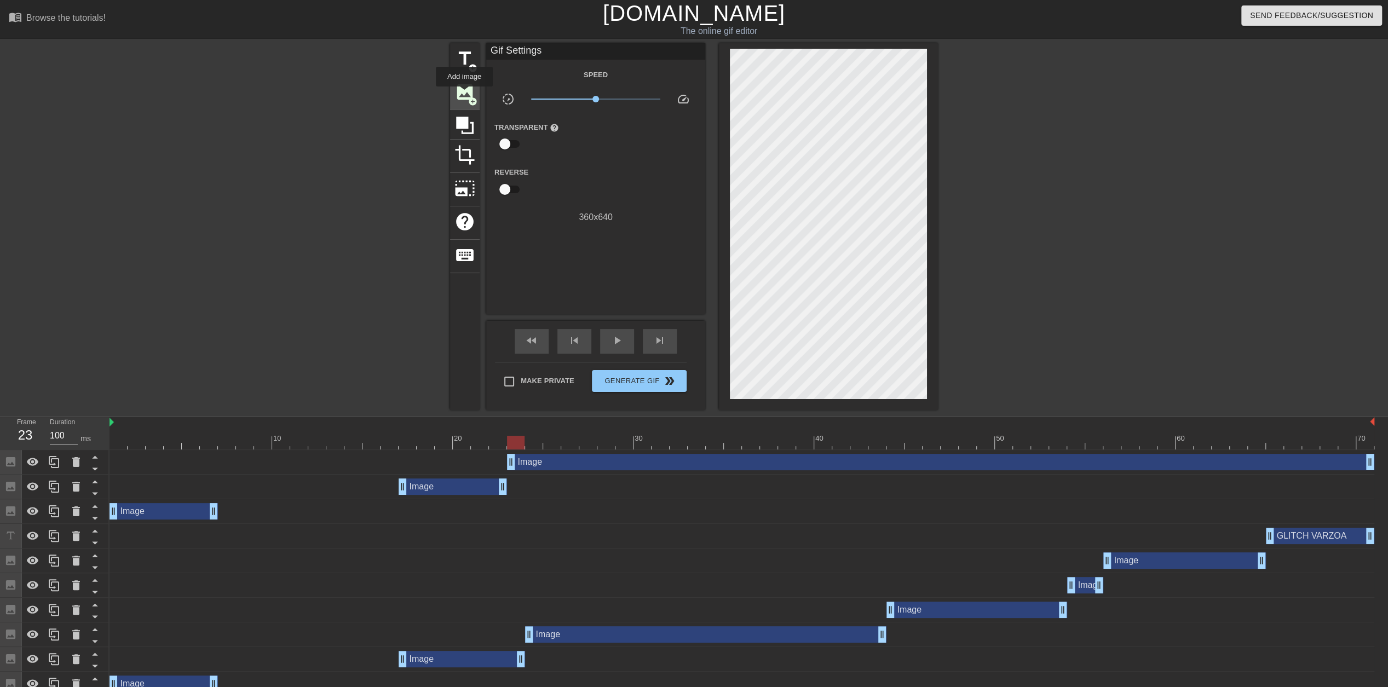
click at [464, 94] on span "image" at bounding box center [465, 92] width 21 height 21
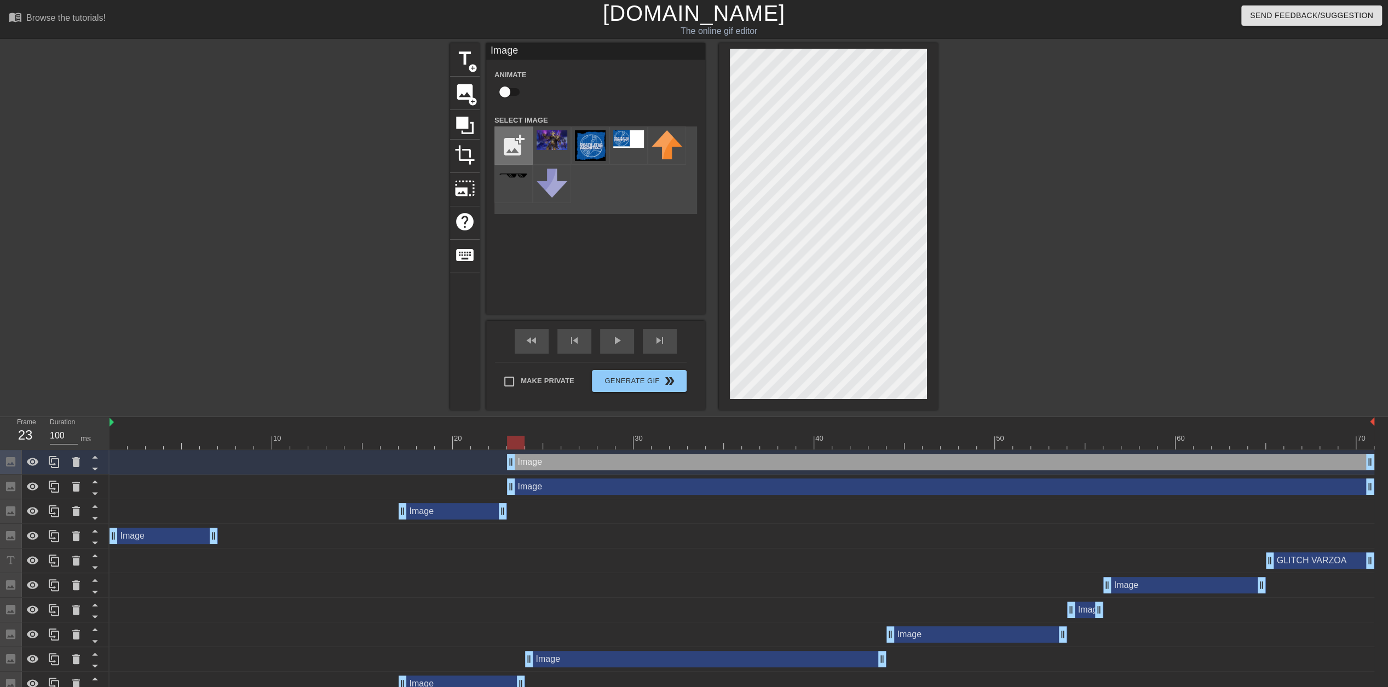
click at [525, 145] on input "file" at bounding box center [513, 145] width 37 height 37
type input "C:\fakepath\King.png"
click at [552, 141] on img at bounding box center [552, 142] width 31 height 25
click at [1065, 244] on div at bounding box center [1033, 207] width 164 height 329
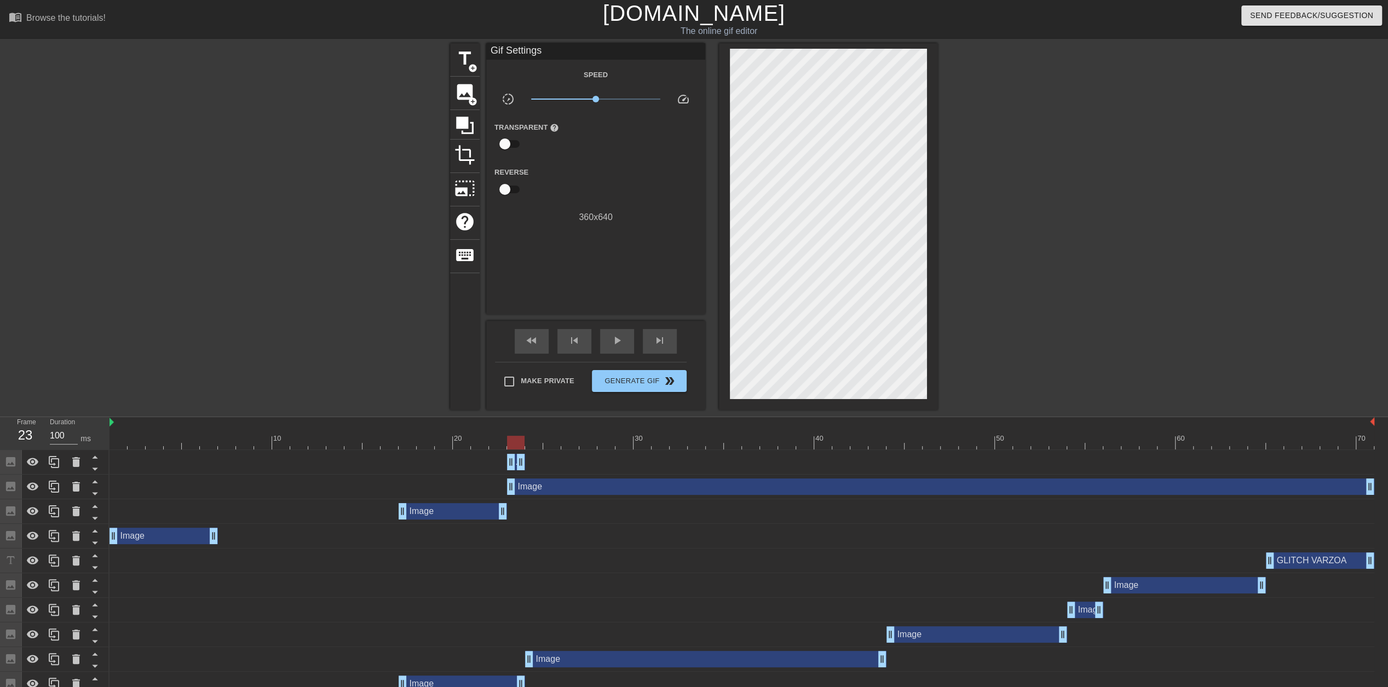
drag, startPoint x: 1373, startPoint y: 467, endPoint x: 519, endPoint y: 440, distance: 854.8
click at [519, 440] on div "10 20 30 40 50 60 70 Image drag_handle drag_handle Image drag_handle drag_handl…" at bounding box center [749, 593] width 1279 height 353
click at [538, 460] on div "Image drag_handle drag_handle" at bounding box center [742, 462] width 1265 height 16
click at [459, 95] on span "image" at bounding box center [465, 92] width 21 height 21
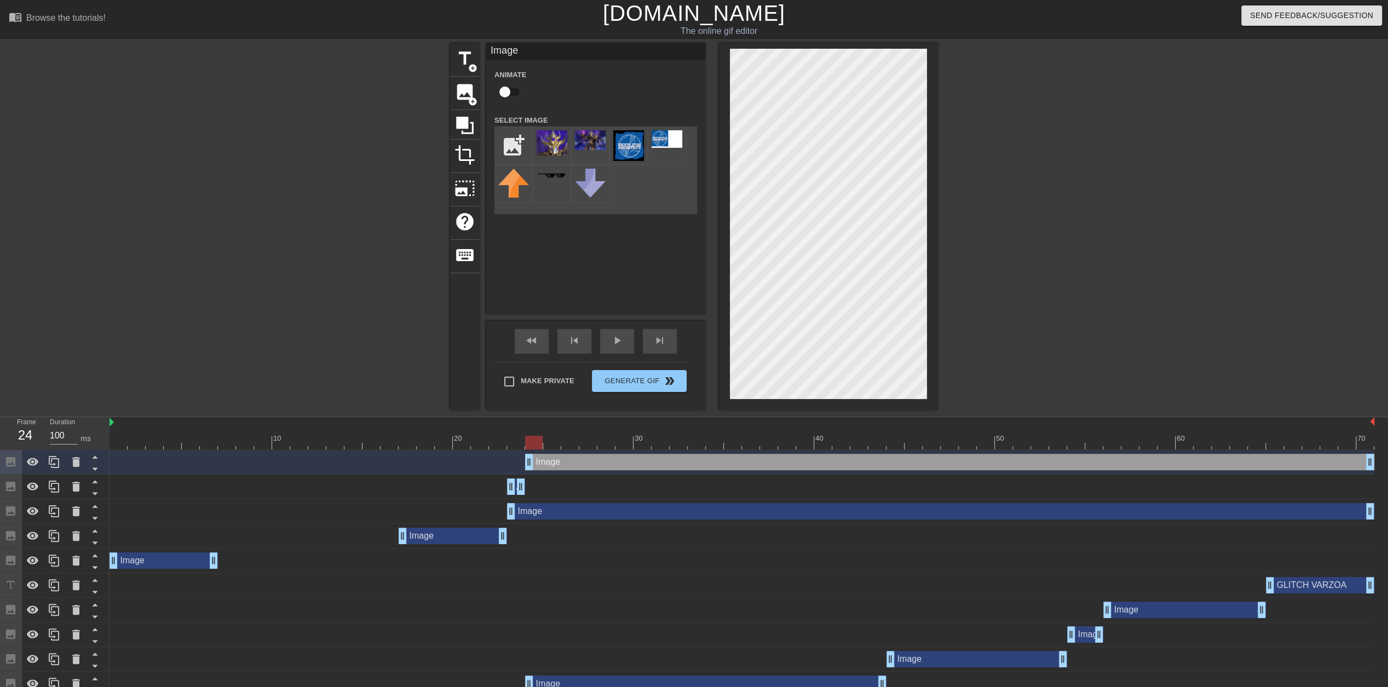
drag, startPoint x: 512, startPoint y: 466, endPoint x: 524, endPoint y: 465, distance: 12.1
click at [524, 465] on div "Image drag_handle drag_handle" at bounding box center [742, 462] width 1265 height 16
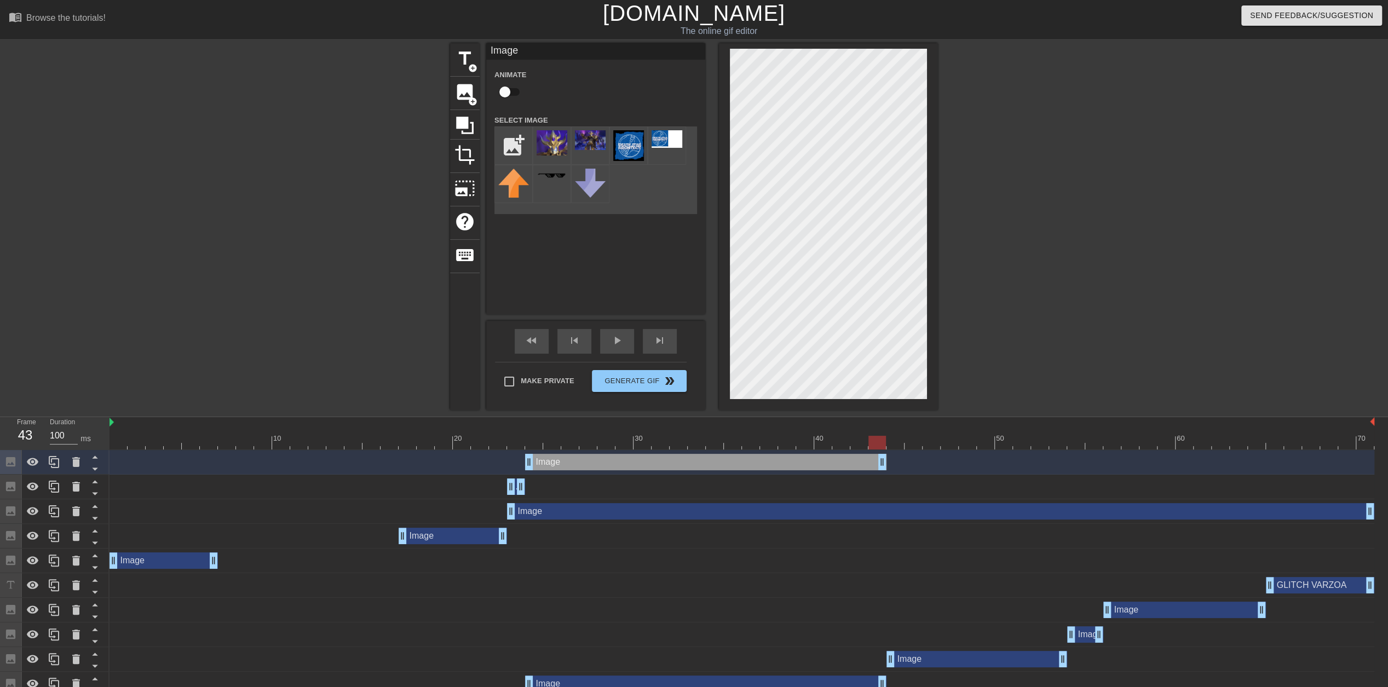
drag, startPoint x: 1370, startPoint y: 465, endPoint x: 875, endPoint y: 470, distance: 495.1
click at [564, 150] on img at bounding box center [552, 142] width 31 height 25
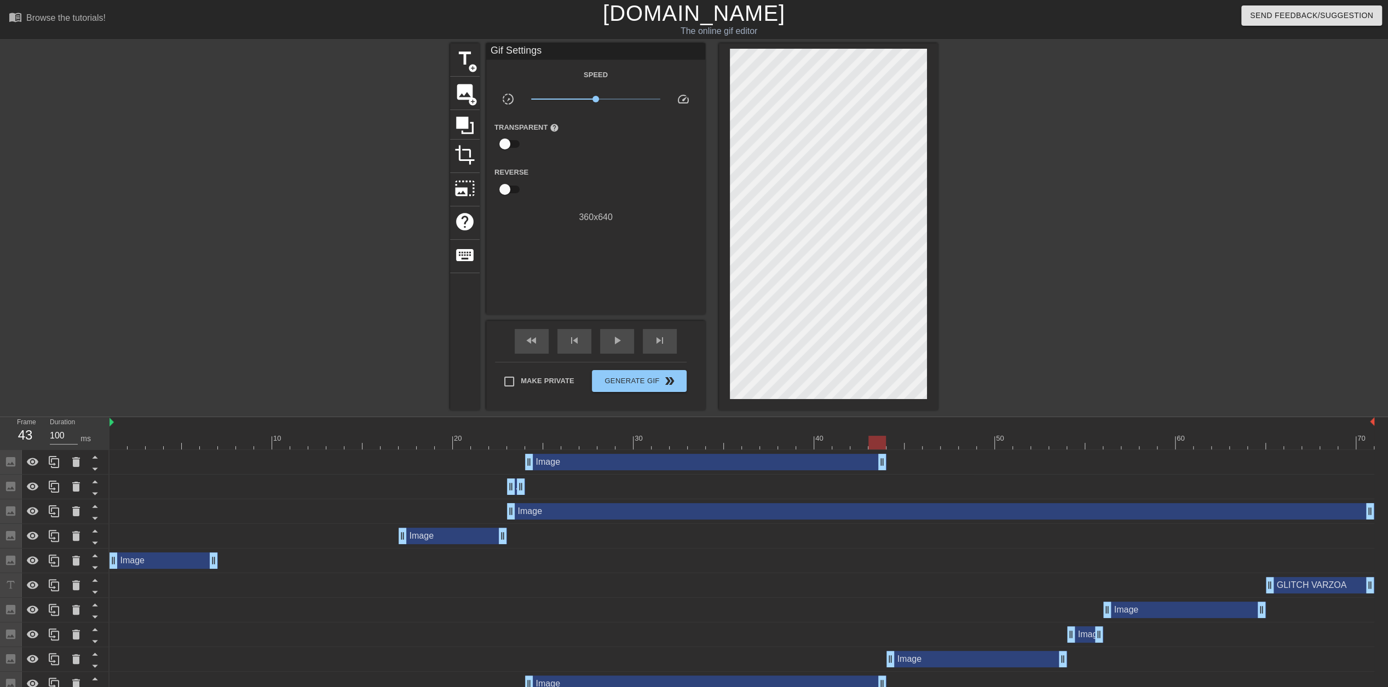
click at [1079, 273] on div at bounding box center [1033, 207] width 164 height 329
click at [474, 99] on span "add_circle" at bounding box center [472, 101] width 9 height 9
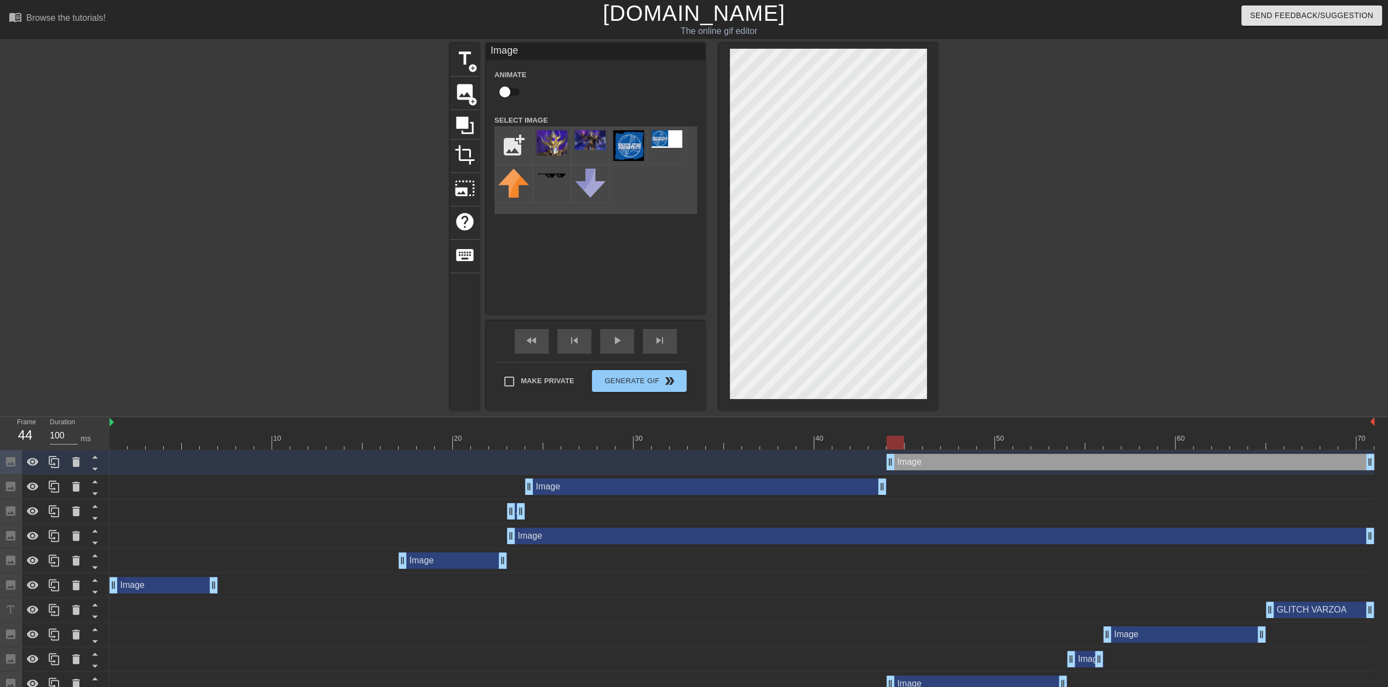
drag, startPoint x: 873, startPoint y: 463, endPoint x: 893, endPoint y: 463, distance: 19.7
drag, startPoint x: 1370, startPoint y: 463, endPoint x: 997, endPoint y: 469, distance: 373.6
click at [997, 469] on div "Image drag_handle drag_handle" at bounding box center [742, 462] width 1265 height 16
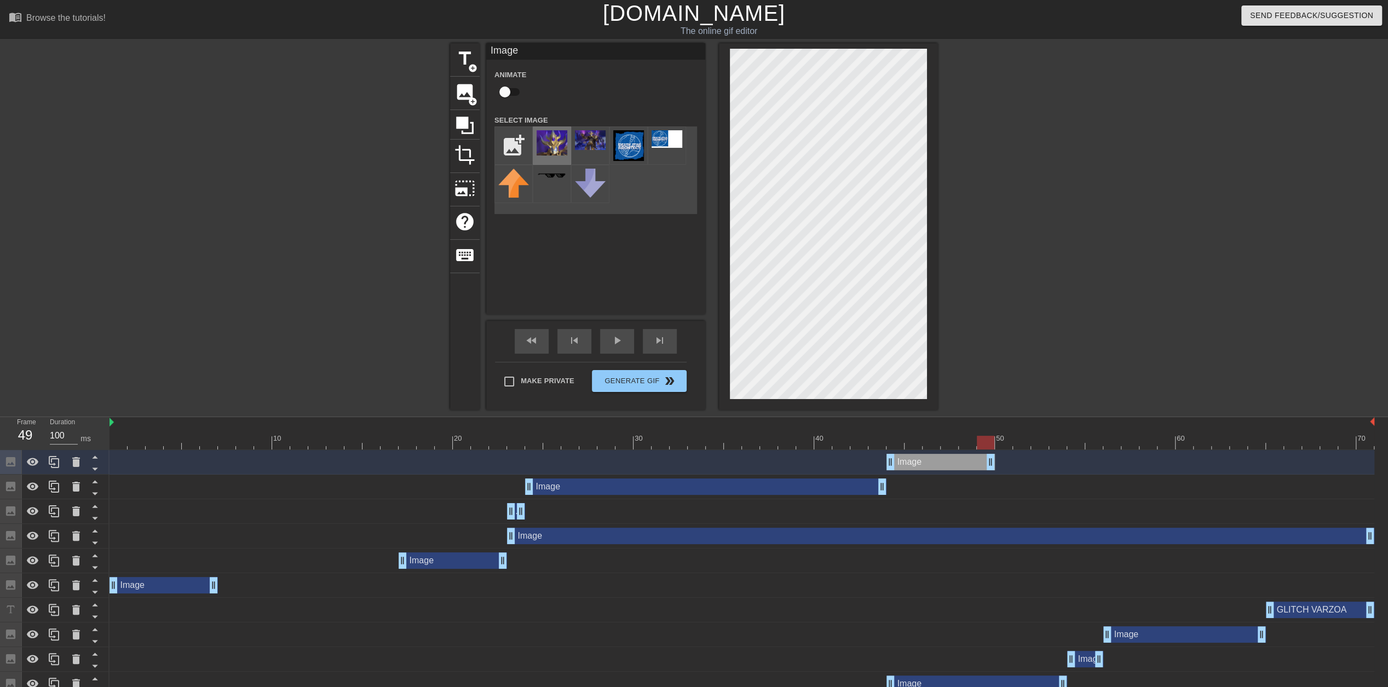
click at [550, 146] on img at bounding box center [552, 142] width 31 height 25
click at [1057, 375] on div "title add_circle image add_circle crop photo_size_select_large help keyboard Im…" at bounding box center [694, 226] width 1388 height 367
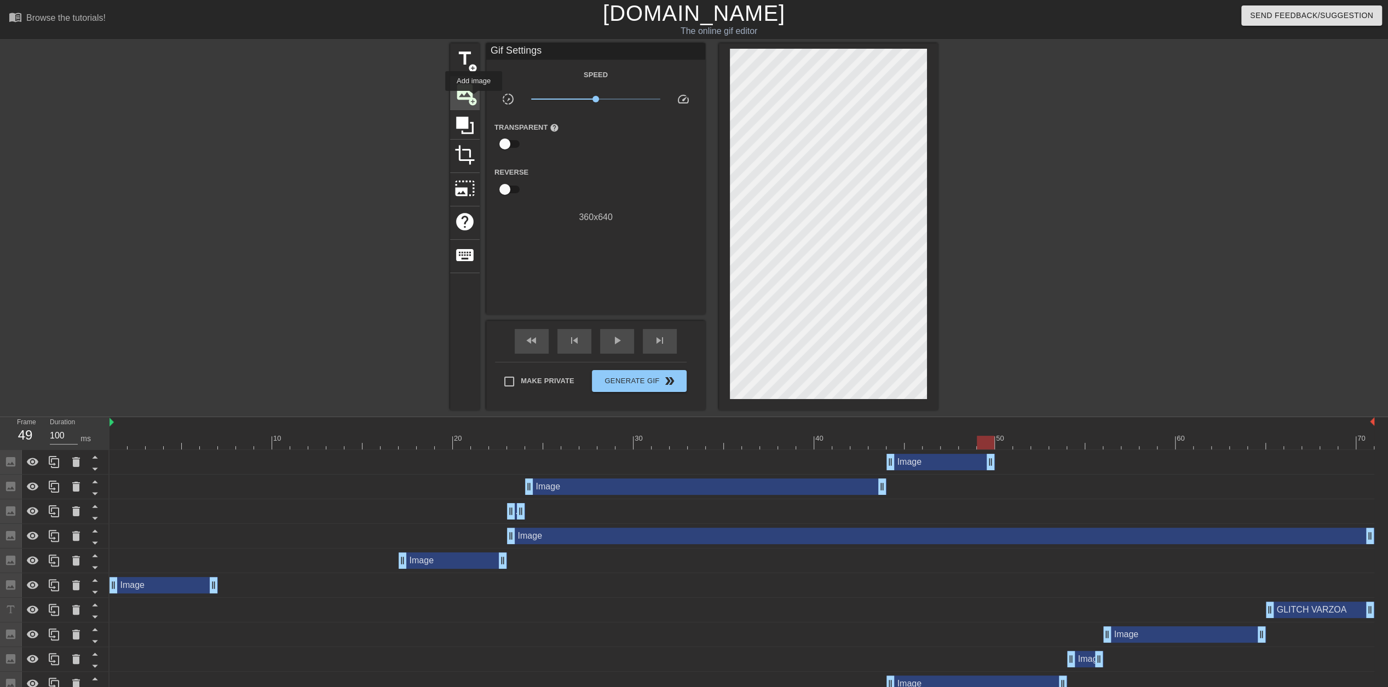
click at [474, 99] on span "add_circle" at bounding box center [472, 101] width 9 height 9
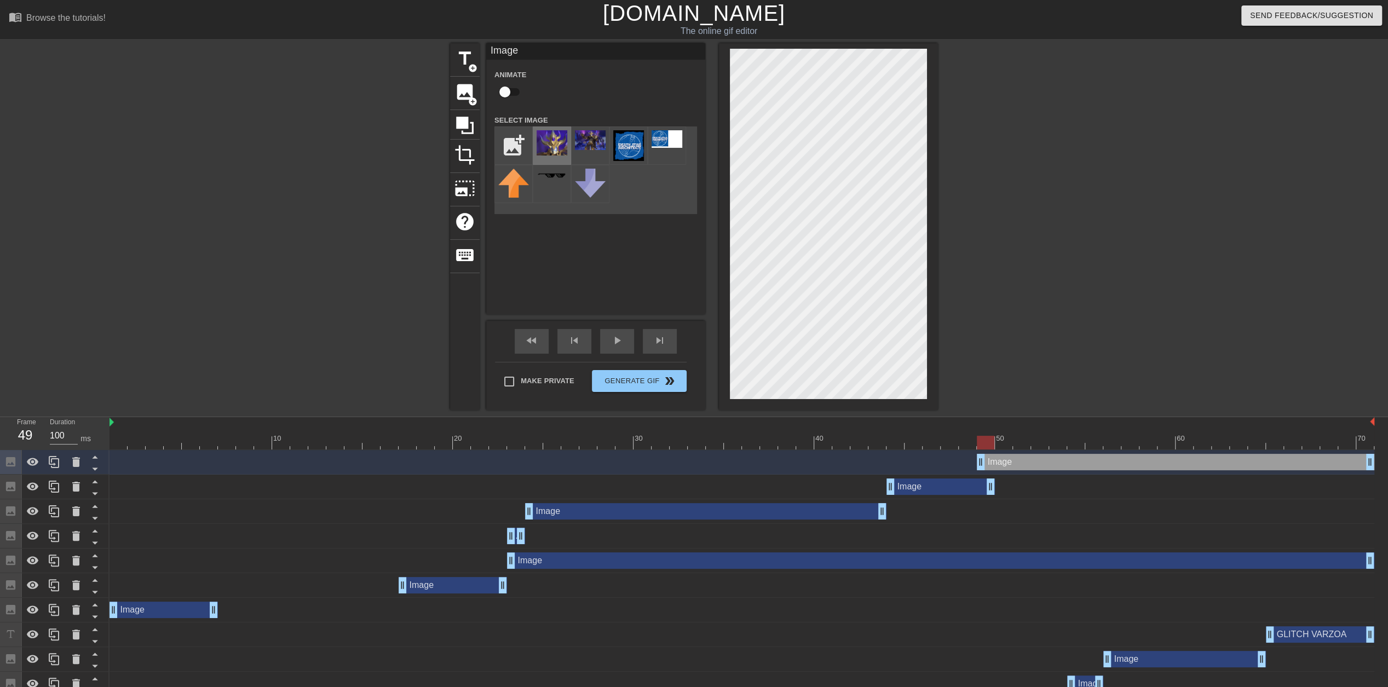
click at [557, 141] on img at bounding box center [552, 142] width 31 height 25
drag, startPoint x: 980, startPoint y: 464, endPoint x: 994, endPoint y: 462, distance: 13.8
click at [994, 462] on div "Image drag_handle drag_handle" at bounding box center [742, 462] width 1265 height 16
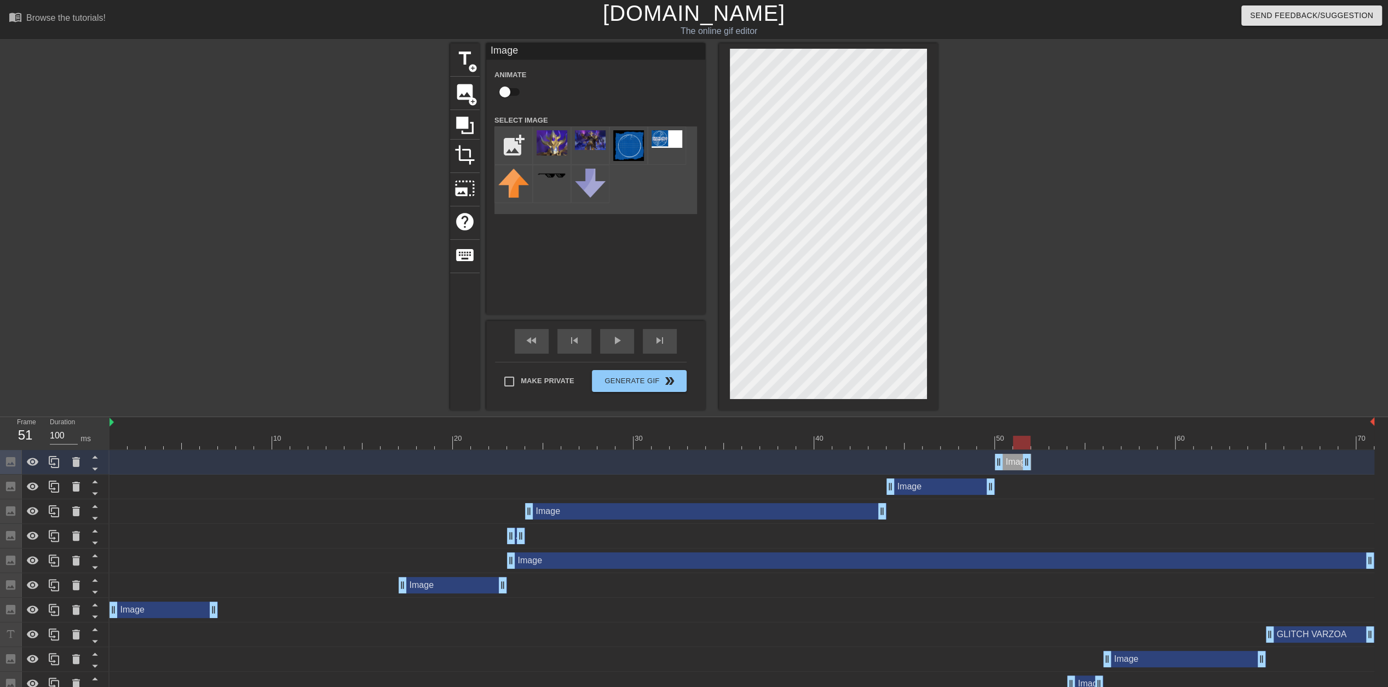
drag, startPoint x: 1369, startPoint y: 464, endPoint x: 1029, endPoint y: 461, distance: 340.1
click at [996, 260] on div at bounding box center [1033, 207] width 164 height 329
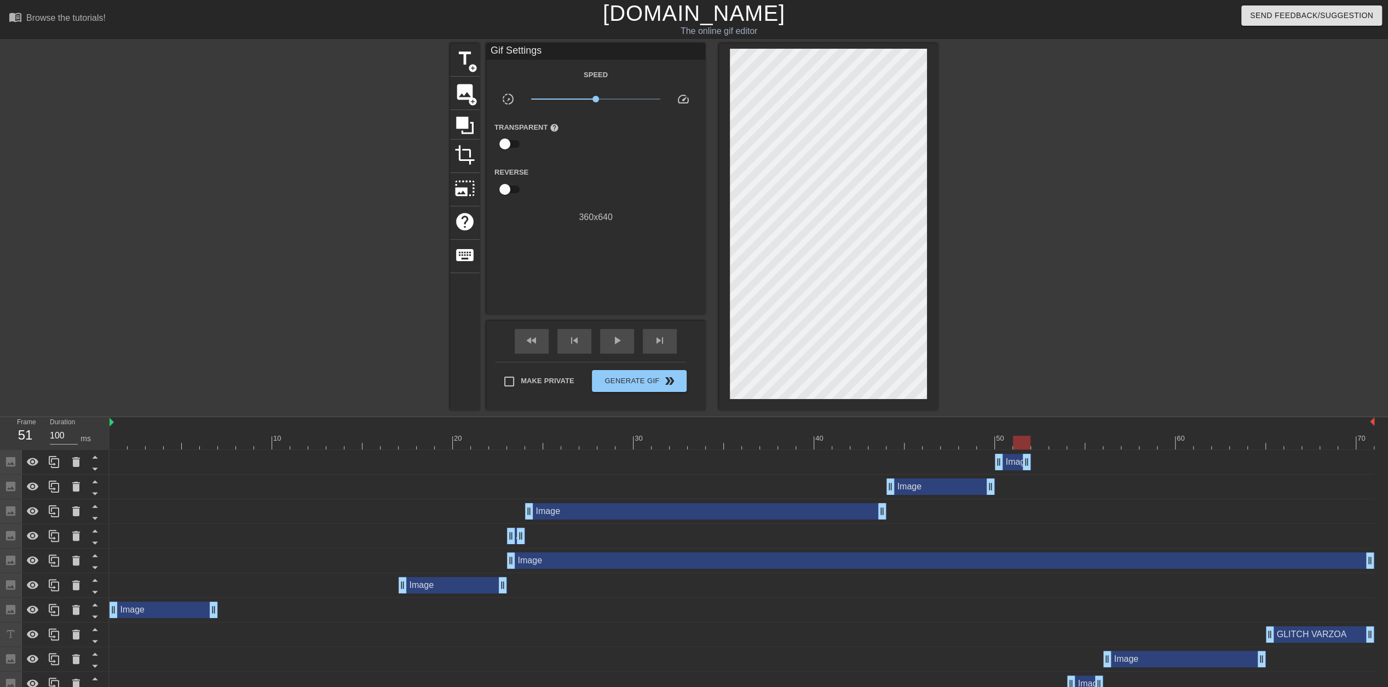
click at [1054, 341] on div at bounding box center [1033, 207] width 164 height 329
drag, startPoint x: 1025, startPoint y: 464, endPoint x: 1033, endPoint y: 464, distance: 8.2
click at [1033, 464] on div "Image drag_handle drag_handle" at bounding box center [742, 462] width 1265 height 16
drag, startPoint x: 1029, startPoint y: 462, endPoint x: 1031, endPoint y: 469, distance: 7.4
click at [1047, 373] on div "title add_circle image add_circle crop photo_size_select_large help keyboard Gi…" at bounding box center [694, 226] width 1388 height 367
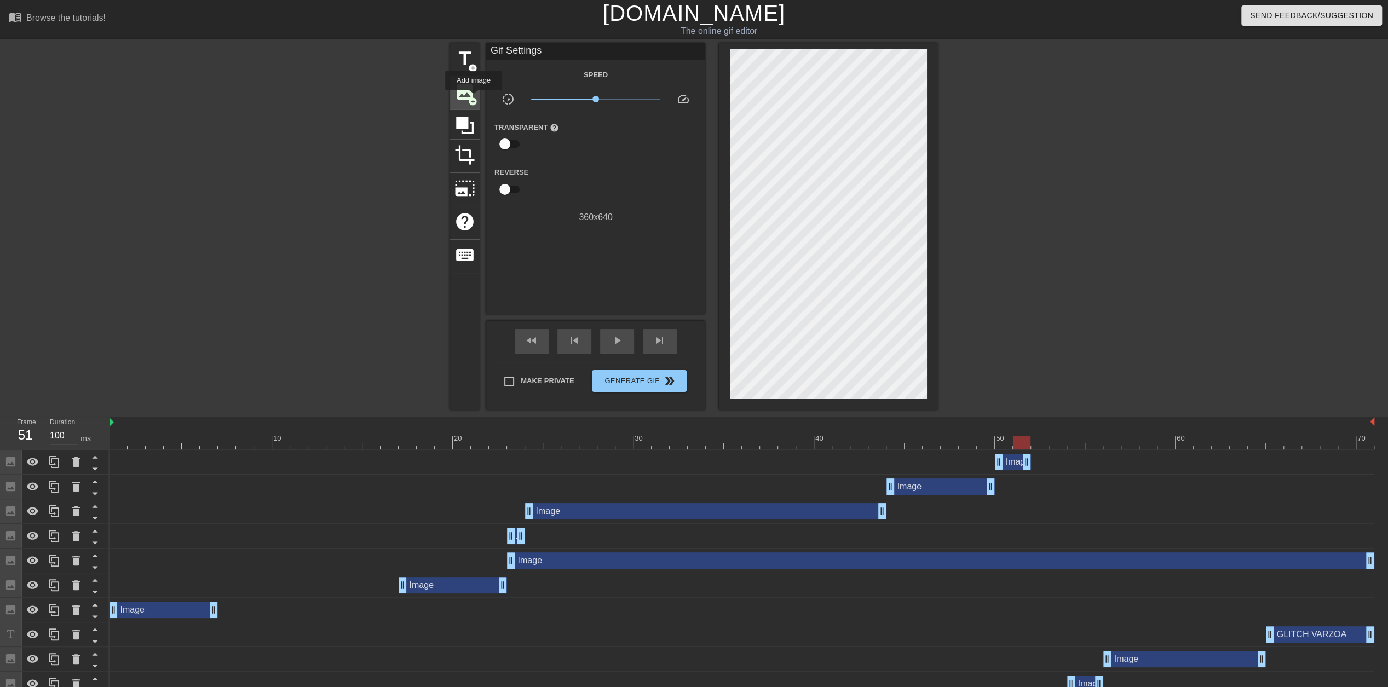
click at [474, 98] on span "add_circle" at bounding box center [472, 101] width 9 height 9
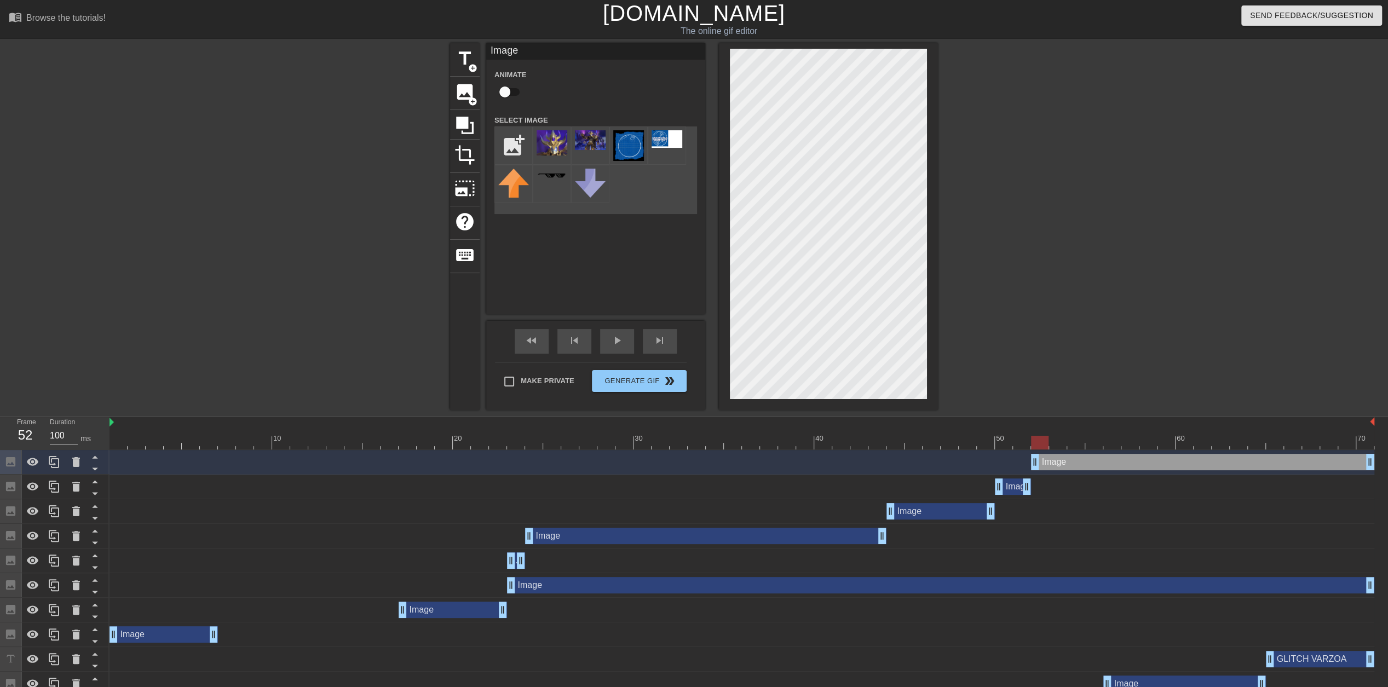
drag, startPoint x: 1016, startPoint y: 466, endPoint x: 1033, endPoint y: 465, distance: 17.0
click at [552, 148] on img at bounding box center [552, 142] width 31 height 25
drag, startPoint x: 1369, startPoint y: 463, endPoint x: 1155, endPoint y: 456, distance: 214.3
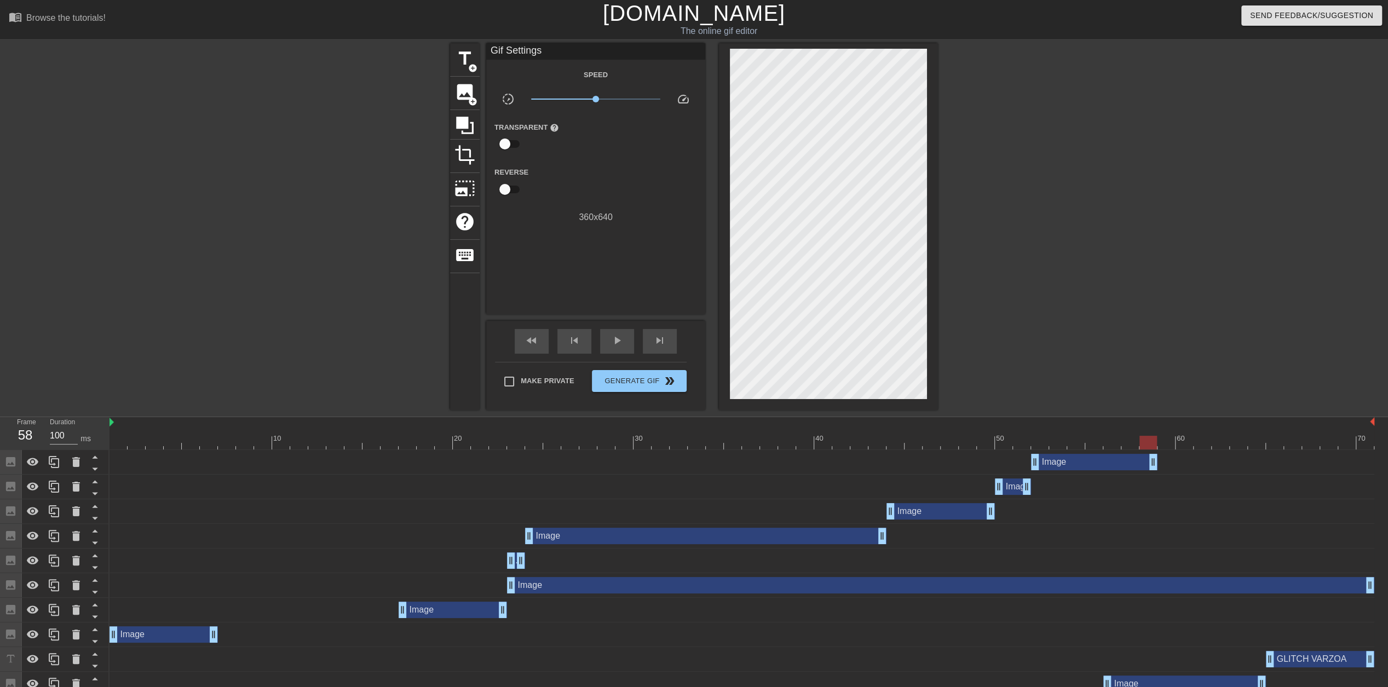
click at [1144, 371] on div "title add_circle image add_circle crop photo_size_select_large help keyboard Gi…" at bounding box center [694, 226] width 1388 height 367
drag, startPoint x: 1155, startPoint y: 466, endPoint x: 1152, endPoint y: 479, distance: 13.3
click at [1152, 479] on div "Image drag_handle drag_handle Image drag_handle drag_handle Image drag_handle d…" at bounding box center [749, 659] width 1279 height 419
click at [1153, 330] on div "title add_circle image add_circle crop photo_size_select_large help keyboard Gi…" at bounding box center [694, 226] width 1388 height 367
click at [1110, 320] on div at bounding box center [1033, 207] width 164 height 329
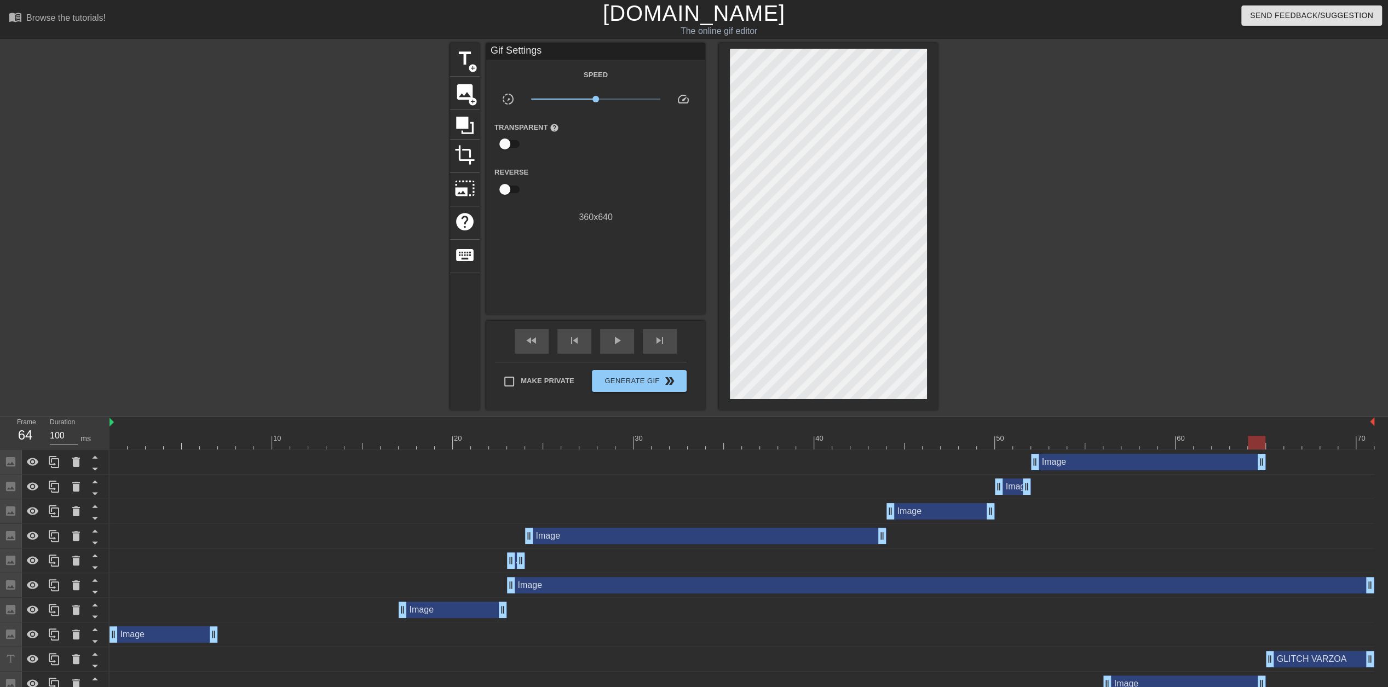
drag, startPoint x: 1156, startPoint y: 464, endPoint x: 1256, endPoint y: 465, distance: 100.8
click at [1161, 327] on div "title add_circle image add_circle crop photo_size_select_large help keyboard Gi…" at bounding box center [694, 226] width 1388 height 367
click at [635, 380] on span "Generate Gif double_arrow" at bounding box center [639, 381] width 86 height 13
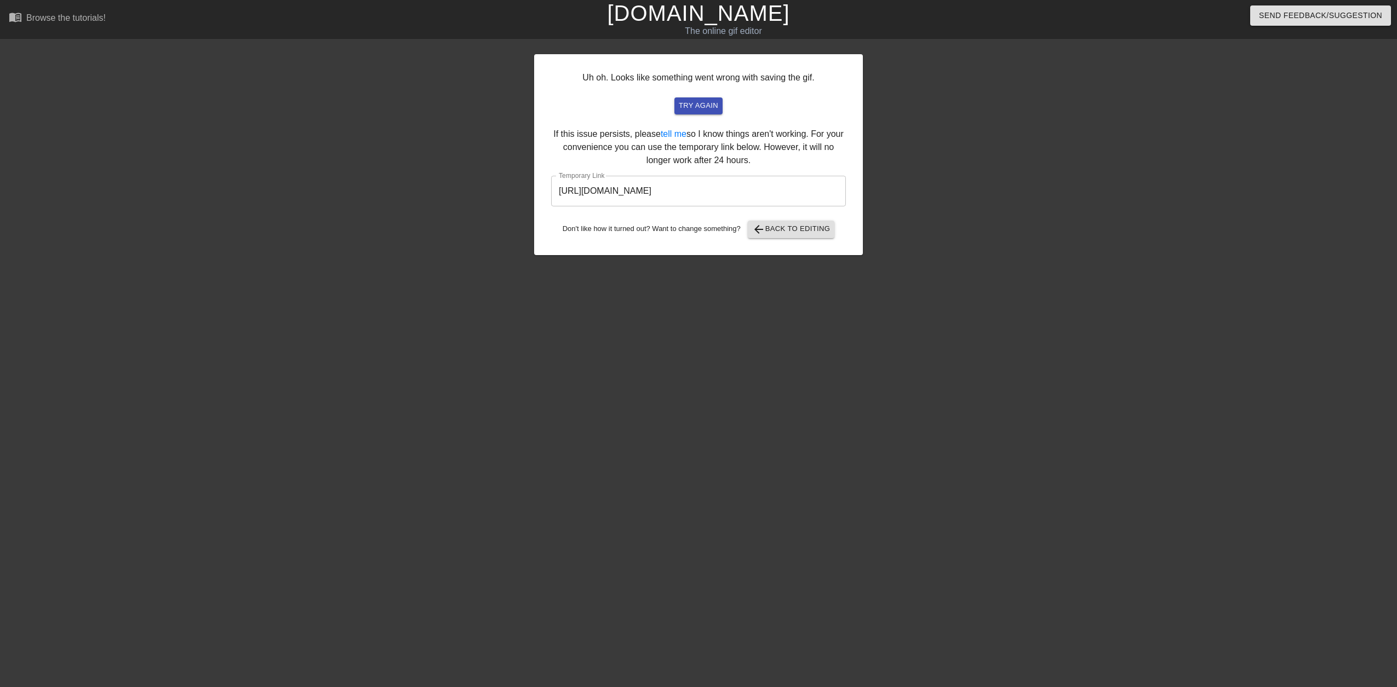
click at [604, 193] on input "[URL][DOMAIN_NAME]" at bounding box center [698, 191] width 295 height 31
click at [794, 184] on input "[URL][DOMAIN_NAME]" at bounding box center [698, 191] width 295 height 31
click at [747, 189] on input "[URL][DOMAIN_NAME]" at bounding box center [698, 191] width 295 height 31
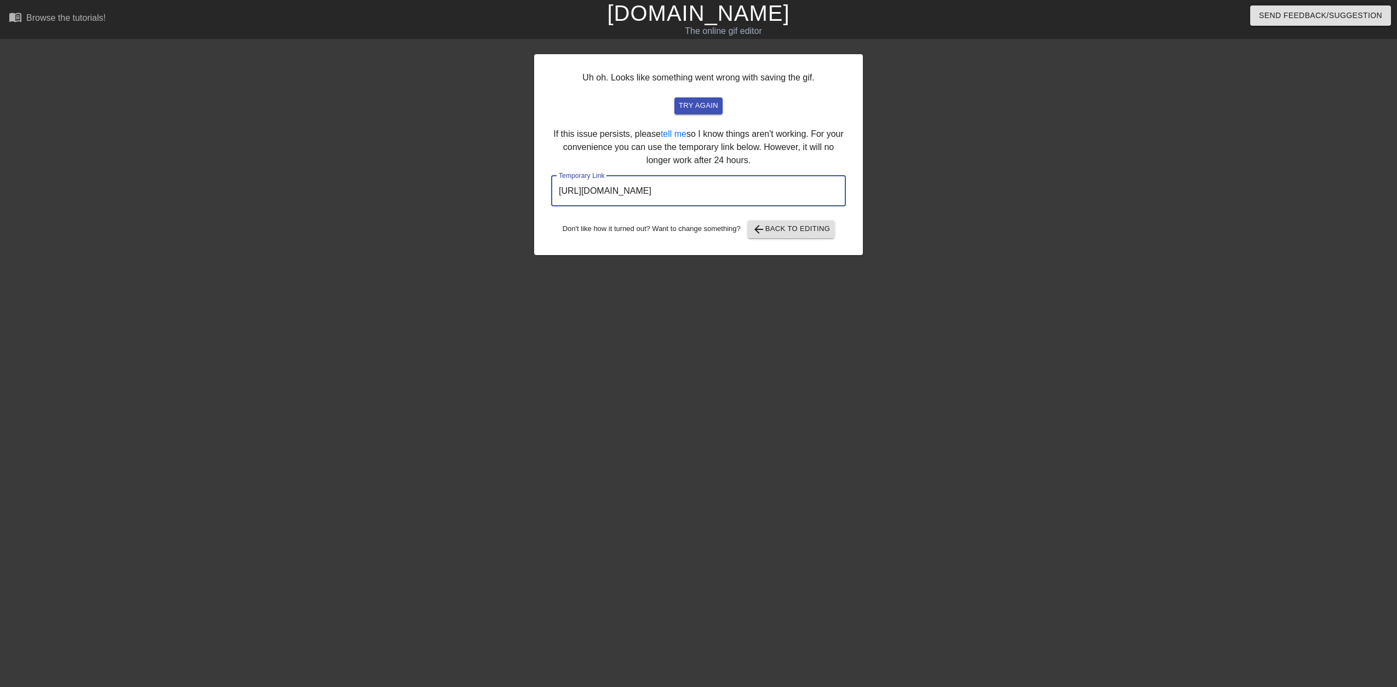
click at [747, 189] on input "[URL][DOMAIN_NAME]" at bounding box center [698, 191] width 295 height 31
click at [700, 107] on span "try again" at bounding box center [698, 106] width 39 height 13
